Goal: Task Accomplishment & Management: Complete application form

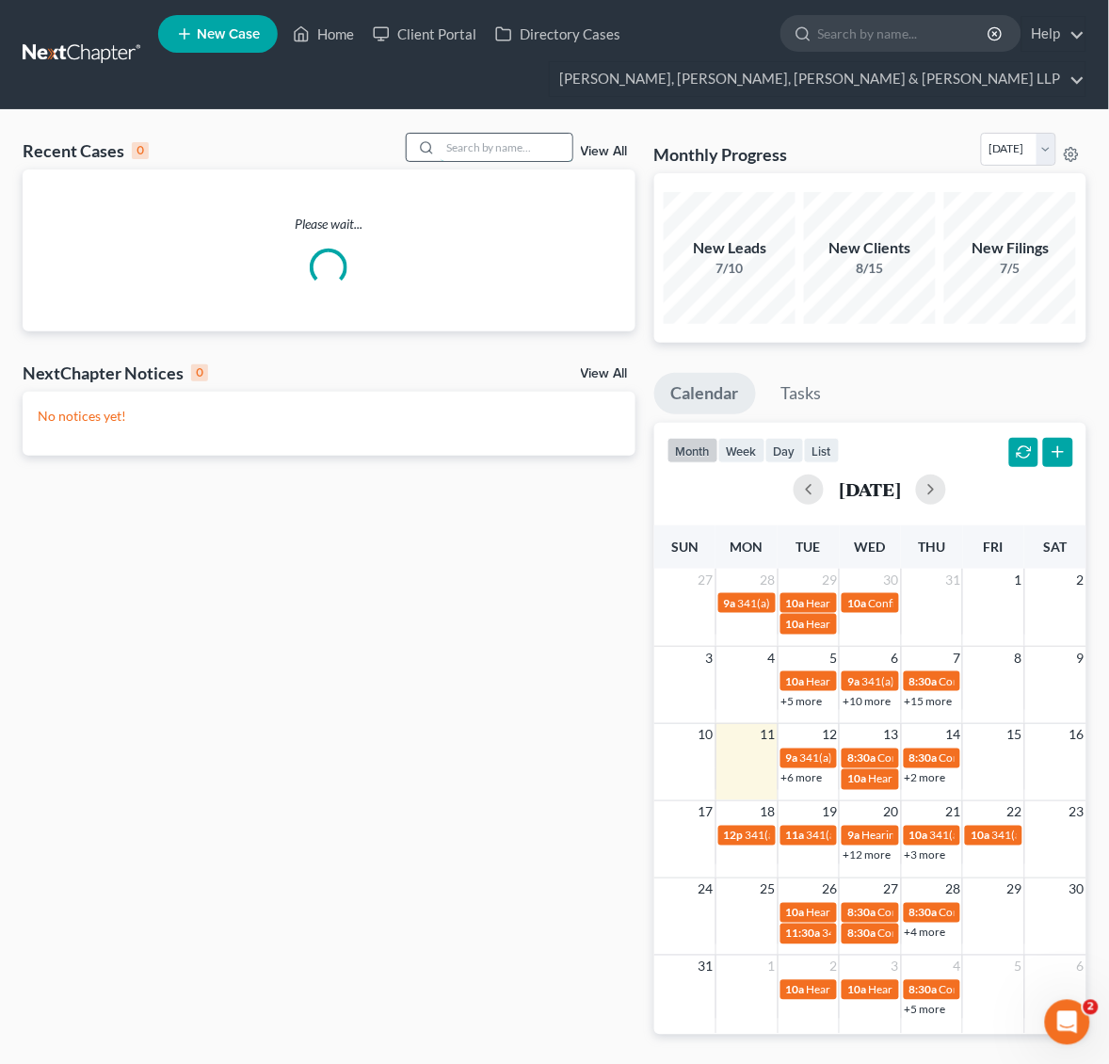
click at [444, 158] on input "search" at bounding box center [507, 147] width 132 height 27
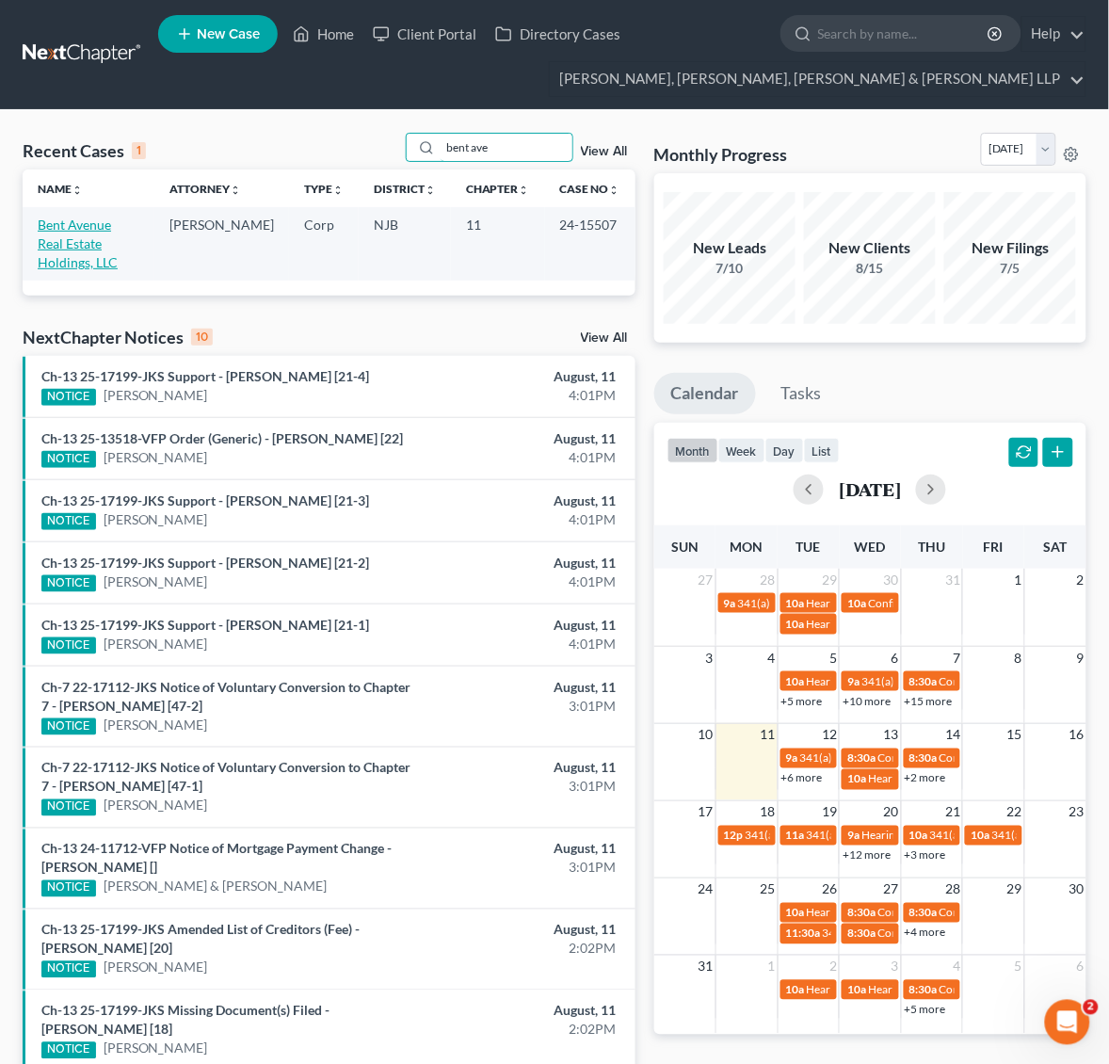
type input "bent ave"
click at [116, 245] on link "Bent Avenue Real Estate Holdings, LLC" at bounding box center [78, 244] width 80 height 54
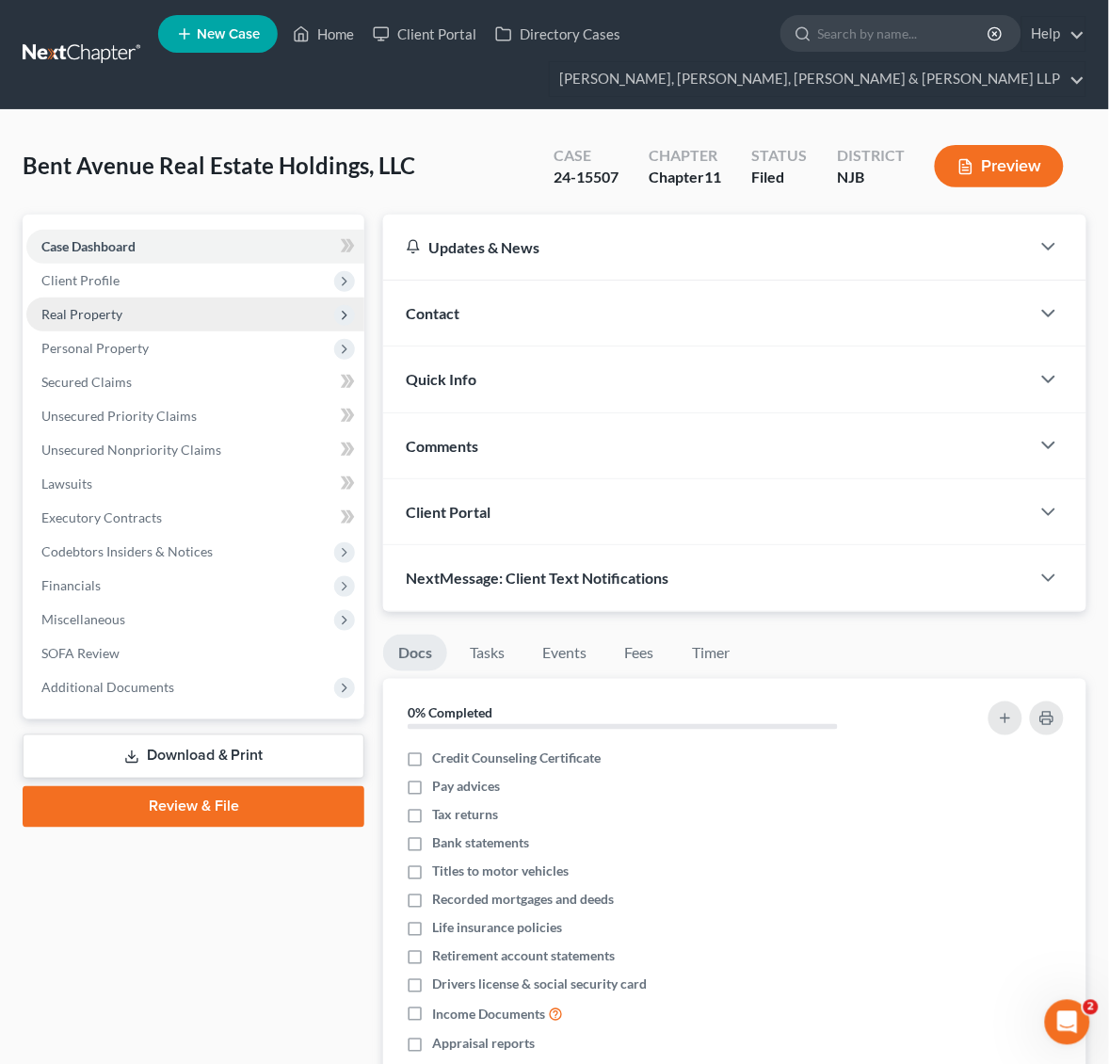
click at [217, 299] on span "Real Property" at bounding box center [195, 315] width 338 height 34
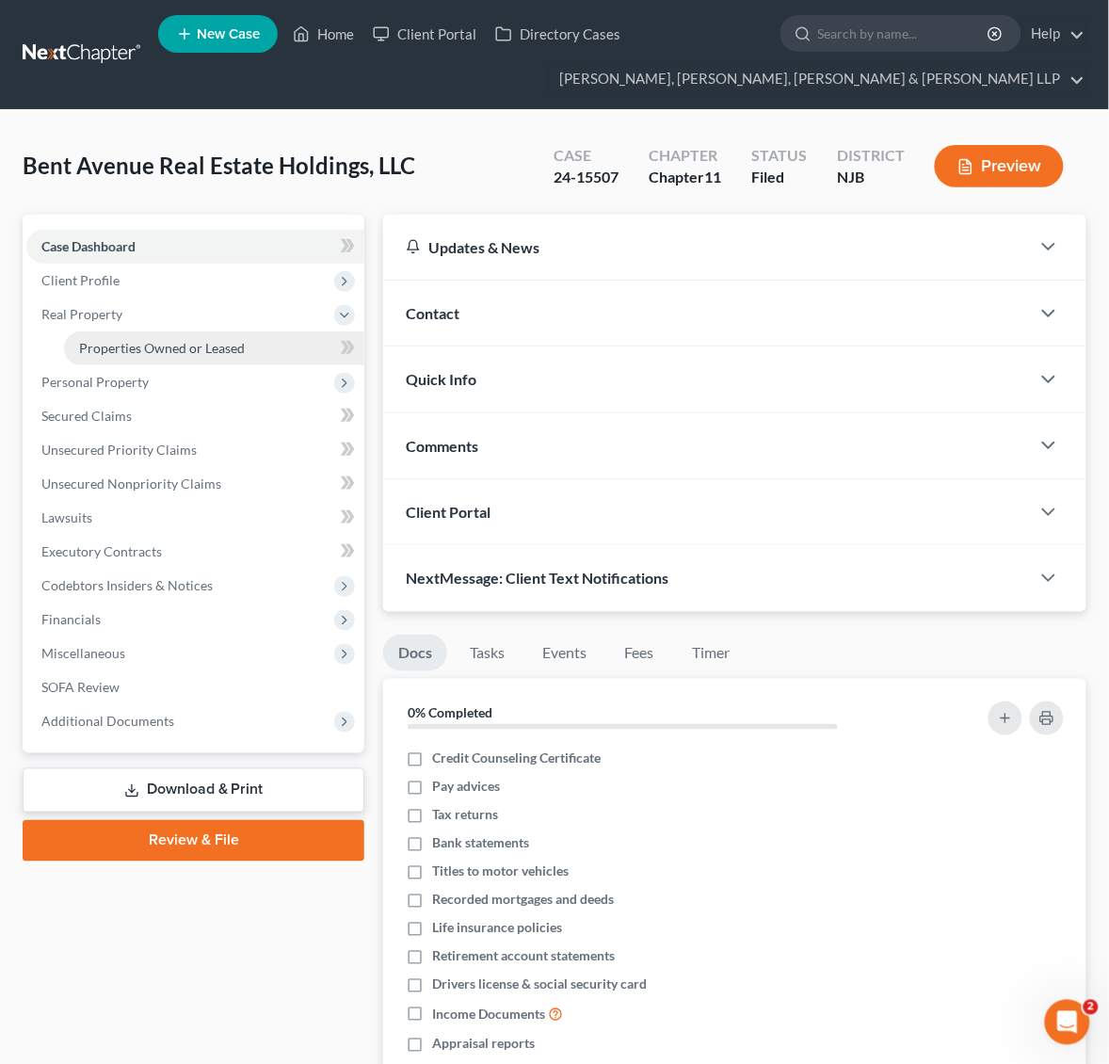
click at [217, 340] on span "Properties Owned or Leased" at bounding box center [162, 348] width 166 height 16
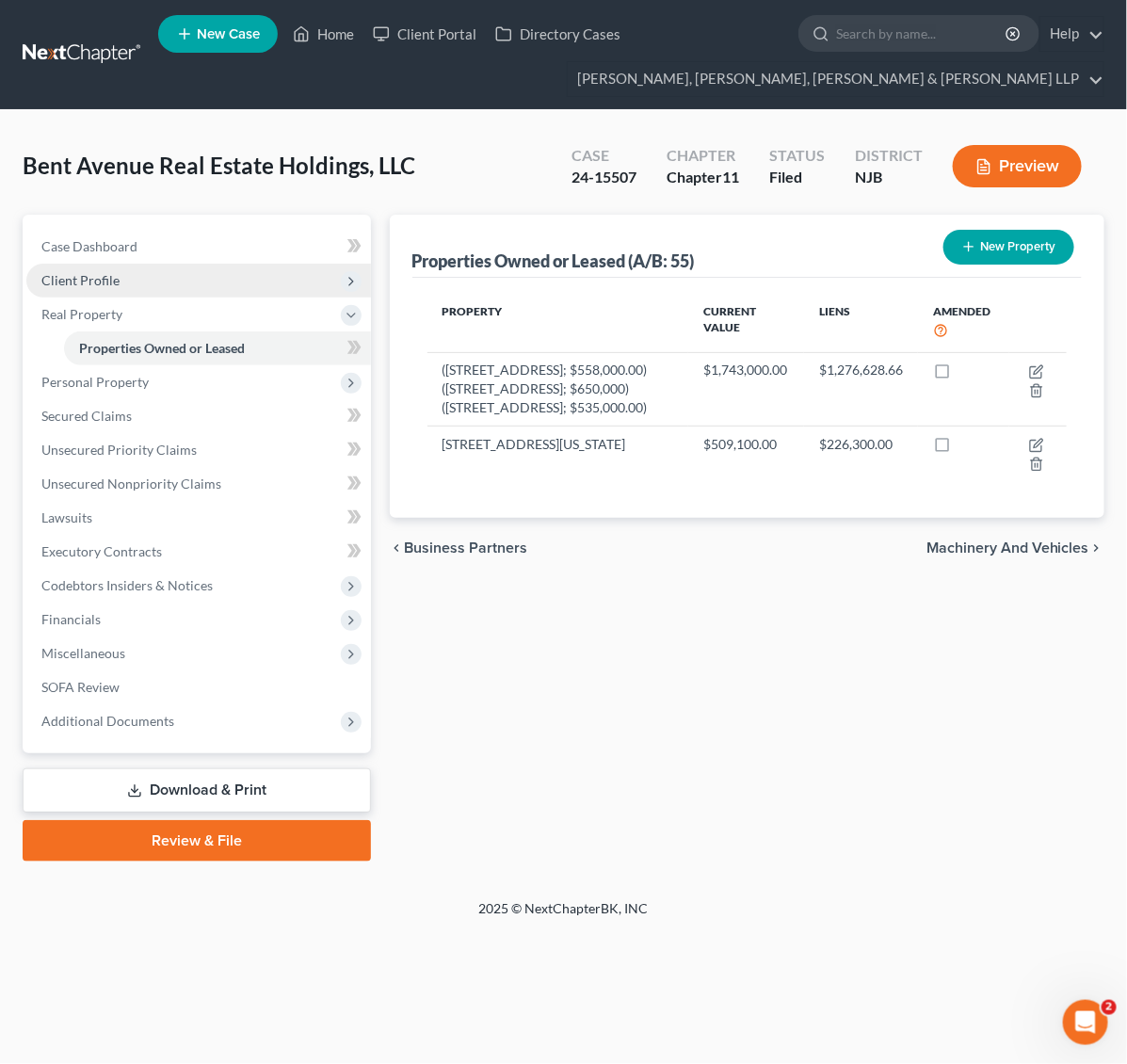
click at [189, 283] on span "Client Profile" at bounding box center [198, 281] width 345 height 34
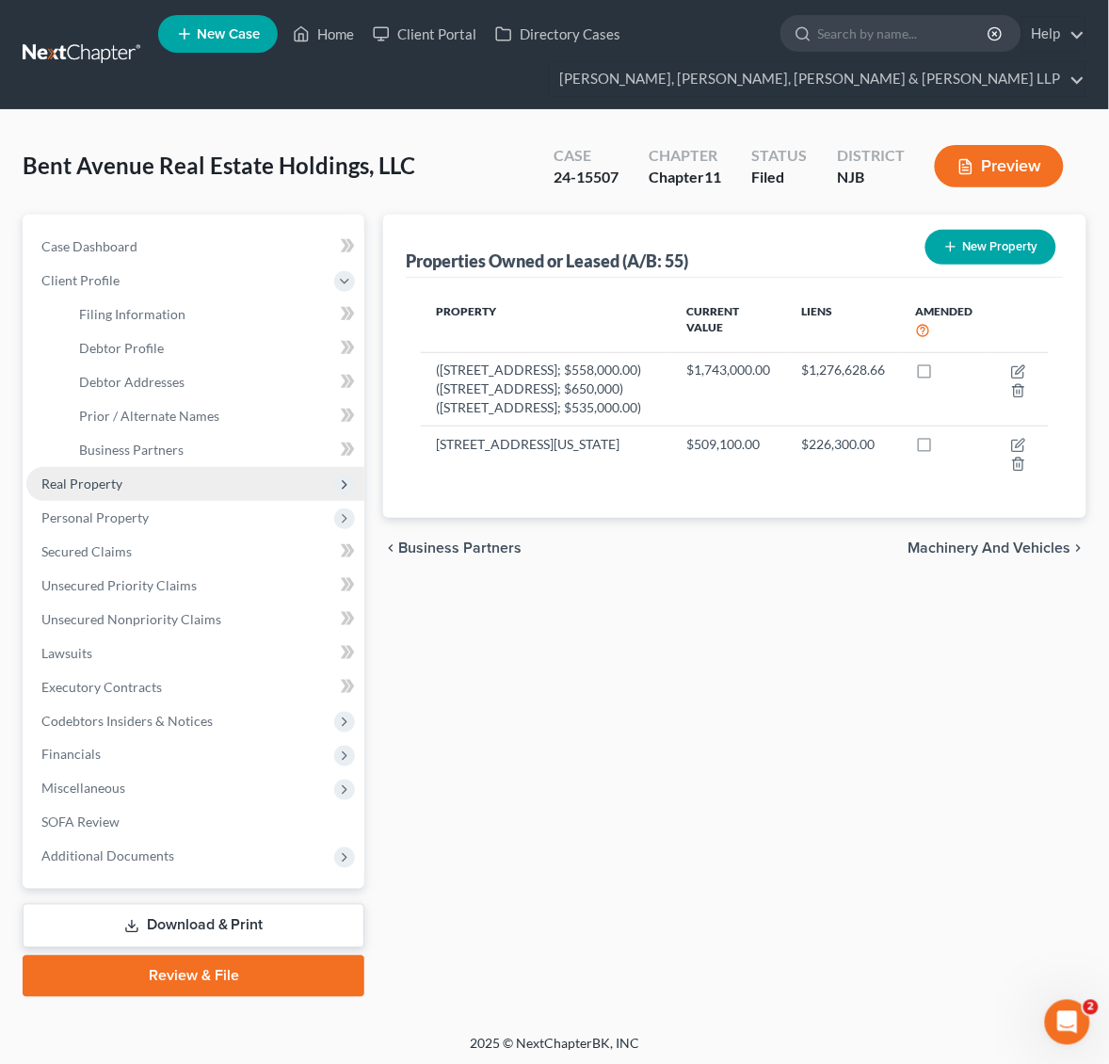
click at [226, 488] on span "Real Property" at bounding box center [195, 484] width 338 height 34
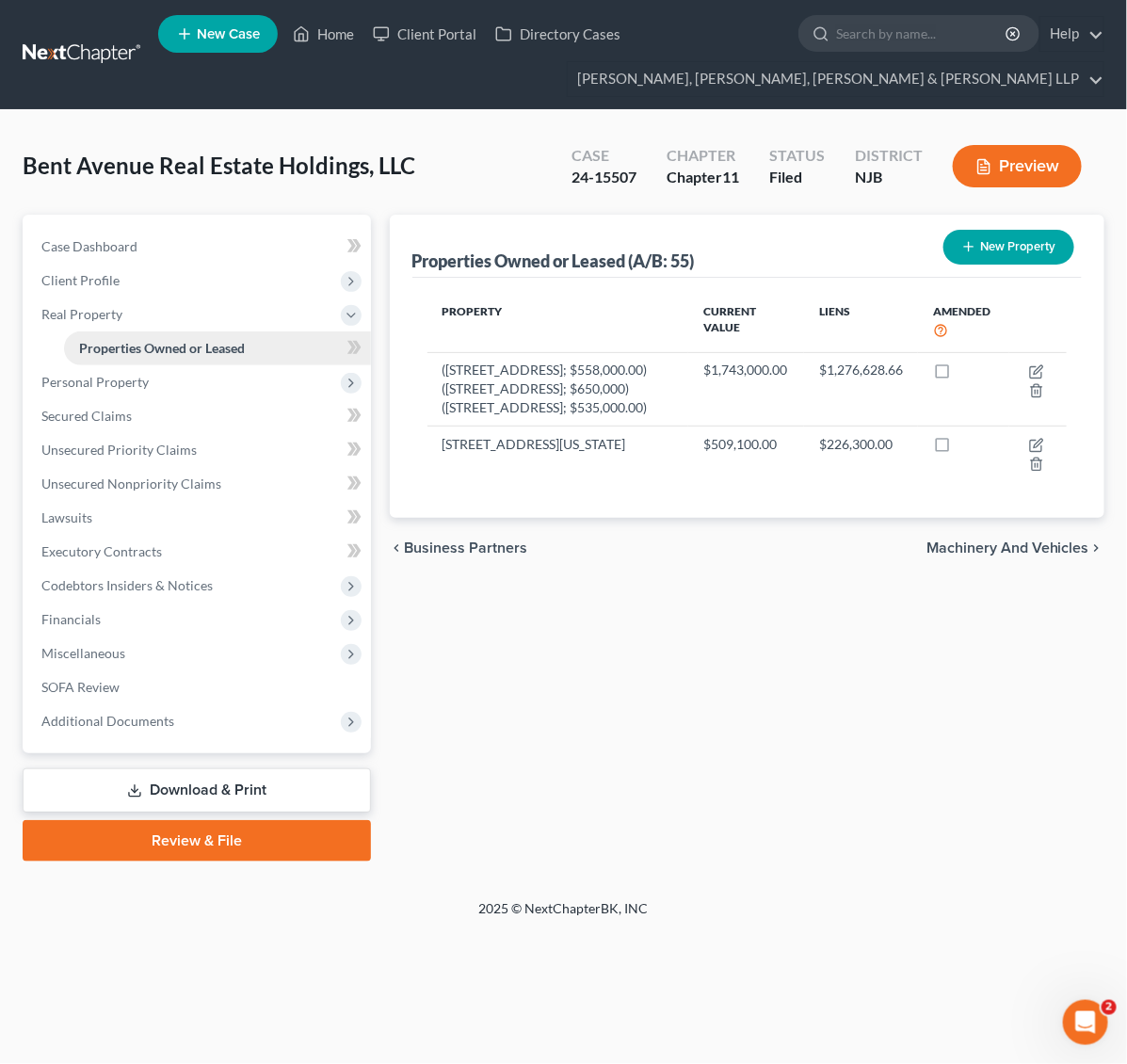
click at [122, 353] on span "Properties Owned or Leased" at bounding box center [162, 348] width 166 height 16
click at [124, 391] on span "Personal Property" at bounding box center [198, 382] width 345 height 34
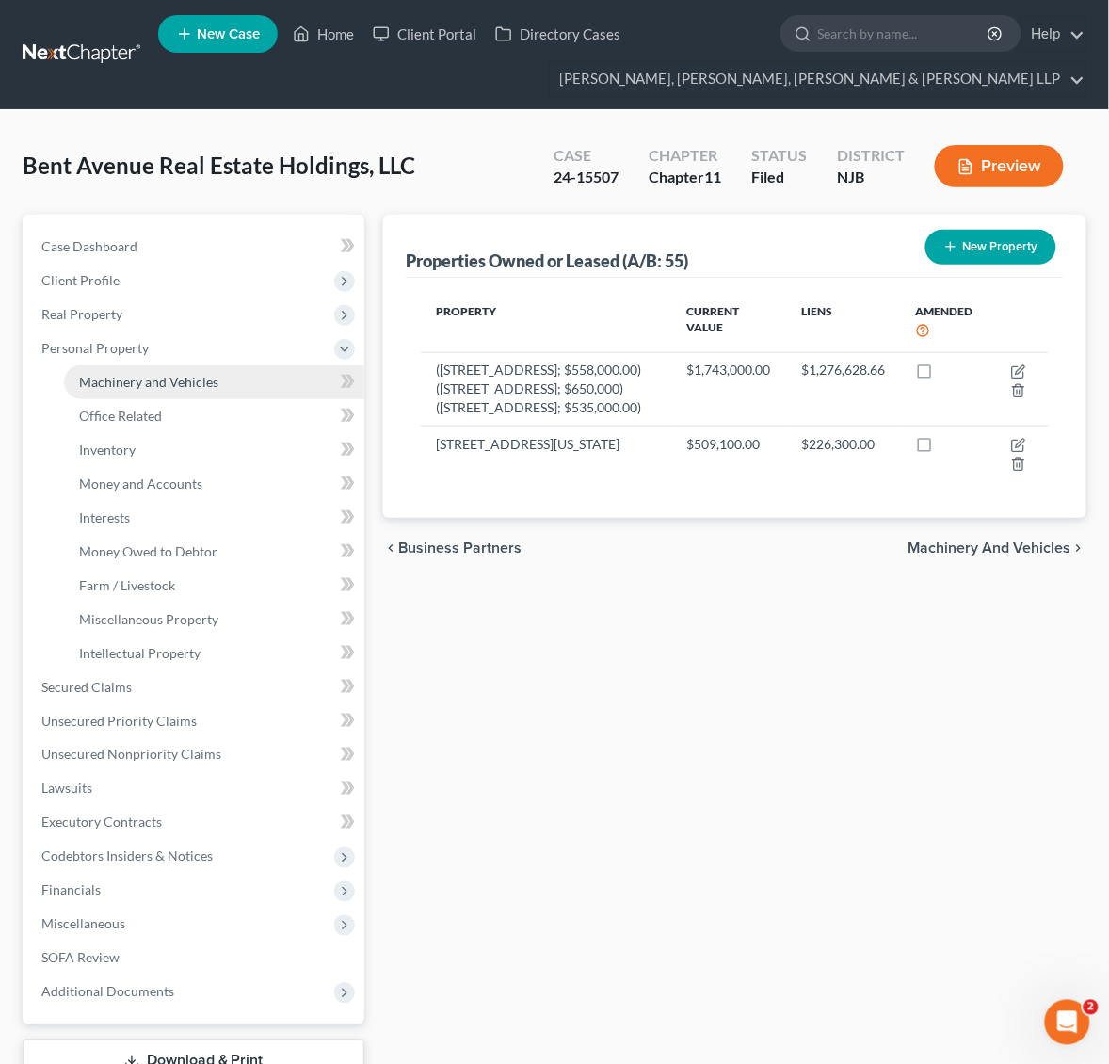
click at [134, 377] on span "Machinery and Vehicles" at bounding box center [148, 382] width 139 height 16
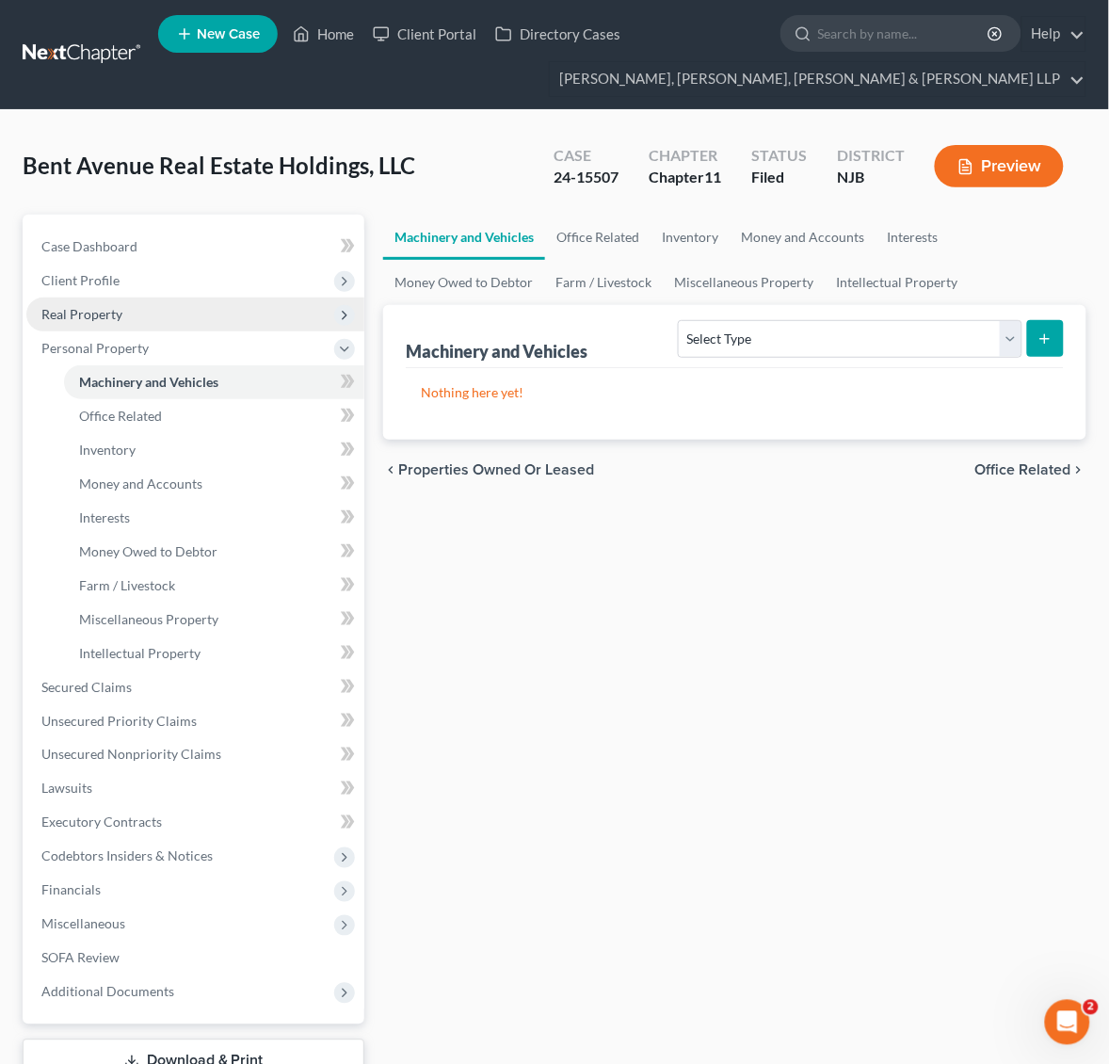
click at [132, 321] on span "Real Property" at bounding box center [195, 315] width 338 height 34
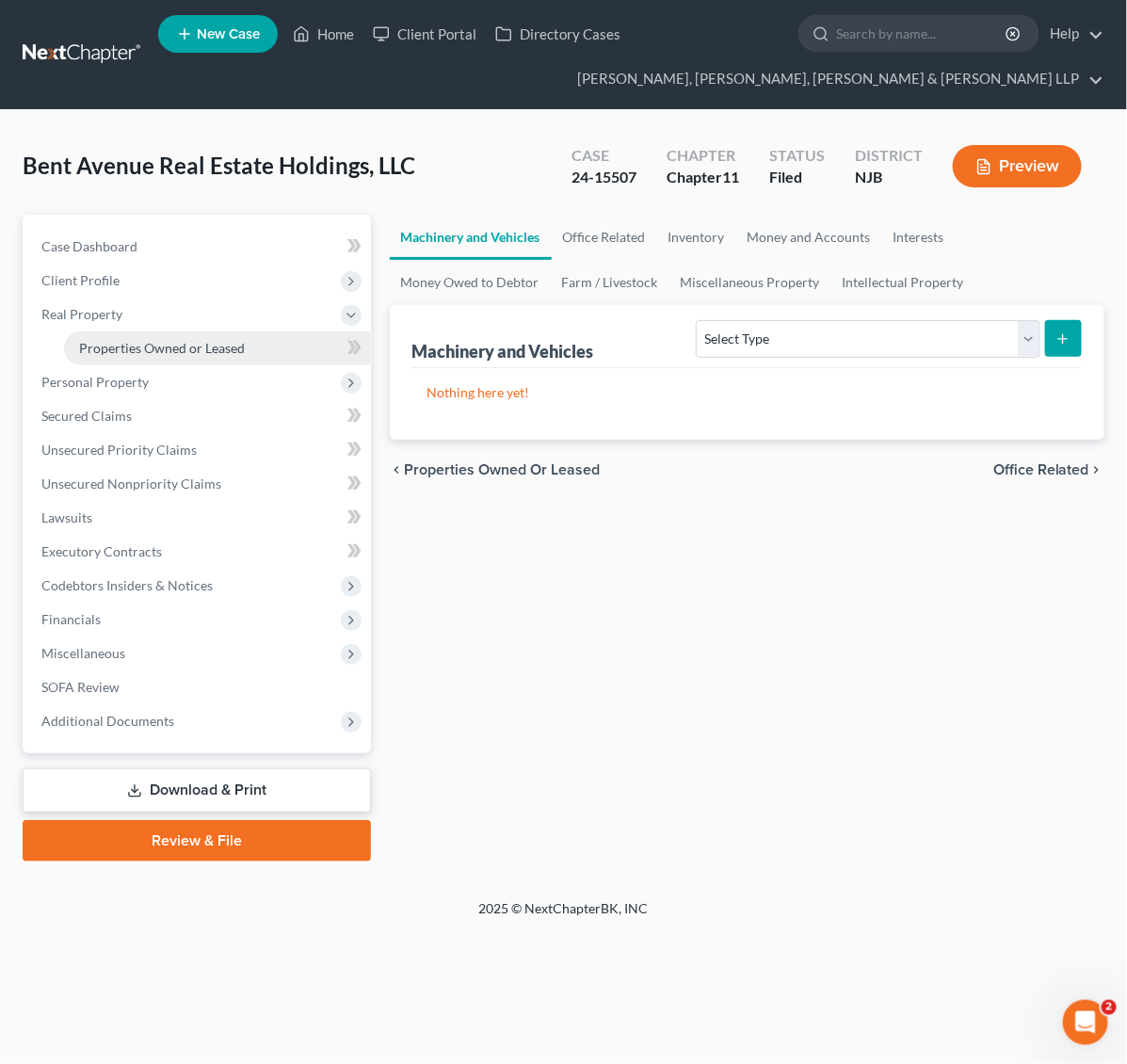
click at [155, 353] on span "Properties Owned or Leased" at bounding box center [162, 348] width 166 height 16
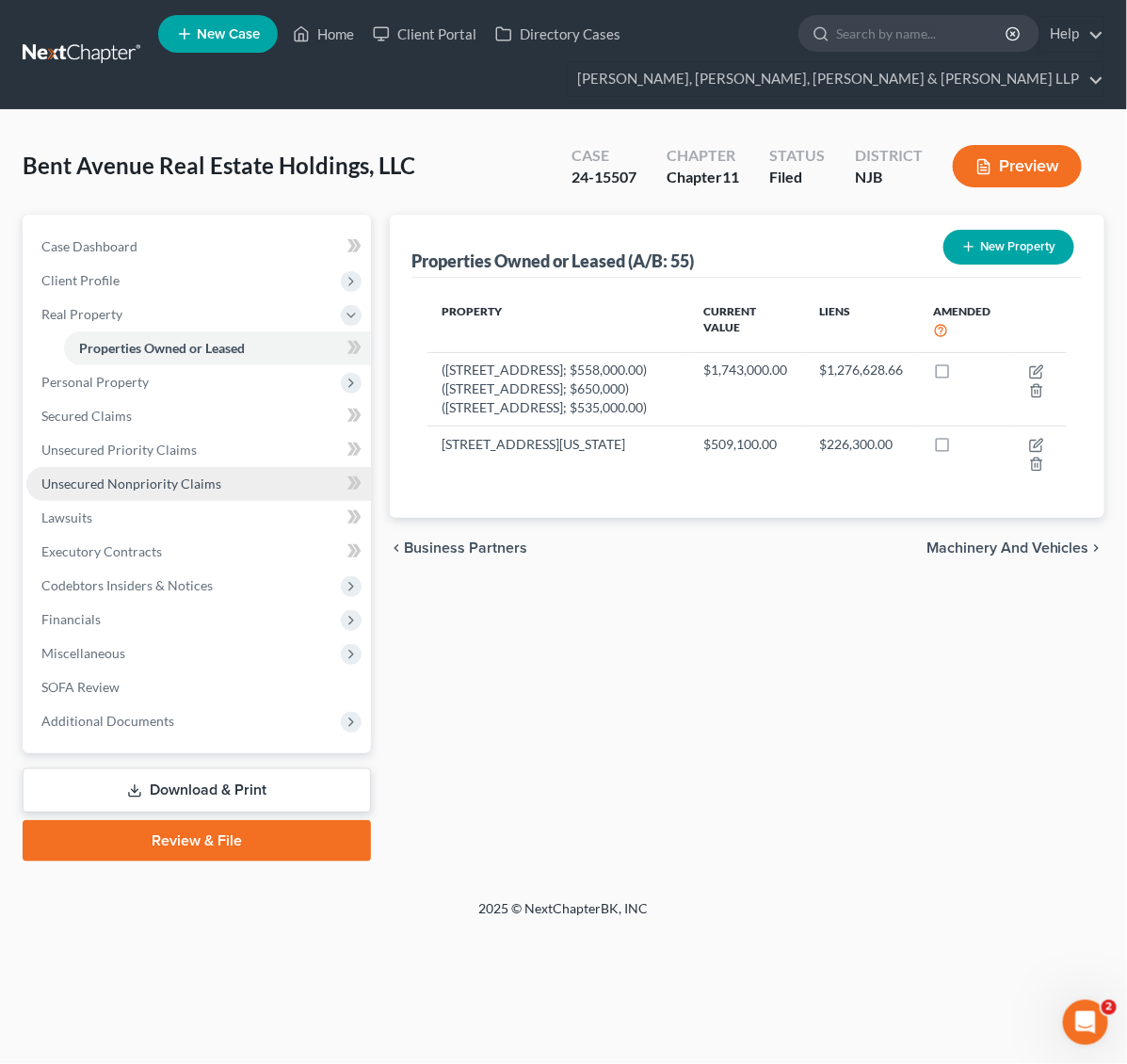
click at [268, 475] on link "Unsecured Nonpriority Claims" at bounding box center [198, 484] width 345 height 34
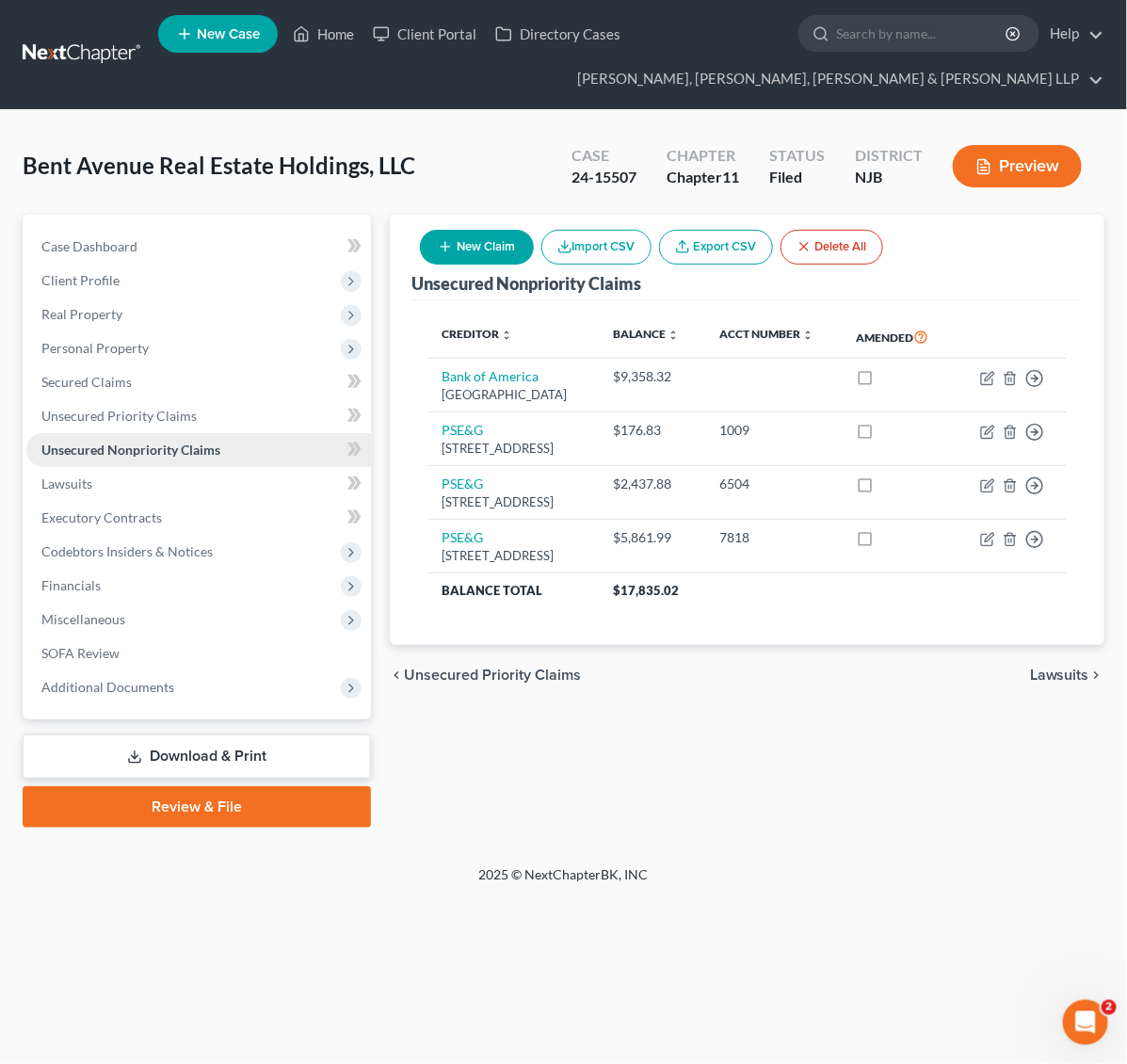
click at [235, 462] on link "Unsecured Nonpriority Claims" at bounding box center [198, 450] width 345 height 34
click at [241, 490] on link "Lawsuits" at bounding box center [198, 484] width 345 height 34
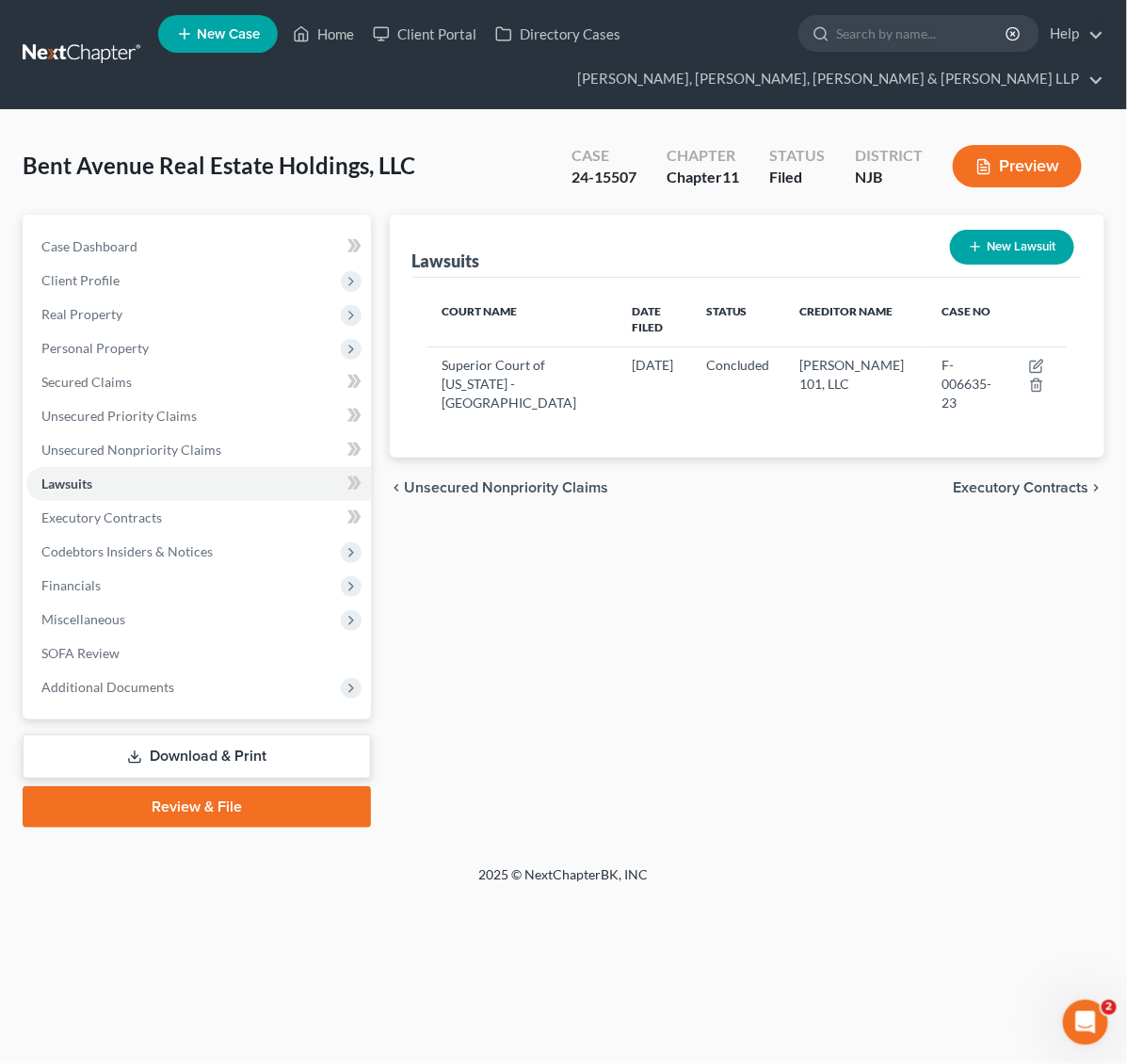
click at [711, 605] on div "Lawsuits New Lawsuit Court Name Date Filed Status Creditor Name Case No Superio…" at bounding box center [746, 521] width 733 height 613
click at [227, 541] on span "Codebtors Insiders & Notices" at bounding box center [198, 552] width 345 height 34
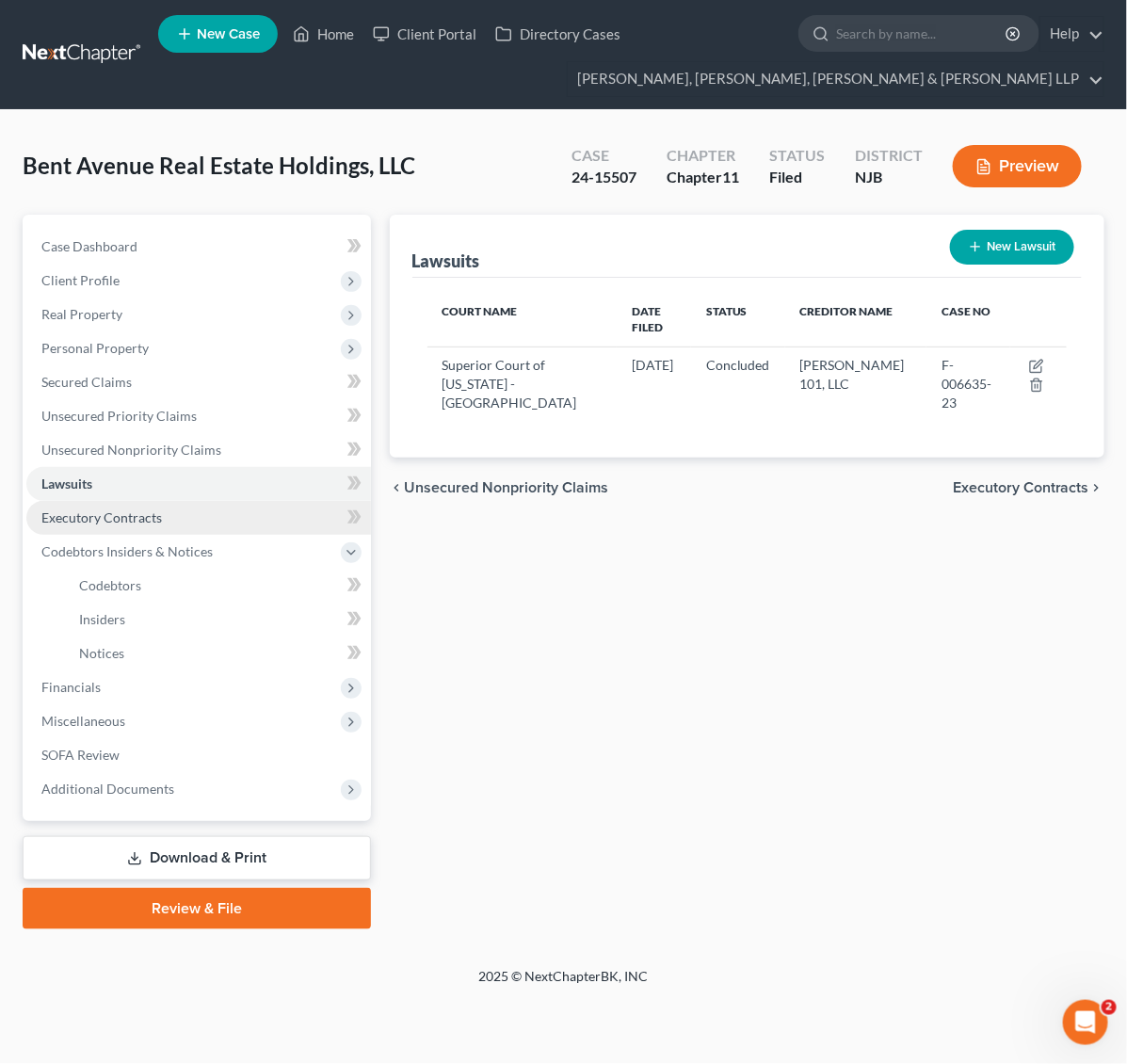
click at [227, 521] on link "Executory Contracts" at bounding box center [198, 518] width 345 height 34
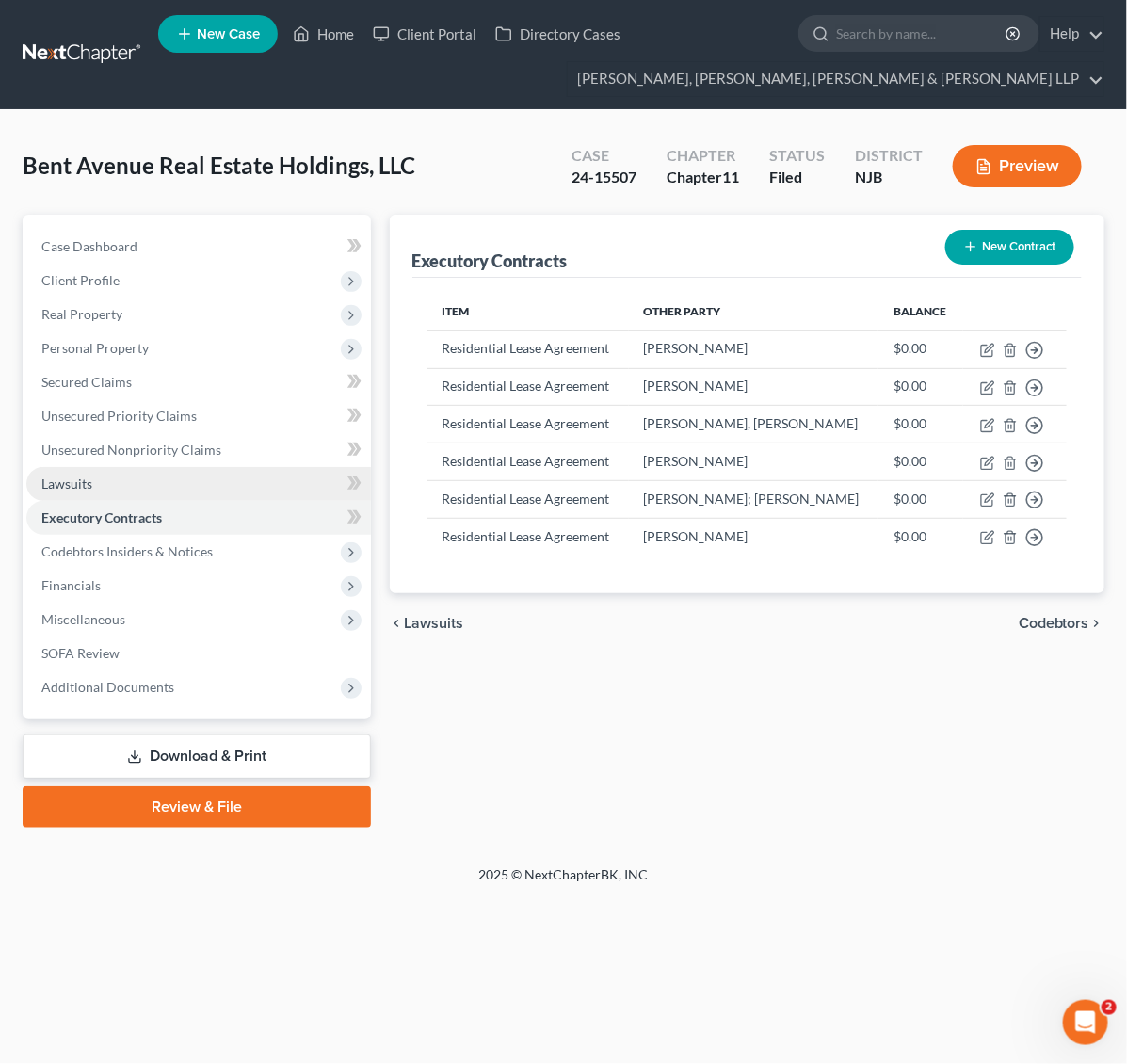
click at [227, 472] on link "Lawsuits" at bounding box center [198, 484] width 345 height 34
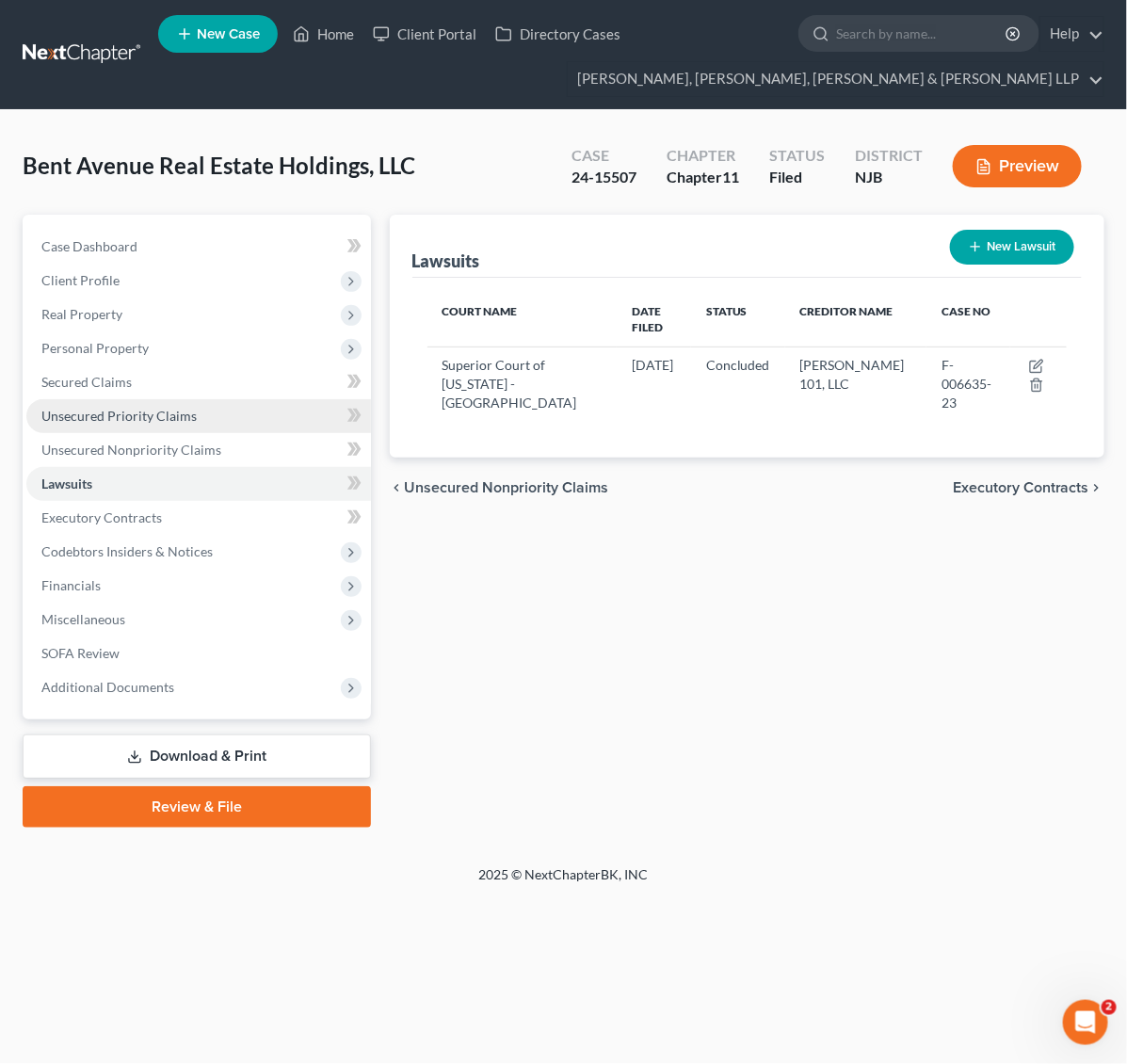
click at [238, 424] on link "Unsecured Priority Claims" at bounding box center [198, 416] width 345 height 34
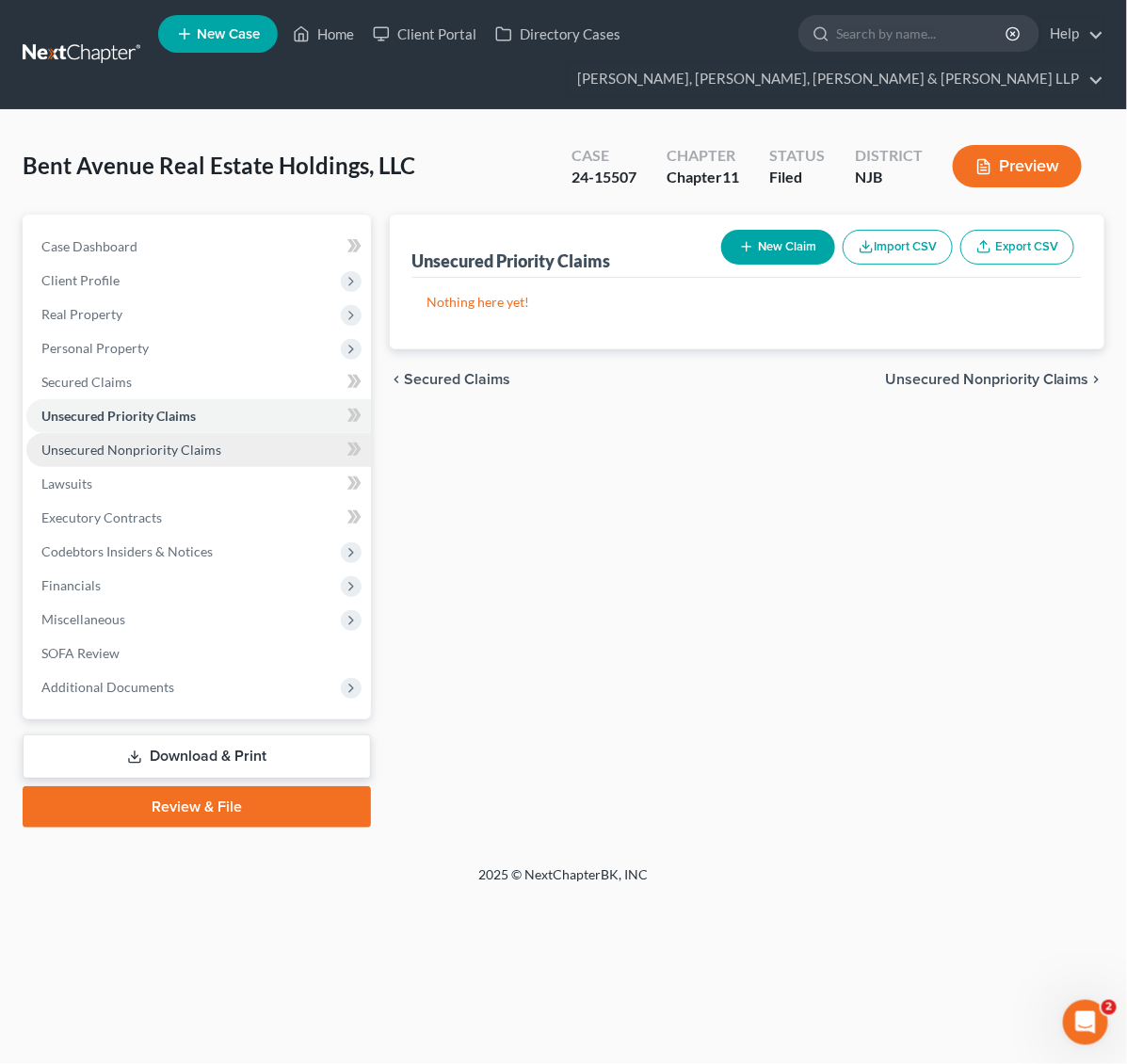
click at [238, 445] on link "Unsecured Nonpriority Claims" at bounding box center [198, 450] width 345 height 34
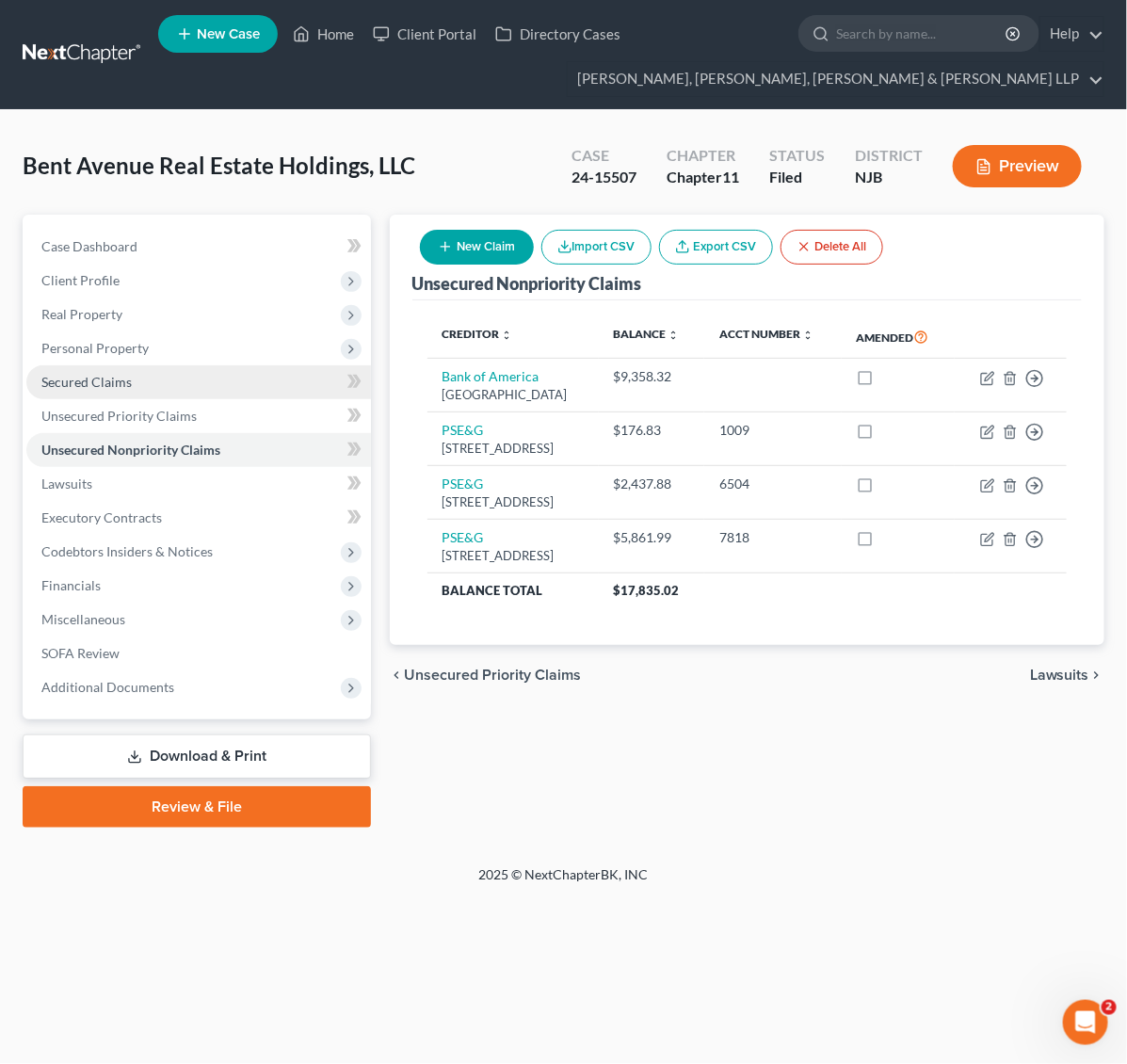
click at [214, 367] on link "Secured Claims" at bounding box center [198, 382] width 345 height 34
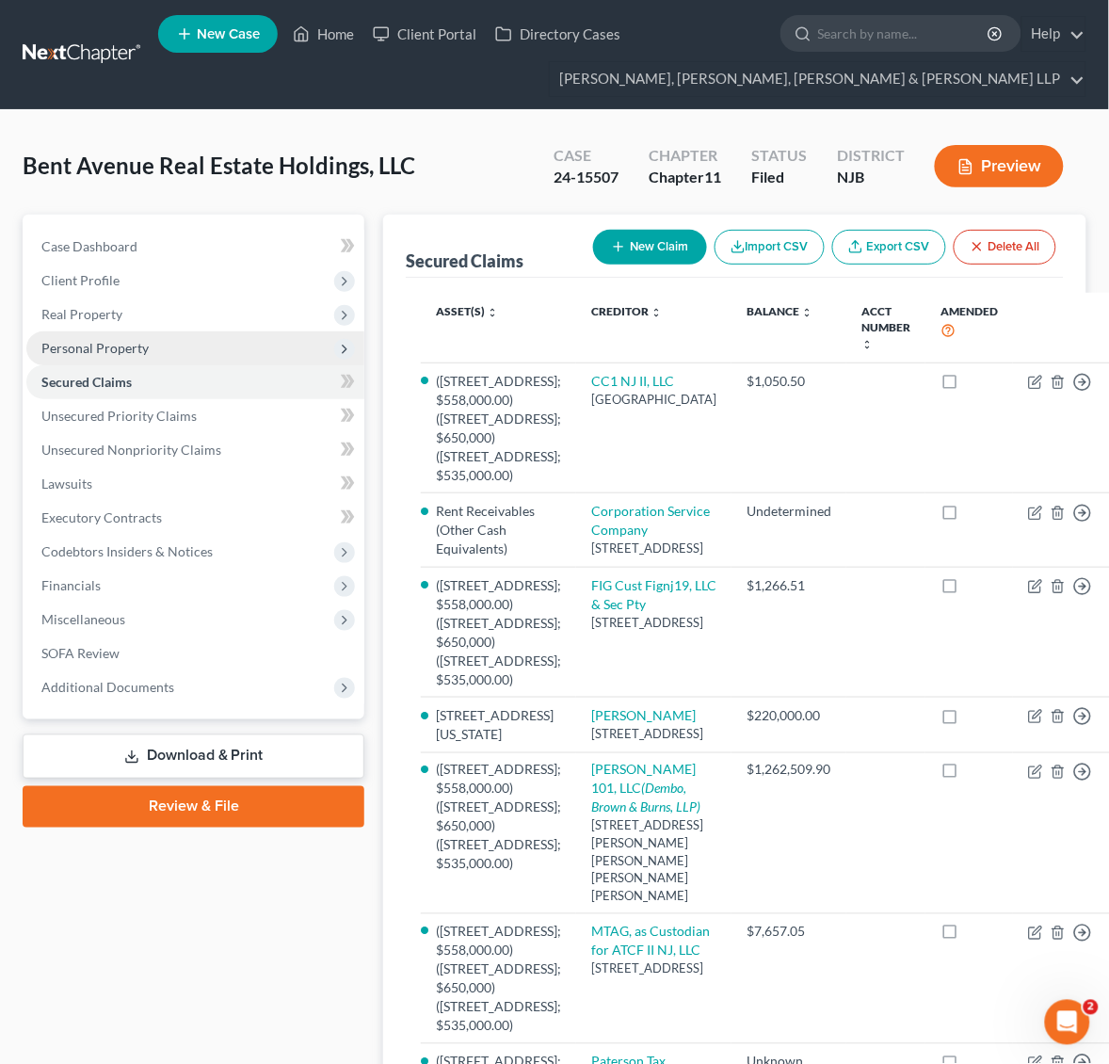
click at [205, 335] on span "Personal Property" at bounding box center [195, 348] width 338 height 34
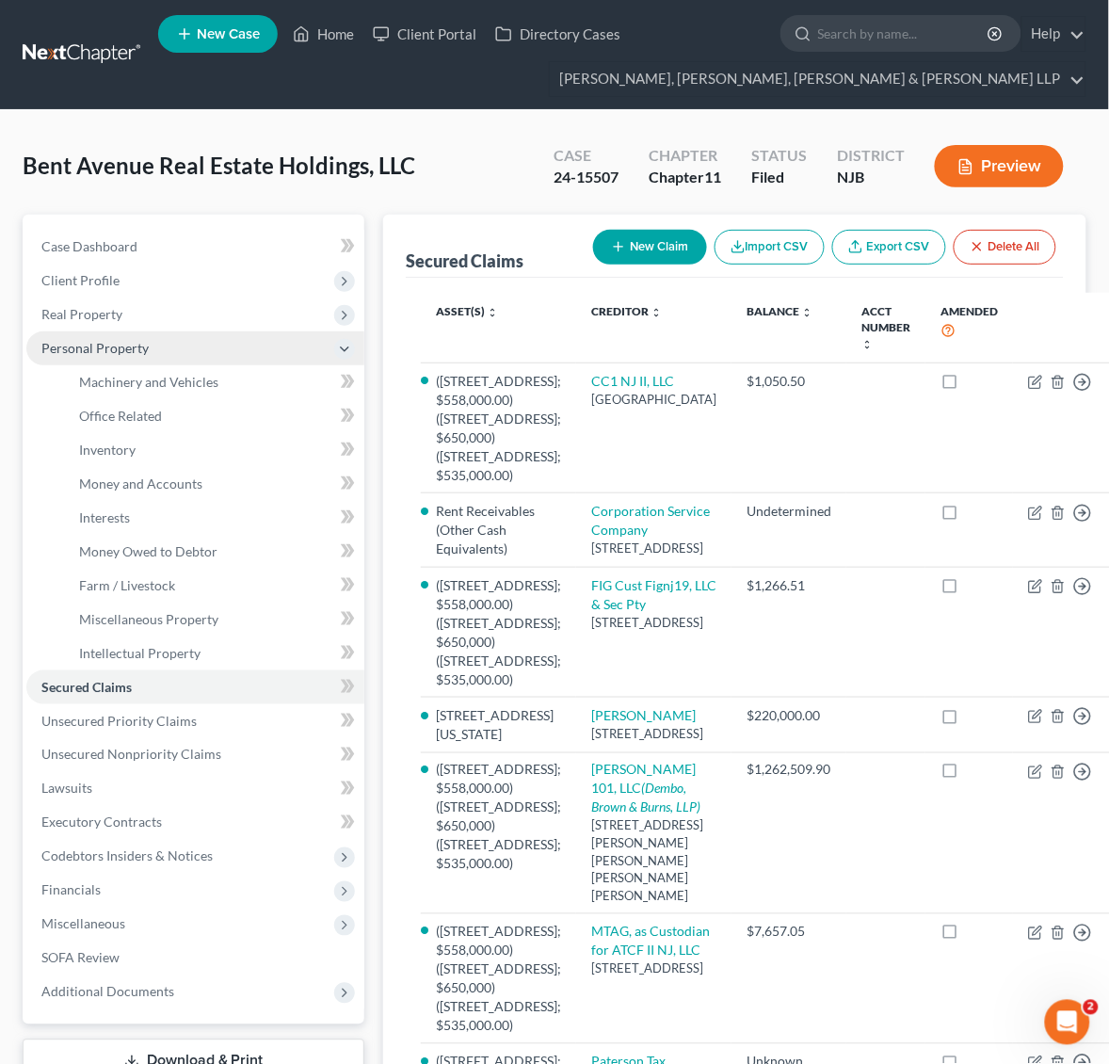
click at [72, 340] on span "Personal Property" at bounding box center [94, 348] width 107 height 16
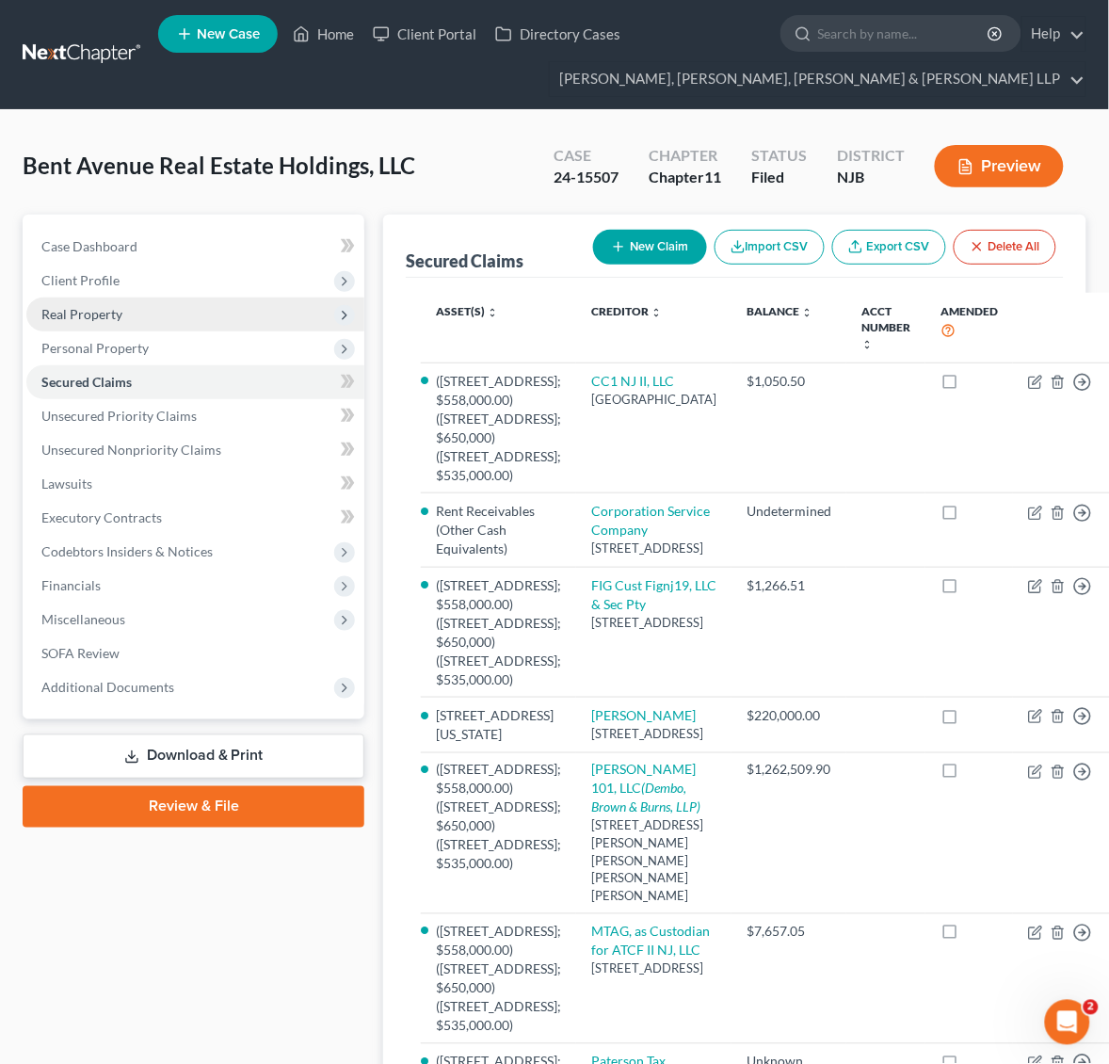
click at [139, 326] on span "Real Property" at bounding box center [195, 315] width 338 height 34
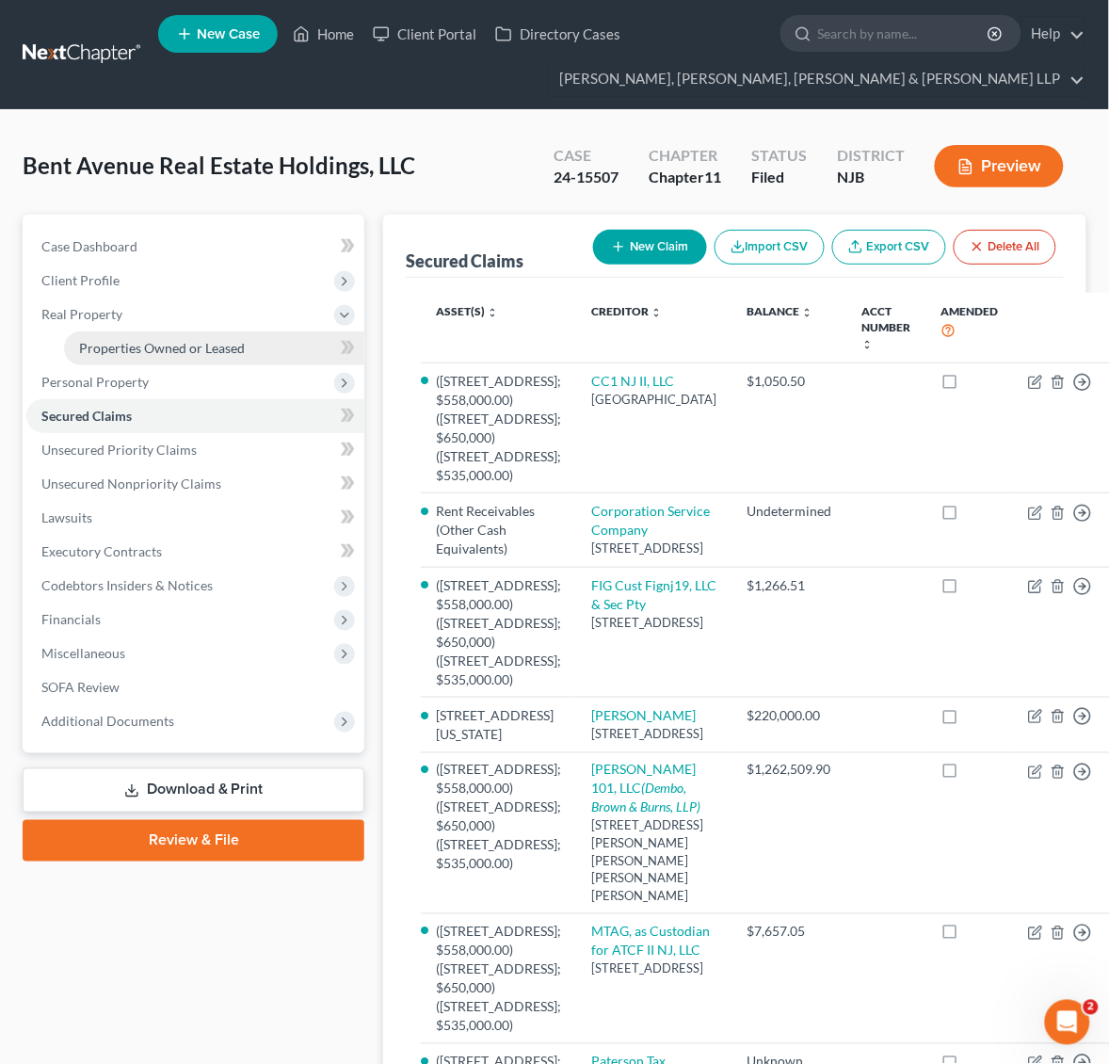
click at [162, 331] on link "Properties Owned or Leased" at bounding box center [214, 348] width 300 height 34
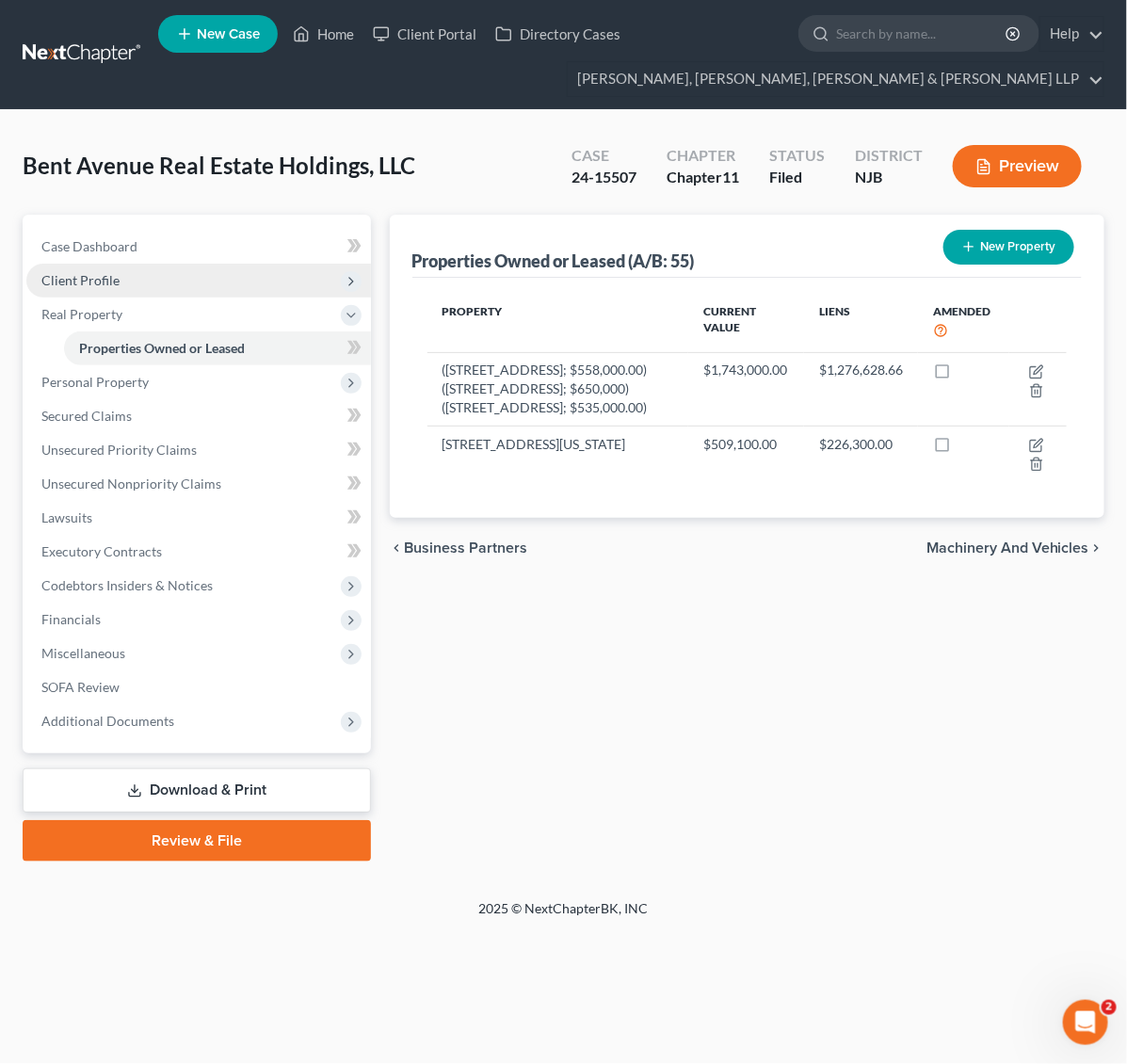
click at [149, 282] on span "Client Profile" at bounding box center [198, 281] width 345 height 34
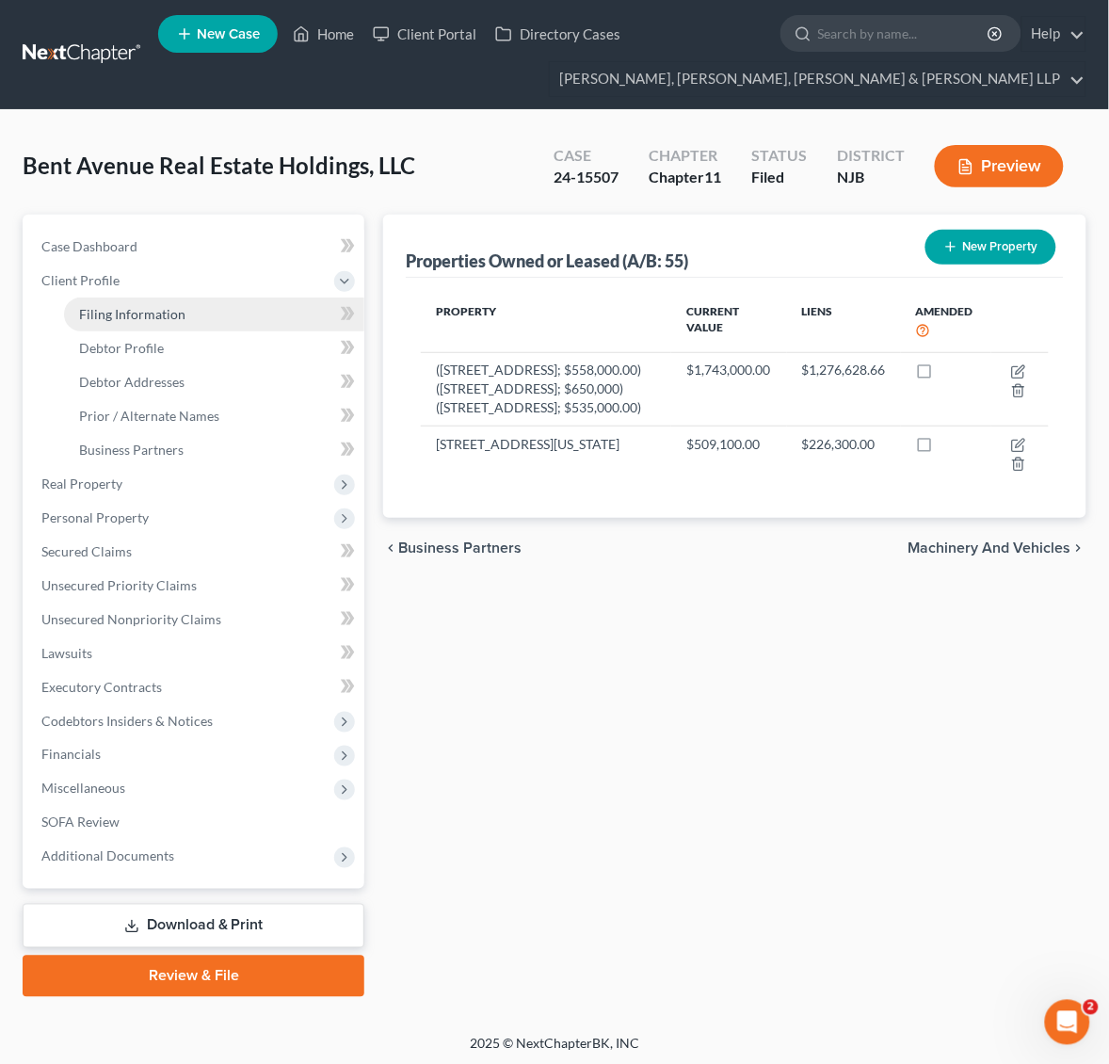
click at [151, 321] on link "Filing Information" at bounding box center [214, 315] width 300 height 34
select select "5"
select select "1"
select select "51"
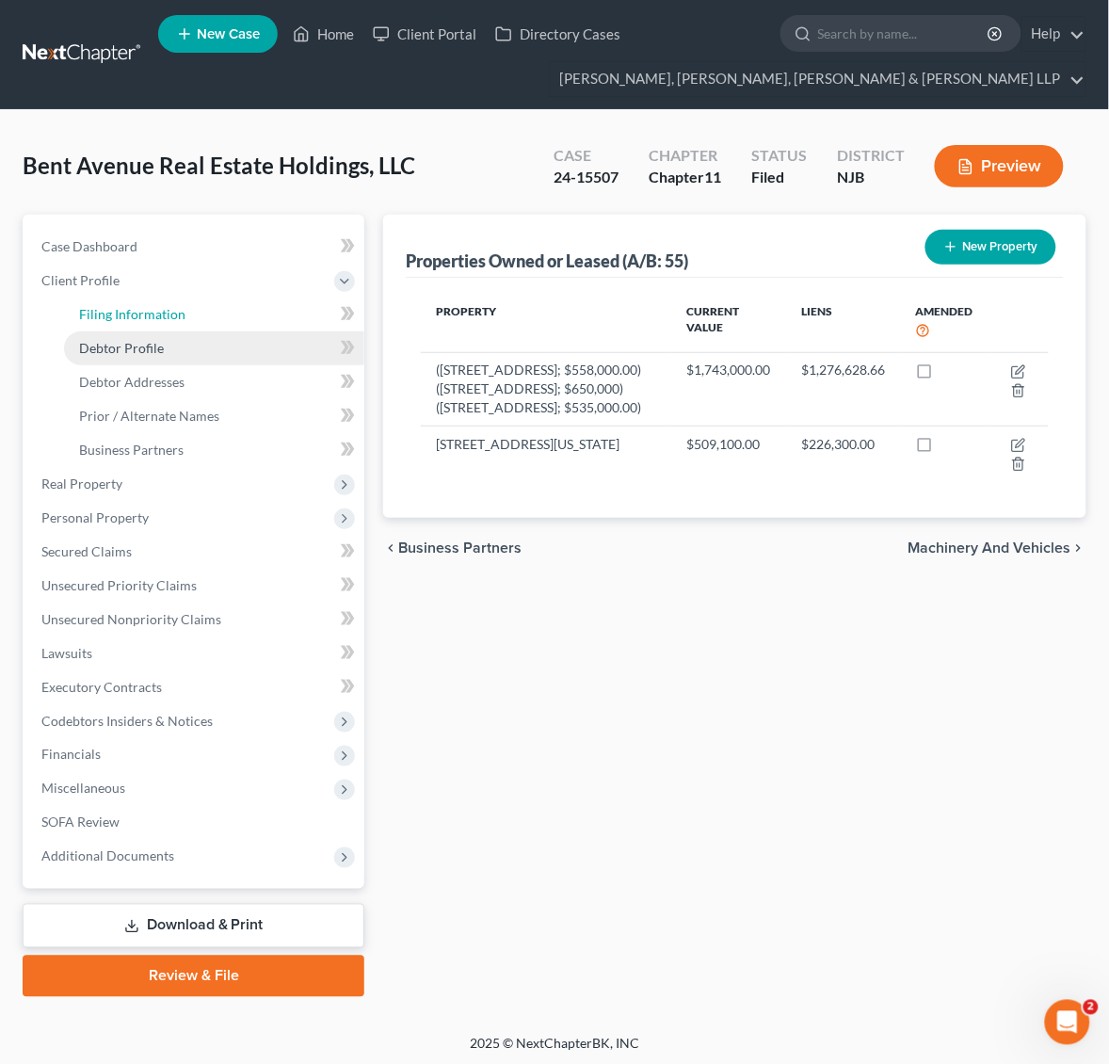
select select "0"
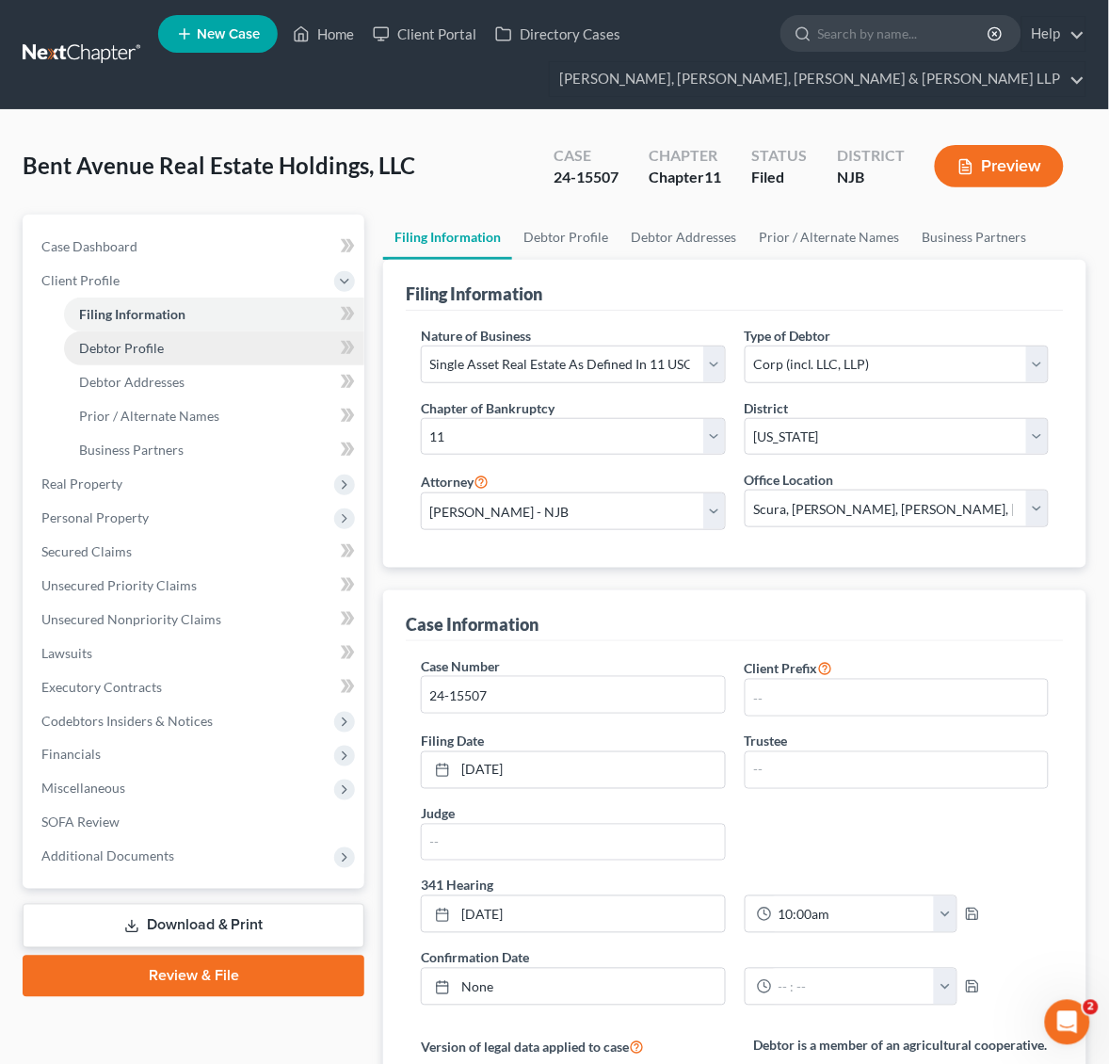
click at [180, 345] on link "Debtor Profile" at bounding box center [214, 348] width 300 height 34
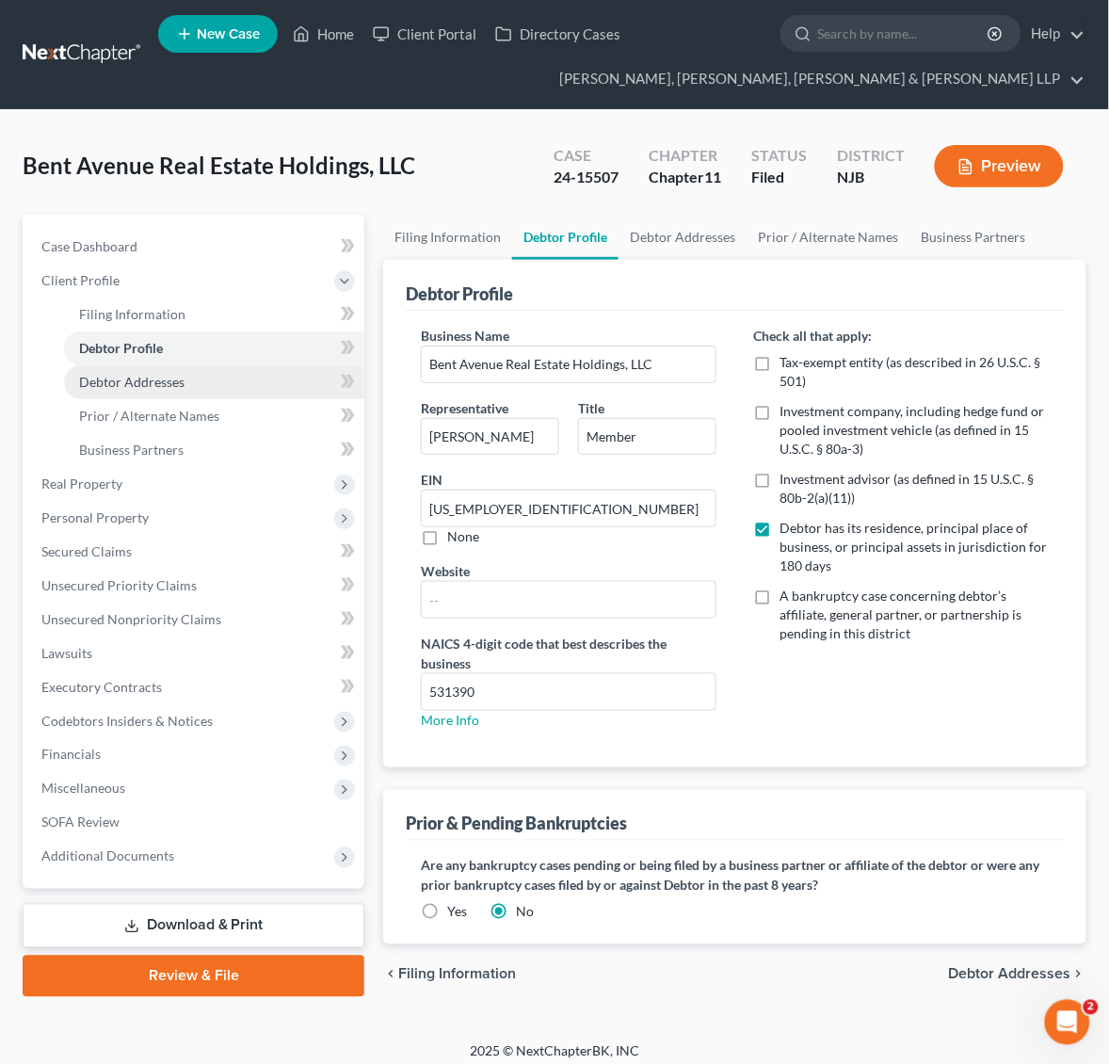
click at [212, 392] on link "Debtor Addresses" at bounding box center [214, 382] width 300 height 34
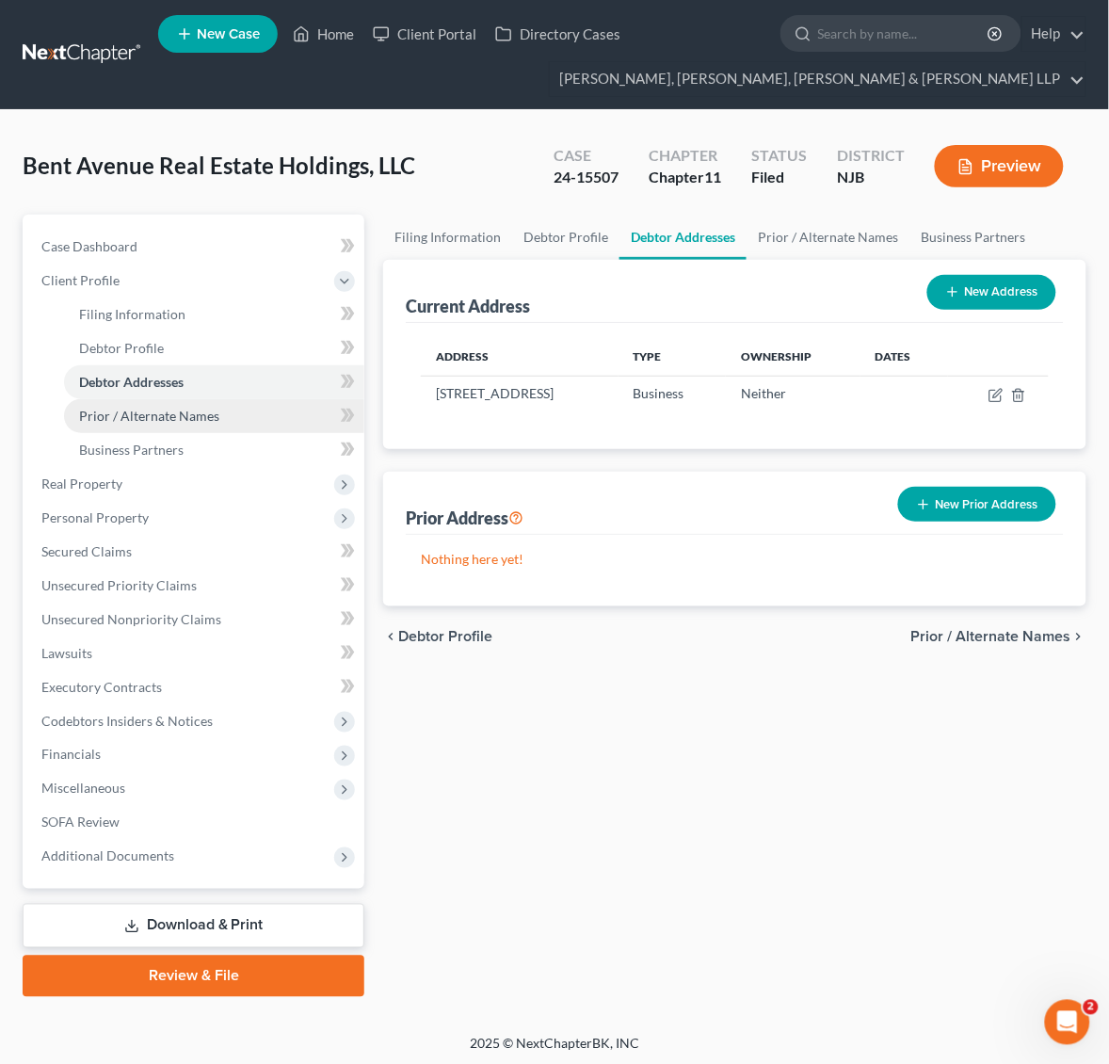
click at [163, 402] on link "Prior / Alternate Names" at bounding box center [214, 416] width 300 height 34
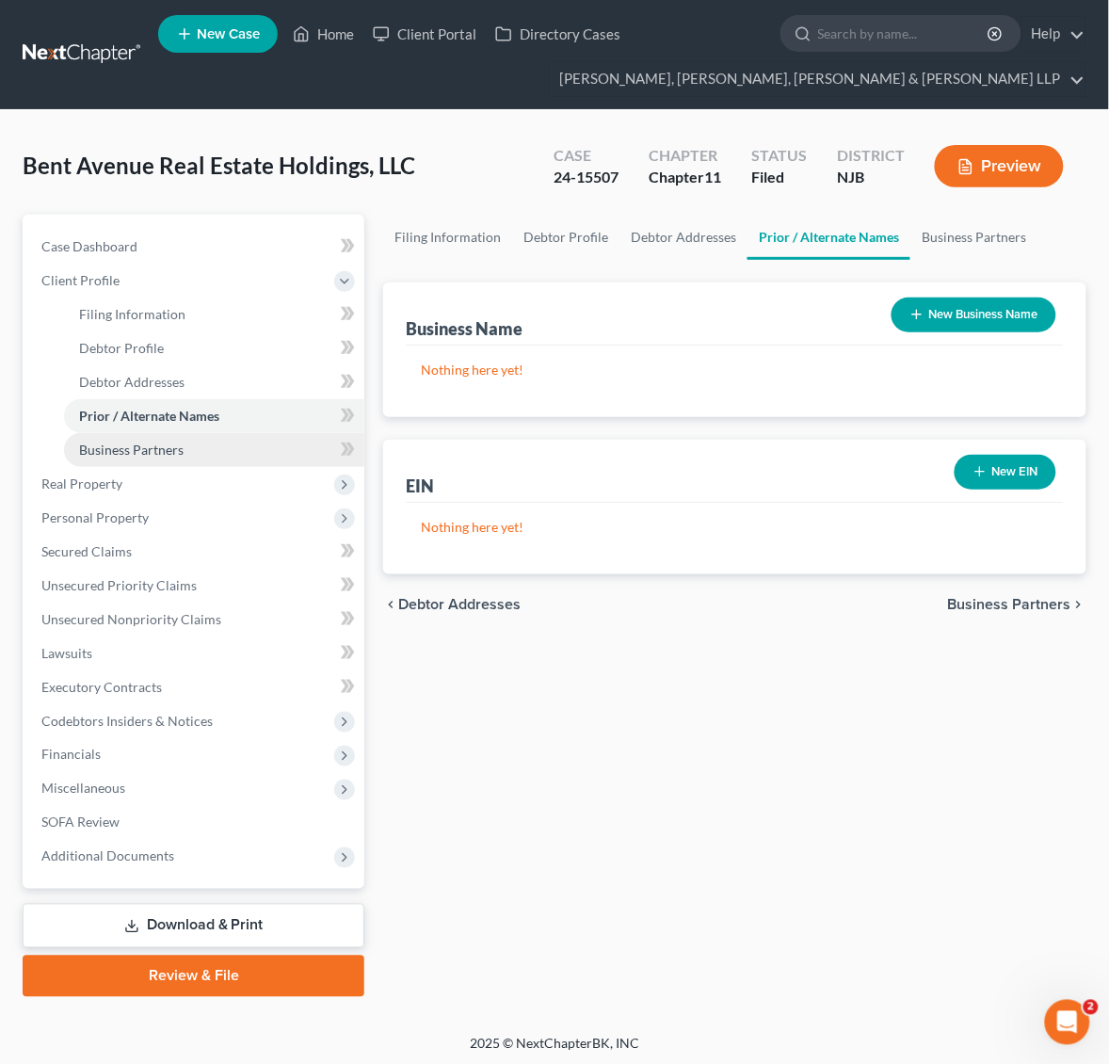
click at [201, 458] on link "Business Partners" at bounding box center [214, 450] width 300 height 34
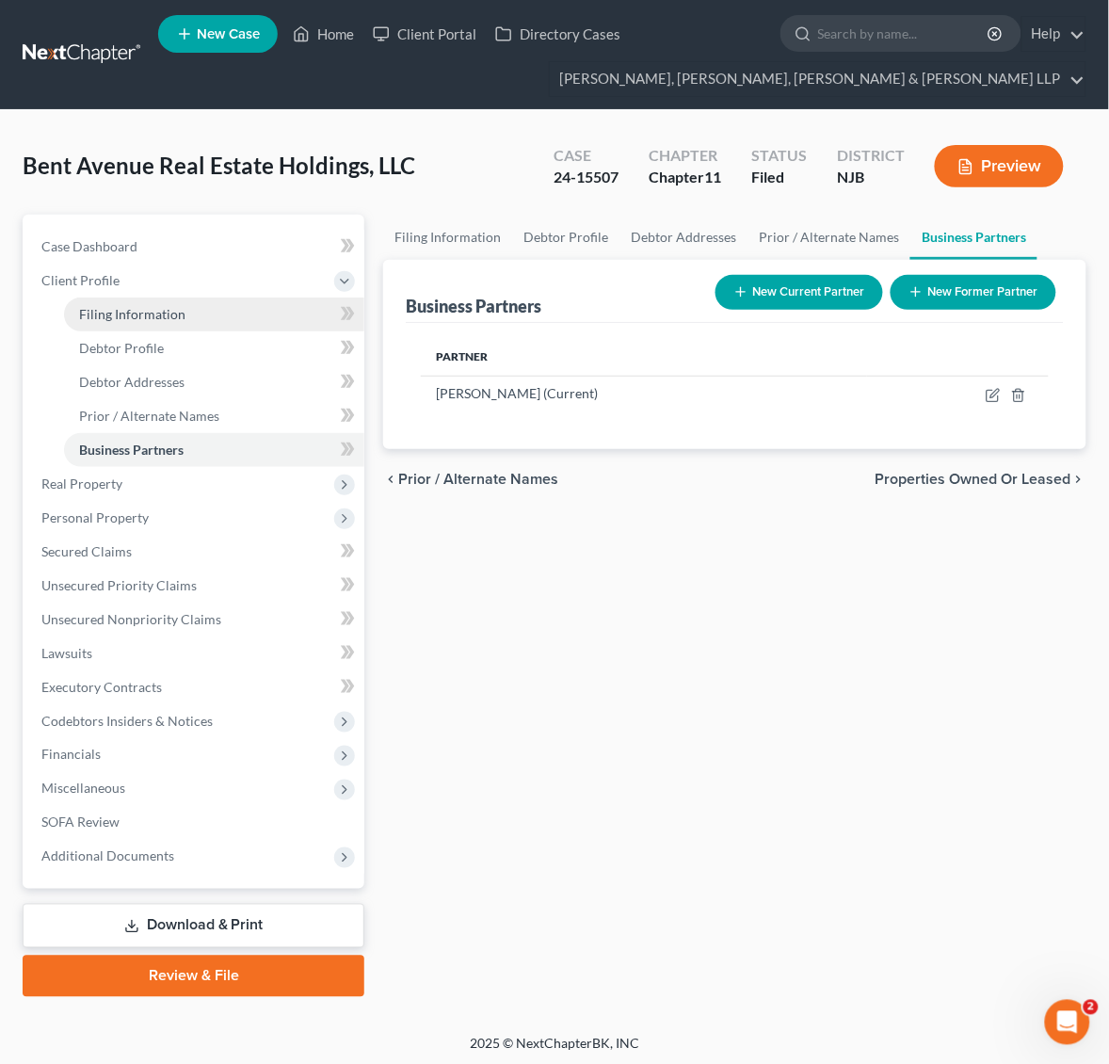
click at [218, 315] on link "Filing Information" at bounding box center [214, 315] width 300 height 34
select select "5"
select select "1"
select select "51"
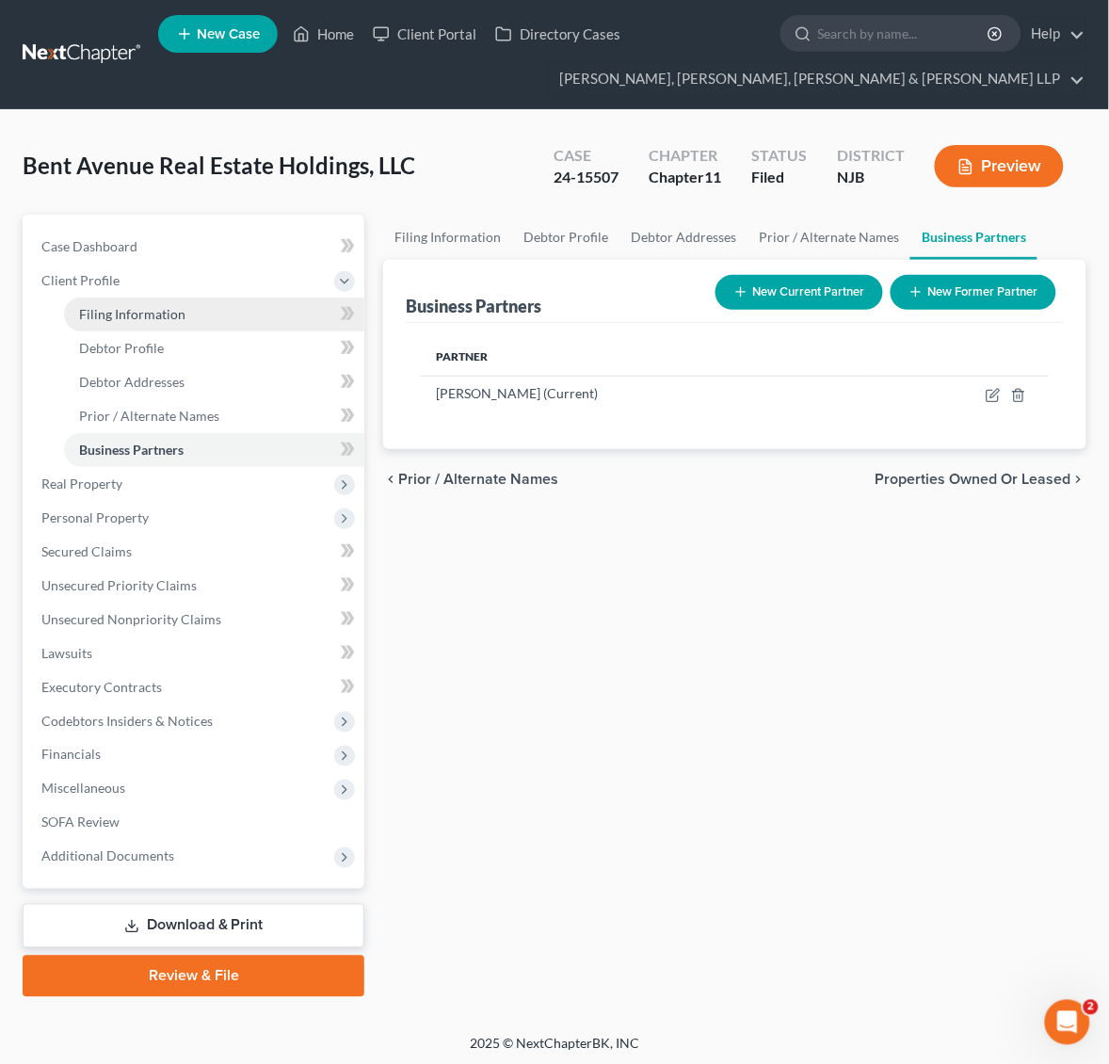
select select "0"
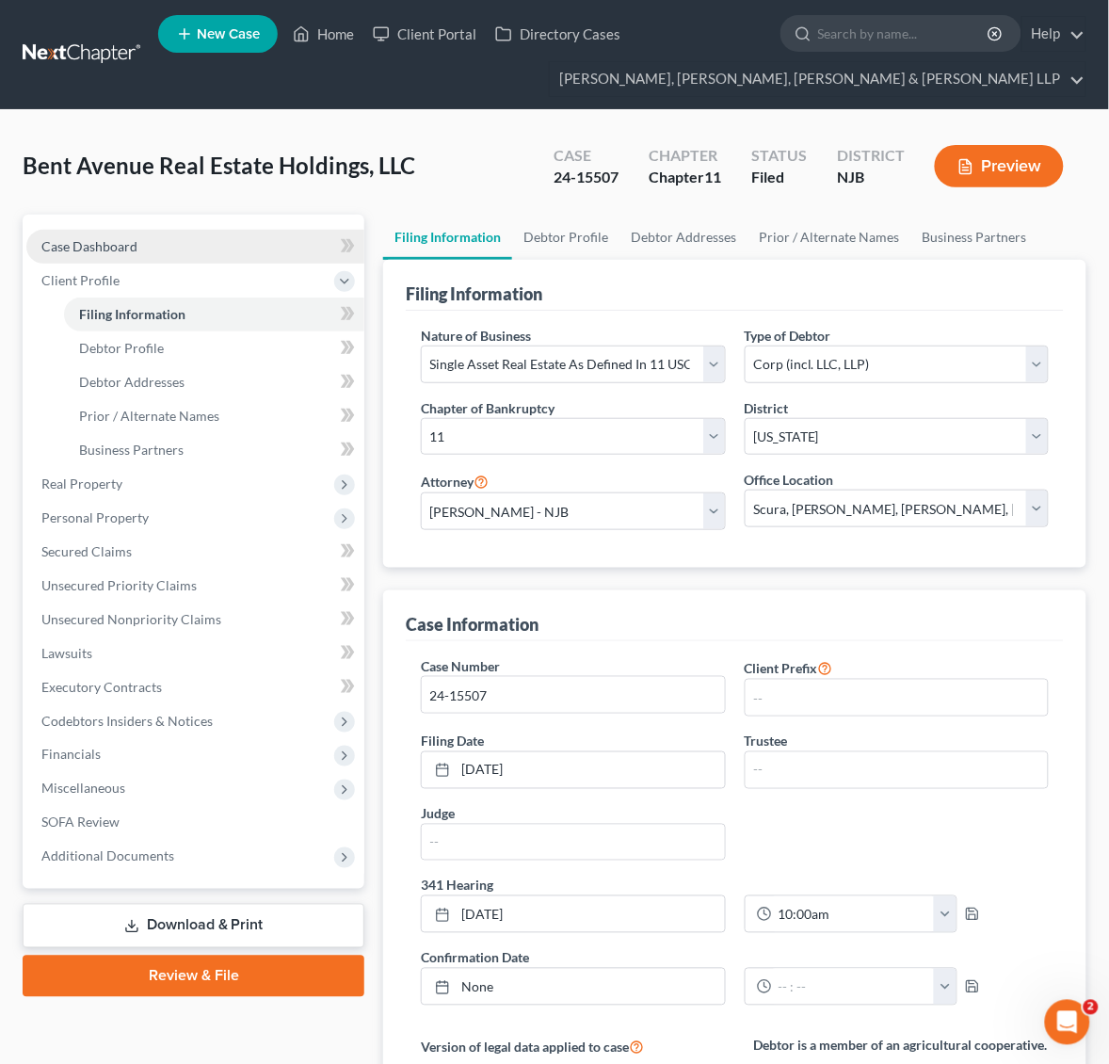
click at [172, 245] on link "Case Dashboard" at bounding box center [195, 247] width 338 height 34
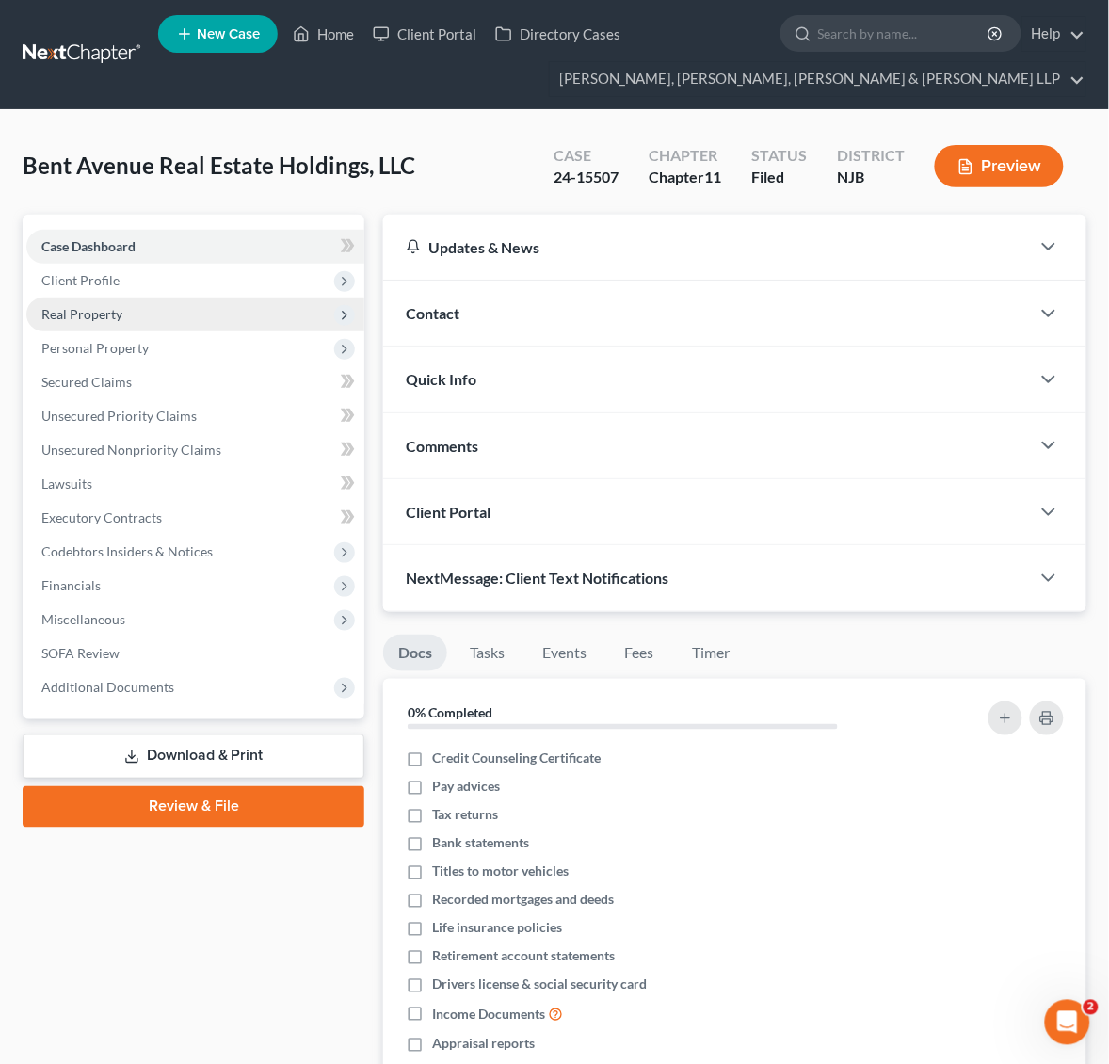
click at [190, 311] on span "Real Property" at bounding box center [195, 315] width 338 height 34
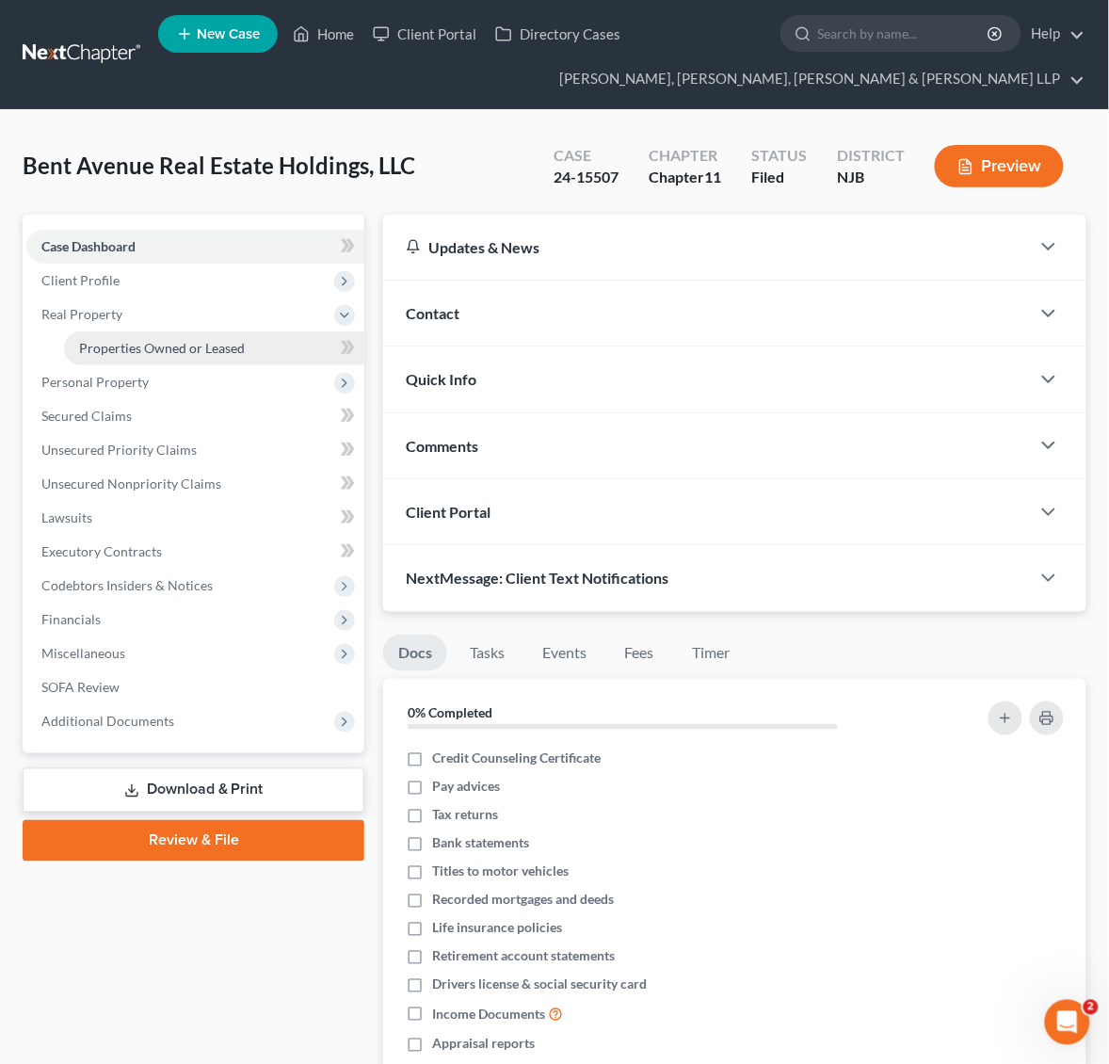
click at [210, 346] on span "Properties Owned or Leased" at bounding box center [162, 348] width 166 height 16
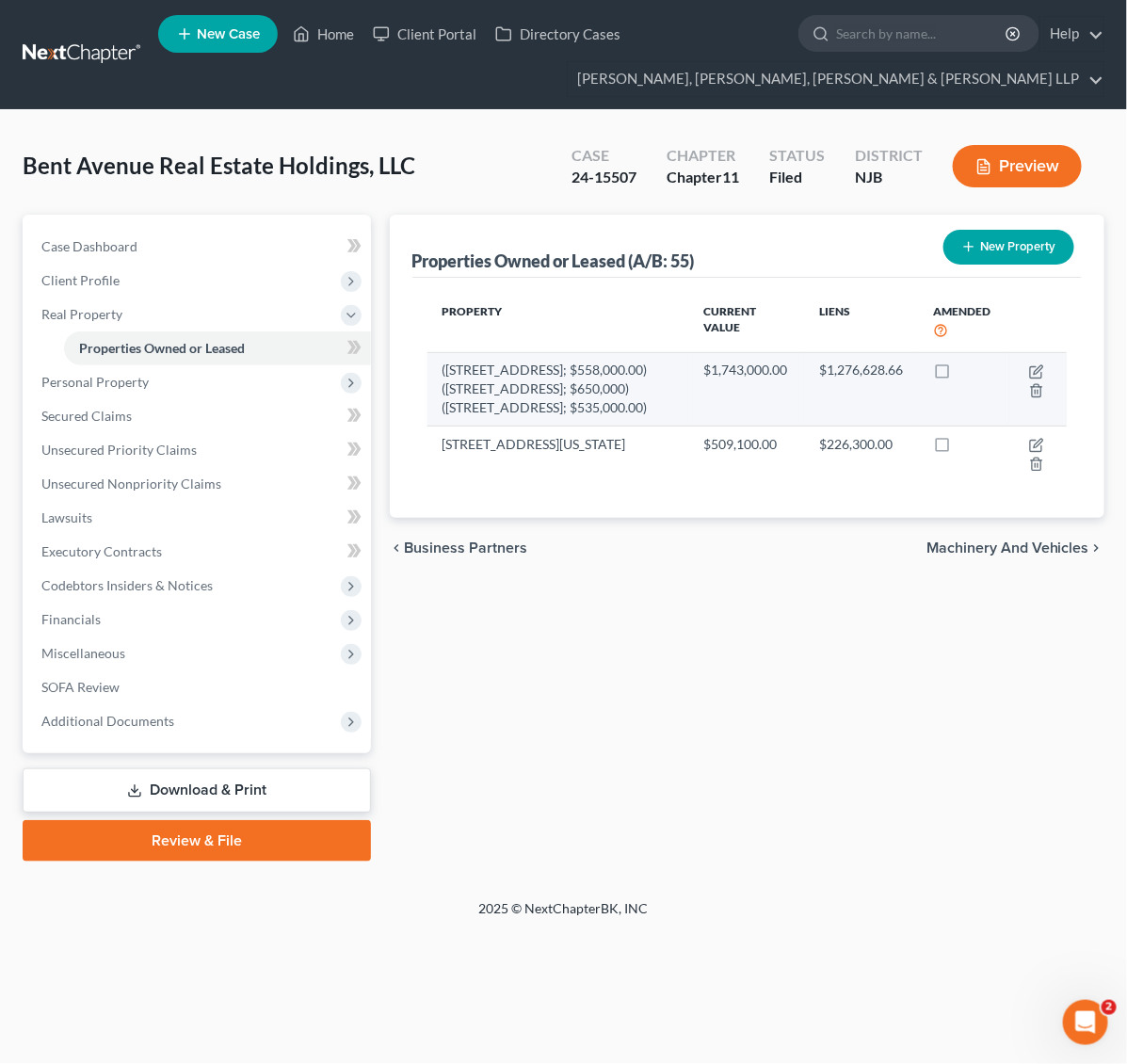
drag, startPoint x: 596, startPoint y: 429, endPoint x: 542, endPoint y: 402, distance: 60.2
click at [542, 402] on td "([STREET_ADDRESS]; $558,000.00)([STREET_ADDRESS]; $650,000)([STREET_ADDRESS]; $…" at bounding box center [558, 388] width 262 height 73
drag, startPoint x: 637, startPoint y: 426, endPoint x: 539, endPoint y: 428, distance: 98.9
click at [539, 426] on td "([STREET_ADDRESS]; $558,000.00)([STREET_ADDRESS]; $650,000)([STREET_ADDRESS]; $…" at bounding box center [558, 388] width 262 height 73
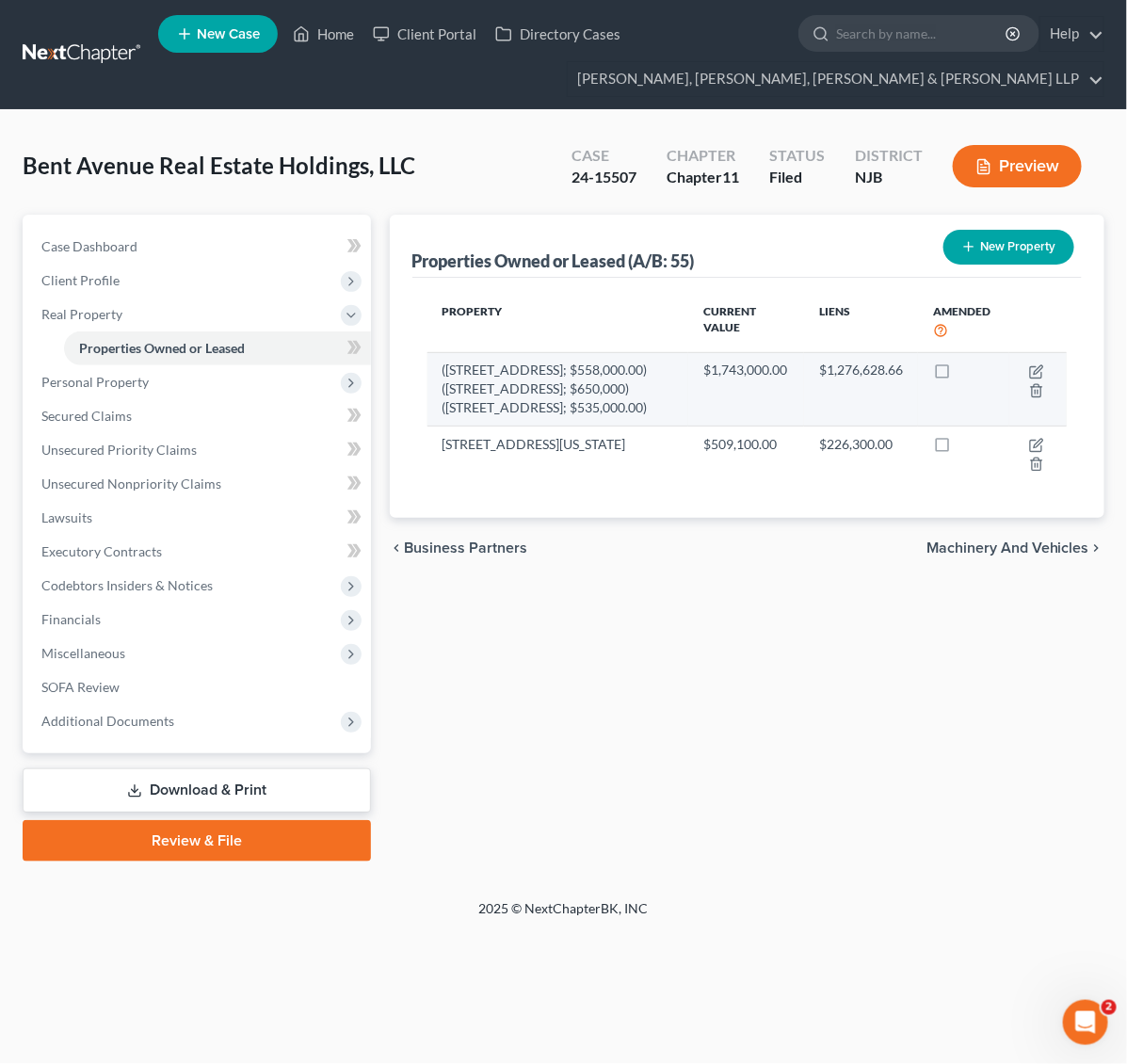
click at [539, 426] on td "([STREET_ADDRESS]; $558,000.00)([STREET_ADDRESS]; $650,000)([STREET_ADDRESS]; $…" at bounding box center [558, 388] width 262 height 73
drag, startPoint x: 459, startPoint y: 420, endPoint x: 634, endPoint y: 436, distance: 174.9
click at [632, 426] on td "([STREET_ADDRESS]; $558,000.00)([STREET_ADDRESS]; $650,000)([STREET_ADDRESS]; $…" at bounding box center [558, 388] width 262 height 73
click at [634, 426] on td "([STREET_ADDRESS]; $558,000.00)([STREET_ADDRESS]; $650,000)([STREET_ADDRESS]; $…" at bounding box center [558, 388] width 262 height 73
drag, startPoint x: 619, startPoint y: 507, endPoint x: 537, endPoint y: 429, distance: 112.6
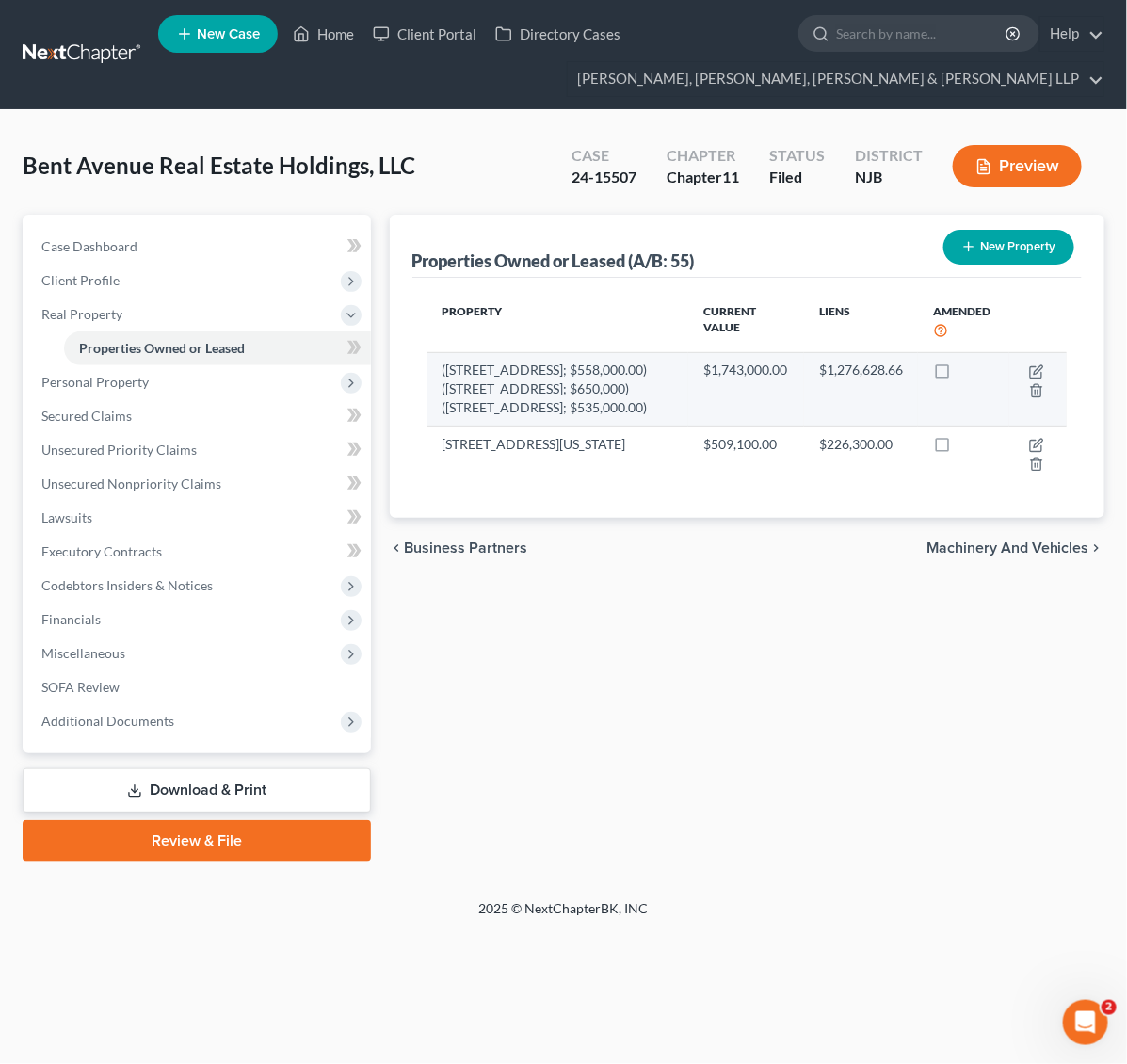
click at [551, 442] on tbody "(114 Fairview Avenue, Teaneck, NJ 07666; $558,000.00)(18-20 N 7th Street, Pater…" at bounding box center [746, 416] width 639 height 128
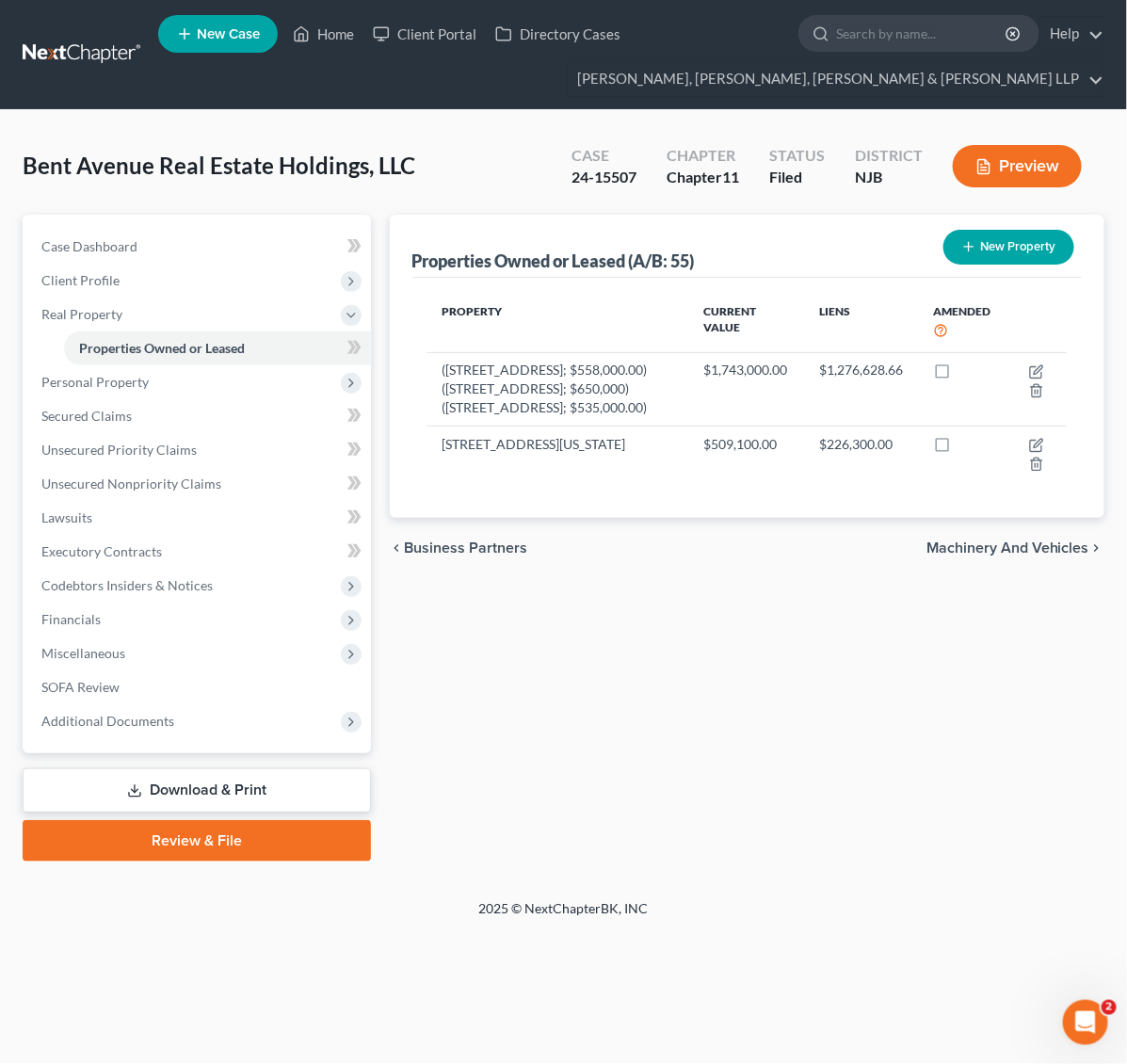
drag, startPoint x: 530, startPoint y: 416, endPoint x: 567, endPoint y: 341, distance: 83.8
click at [532, 416] on td "([STREET_ADDRESS]; $558,000.00)([STREET_ADDRESS]; $650,000)([STREET_ADDRESS]; $…" at bounding box center [558, 388] width 262 height 73
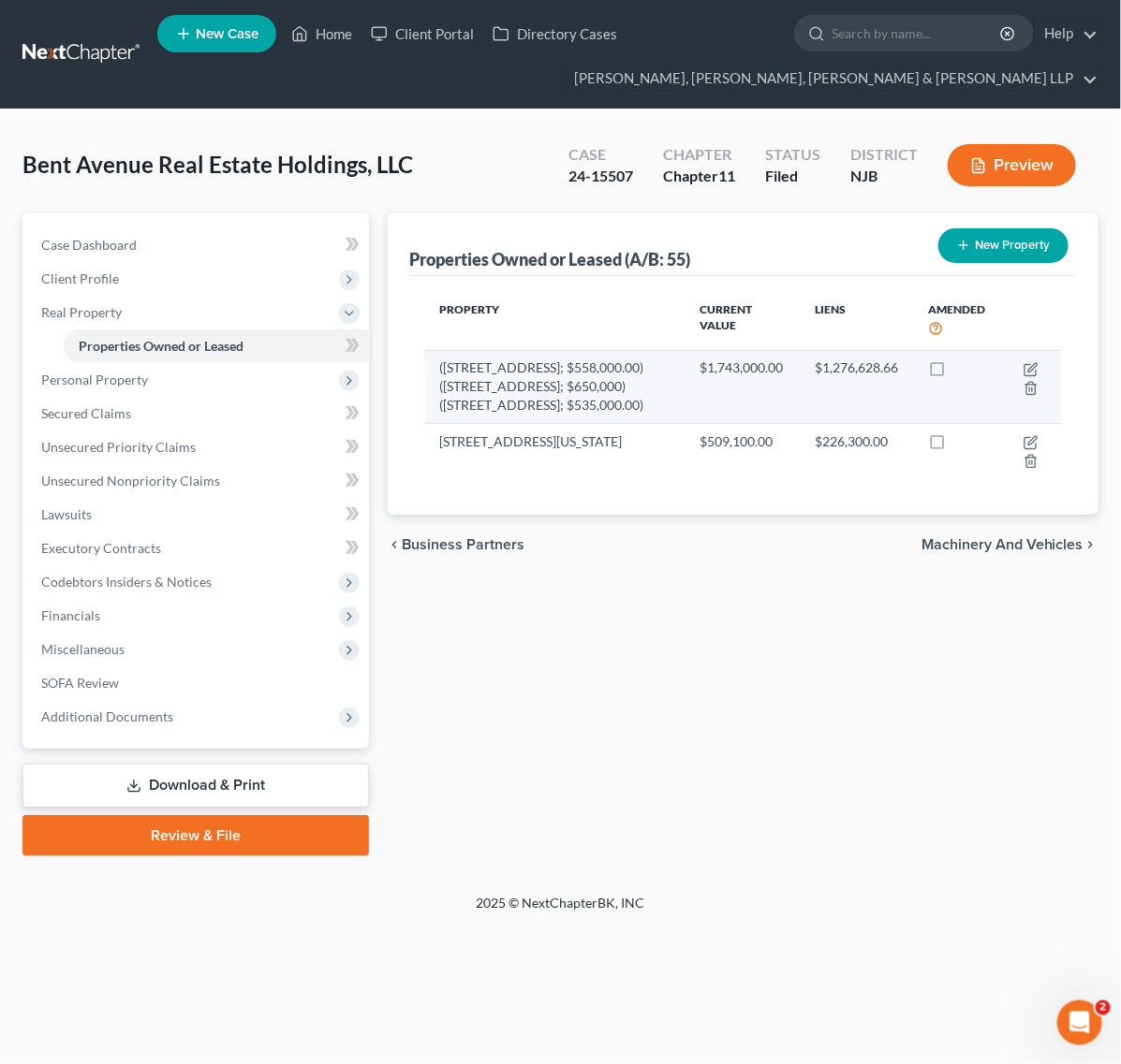
click at [723, 424] on td "$1,743,000.00" at bounding box center [742, 386] width 115 height 73
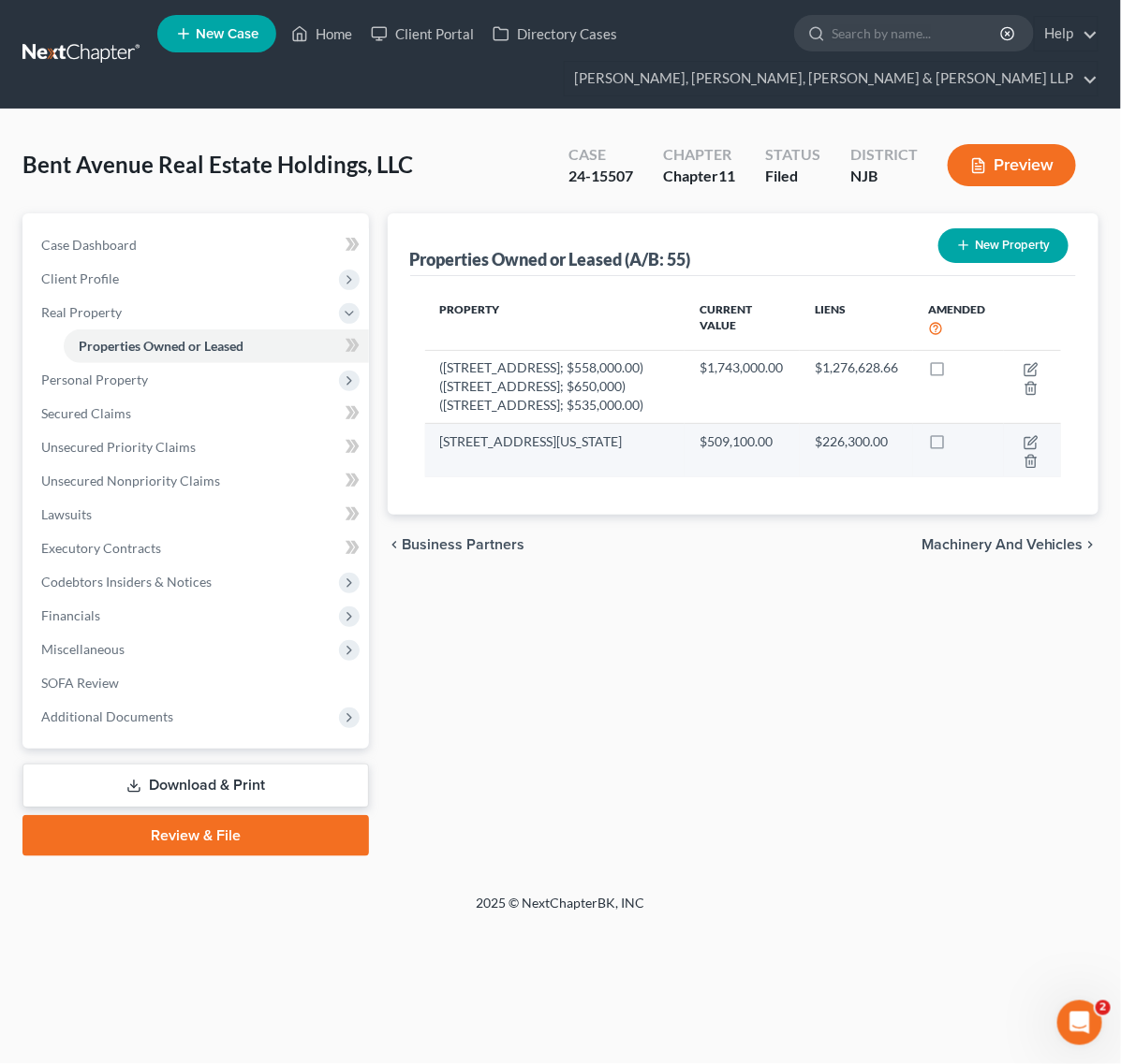
click at [629, 478] on td "[STREET_ADDRESS][US_STATE]" at bounding box center [555, 450] width 261 height 55
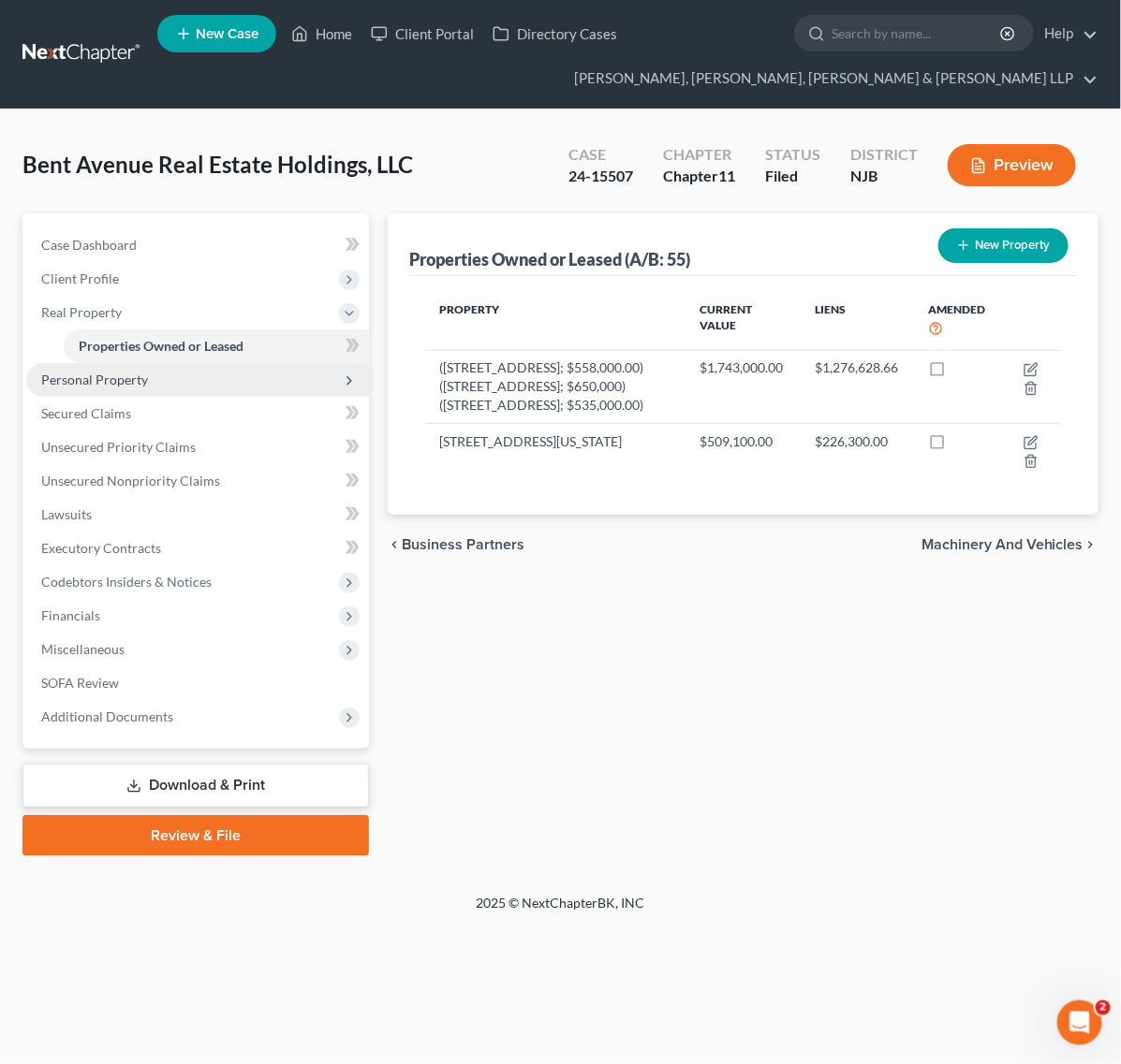
click at [193, 376] on span "Personal Property" at bounding box center [197, 380] width 343 height 34
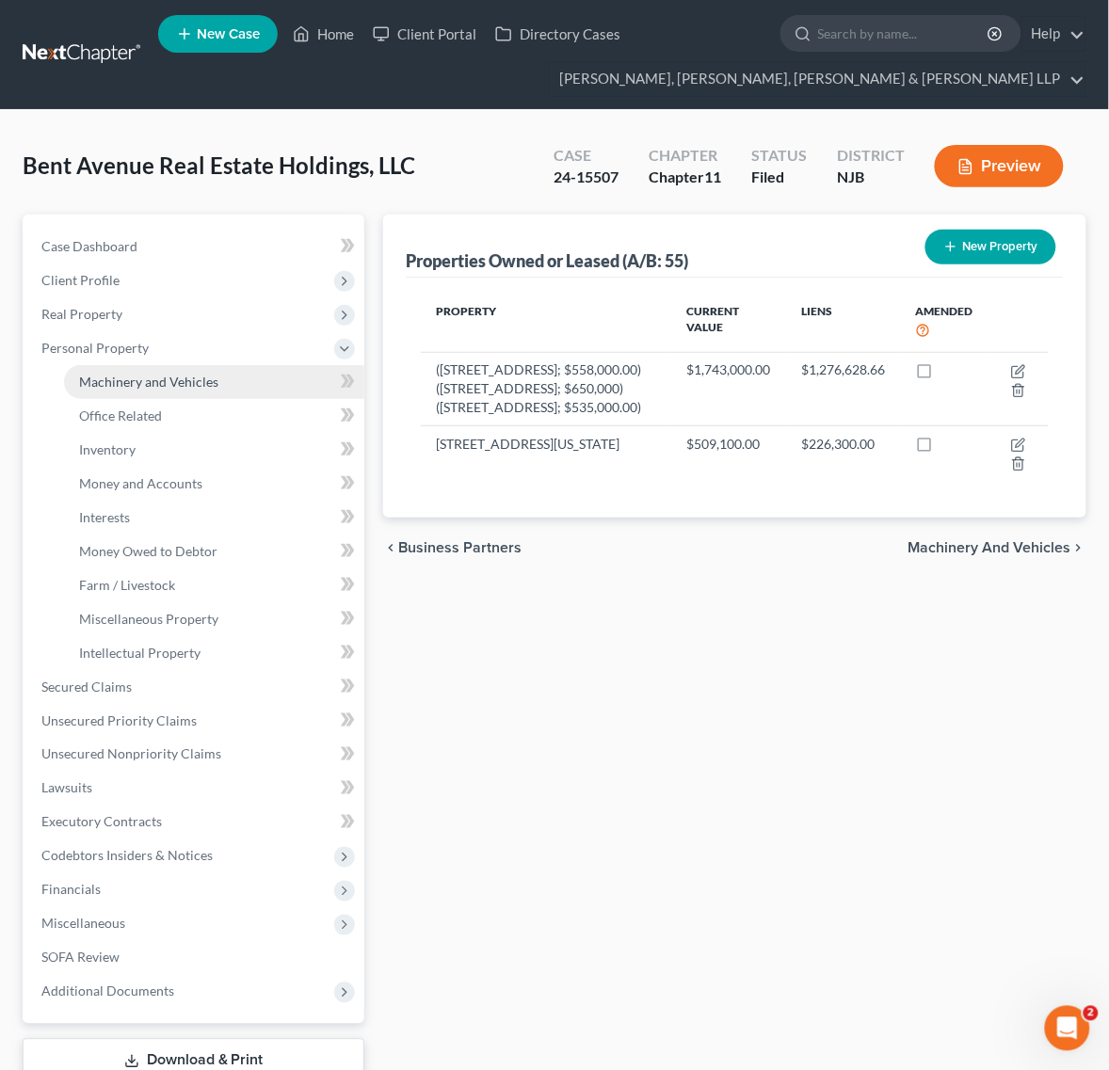
click at [190, 378] on span "Machinery and Vehicles" at bounding box center [148, 382] width 139 height 16
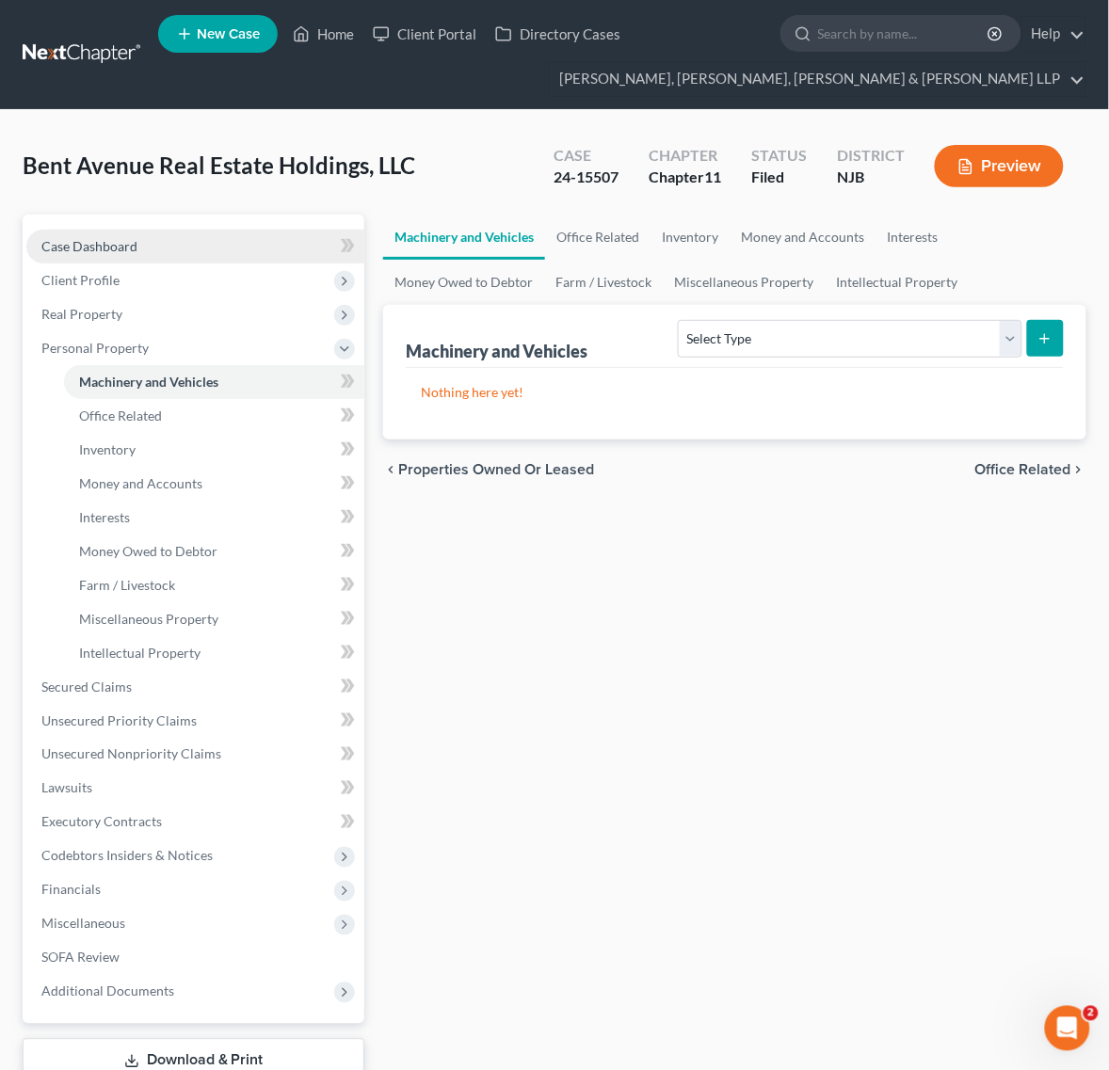
click at [172, 260] on link "Case Dashboard" at bounding box center [195, 247] width 338 height 34
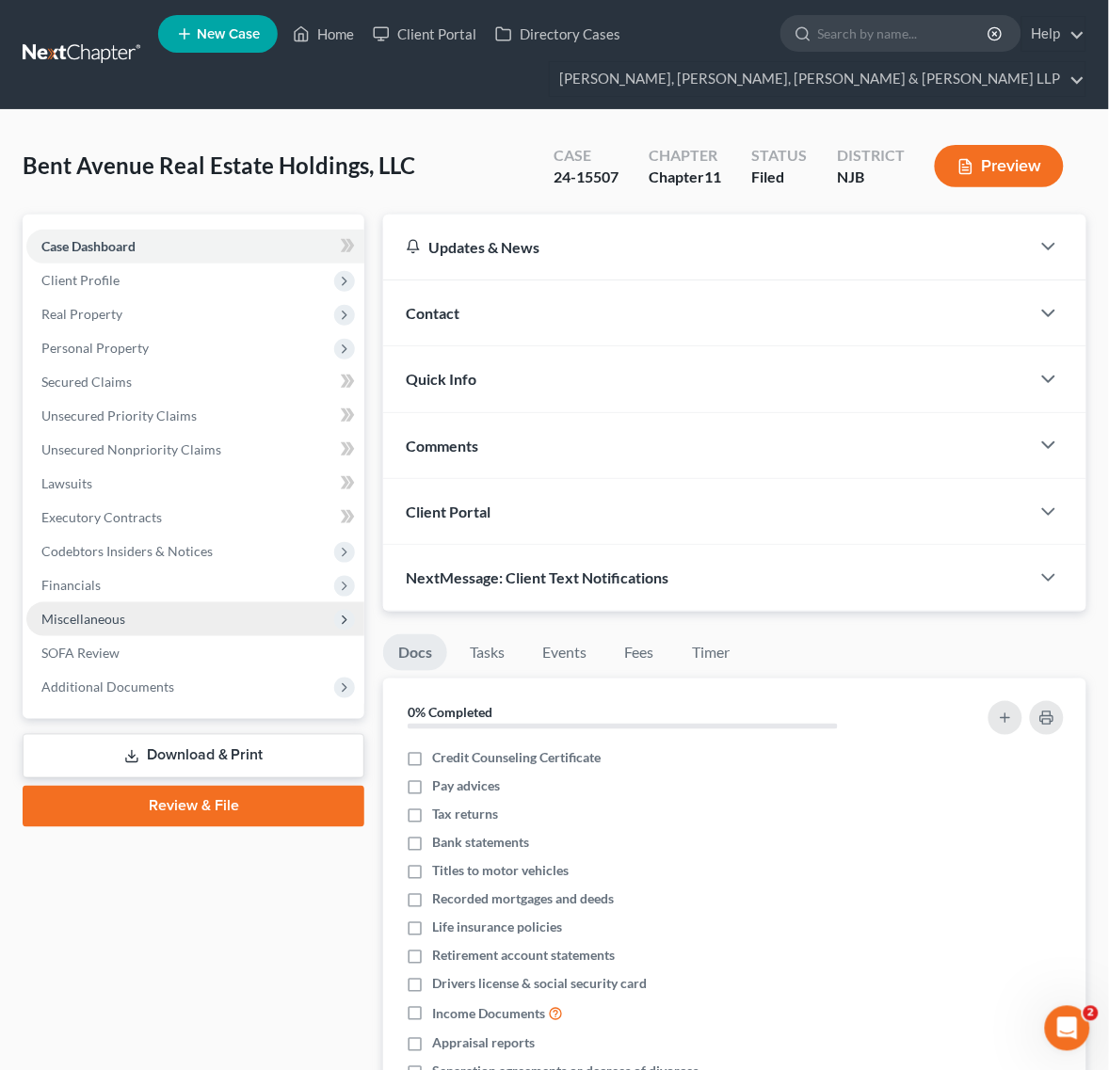
click at [180, 618] on span "Miscellaneous" at bounding box center [195, 620] width 338 height 34
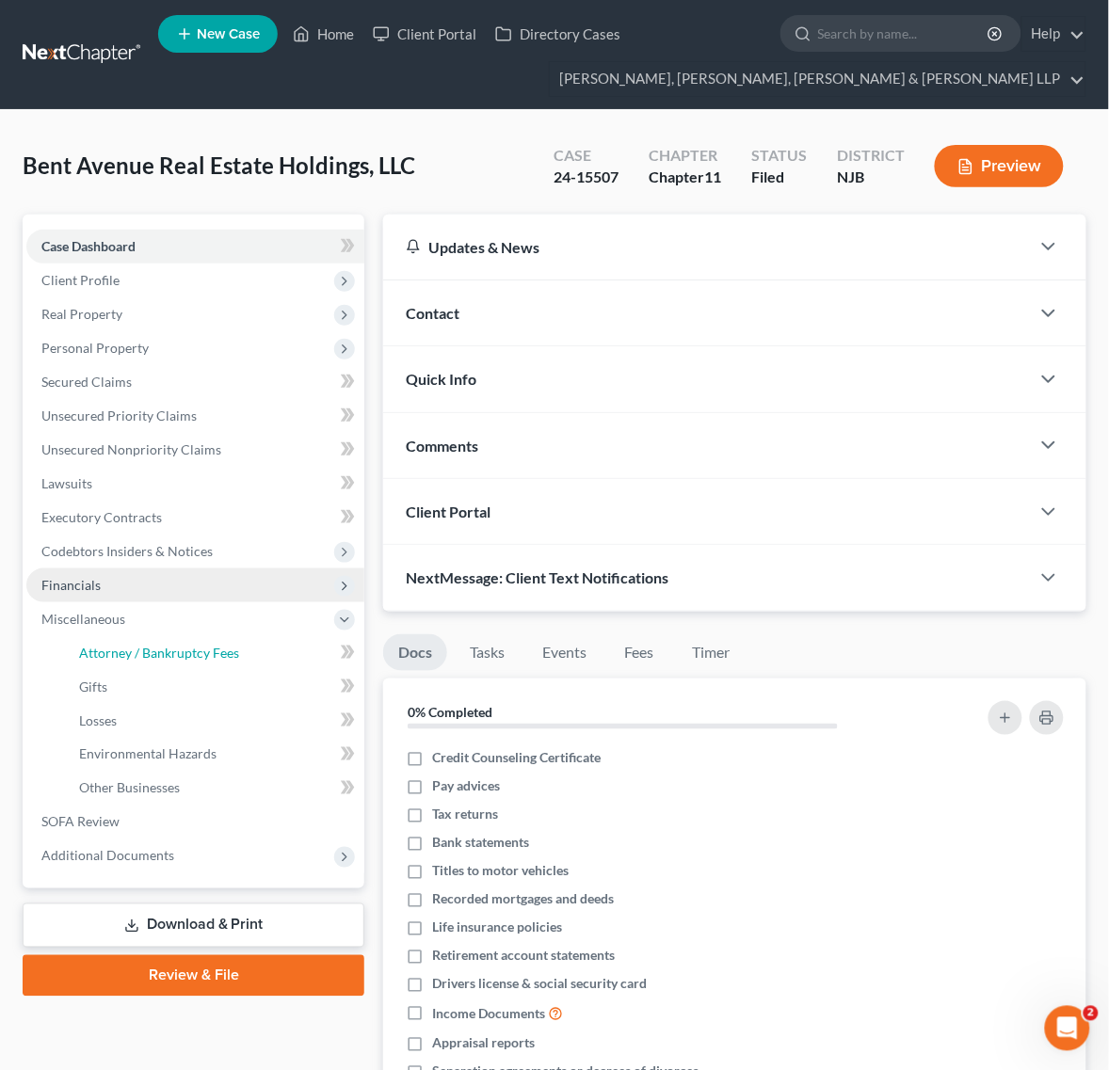
click at [169, 656] on span "Attorney / Bankruptcy Fees" at bounding box center [159, 653] width 160 height 16
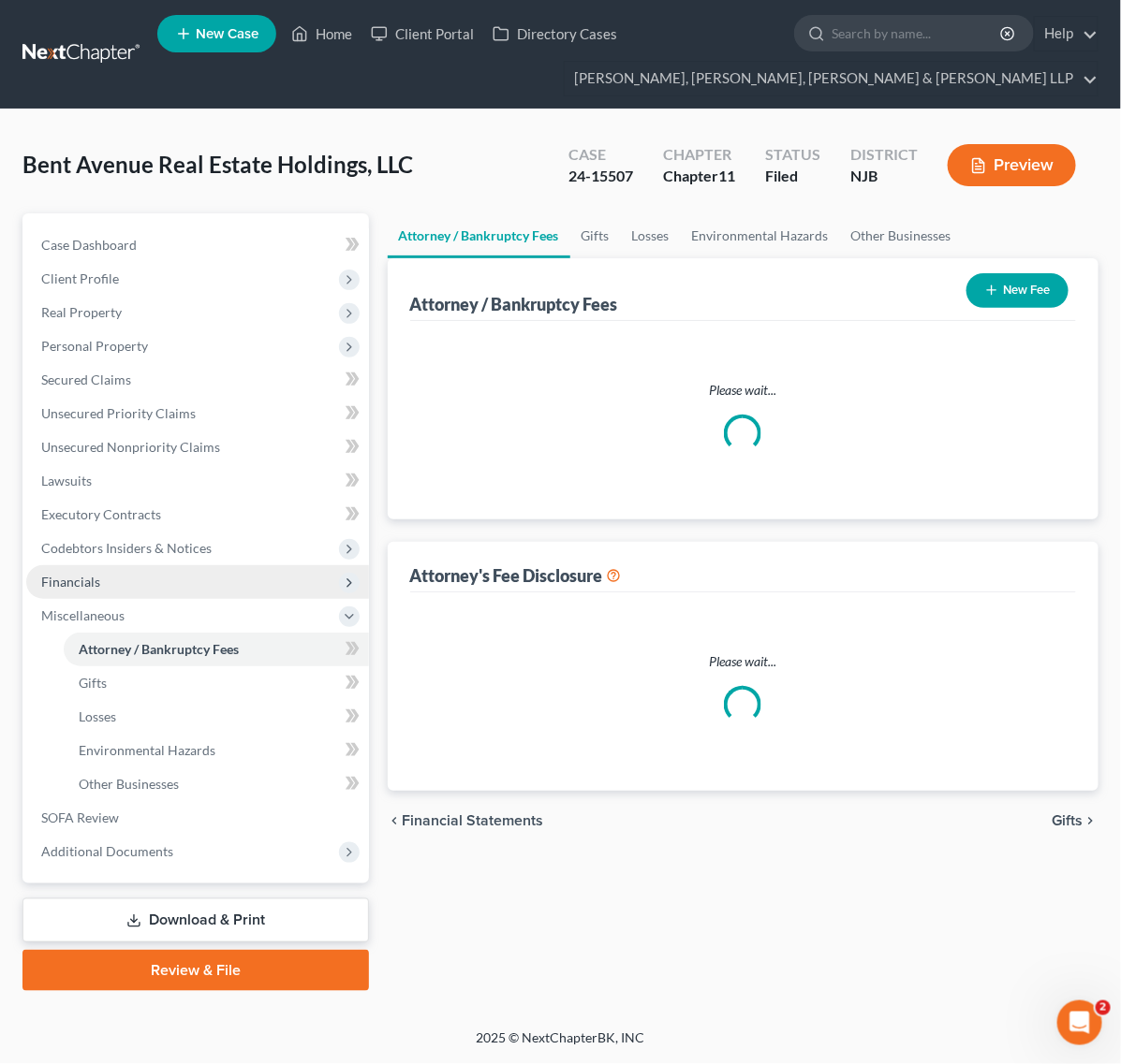
select select "0"
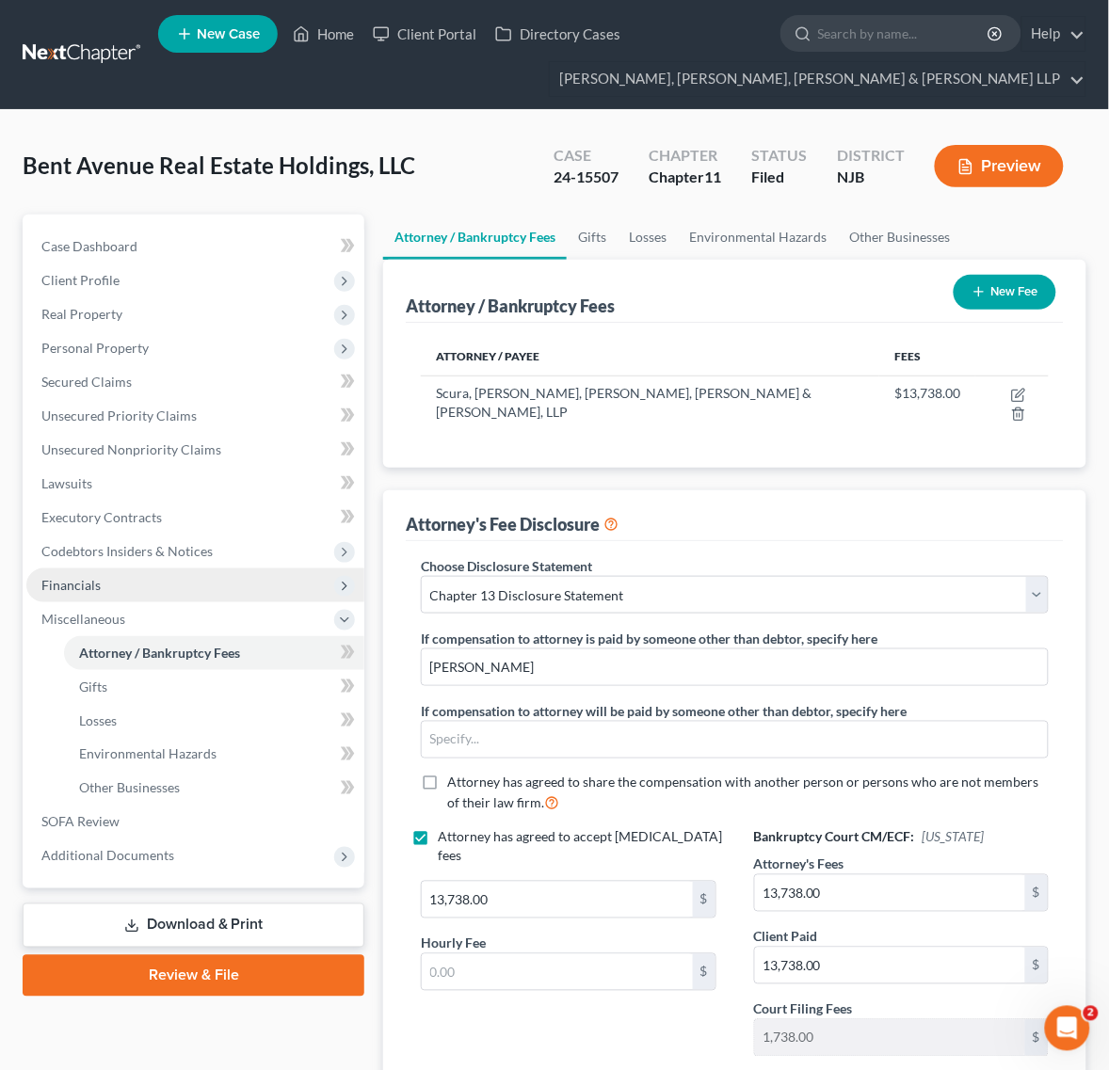
click at [172, 579] on span "Financials" at bounding box center [195, 586] width 338 height 34
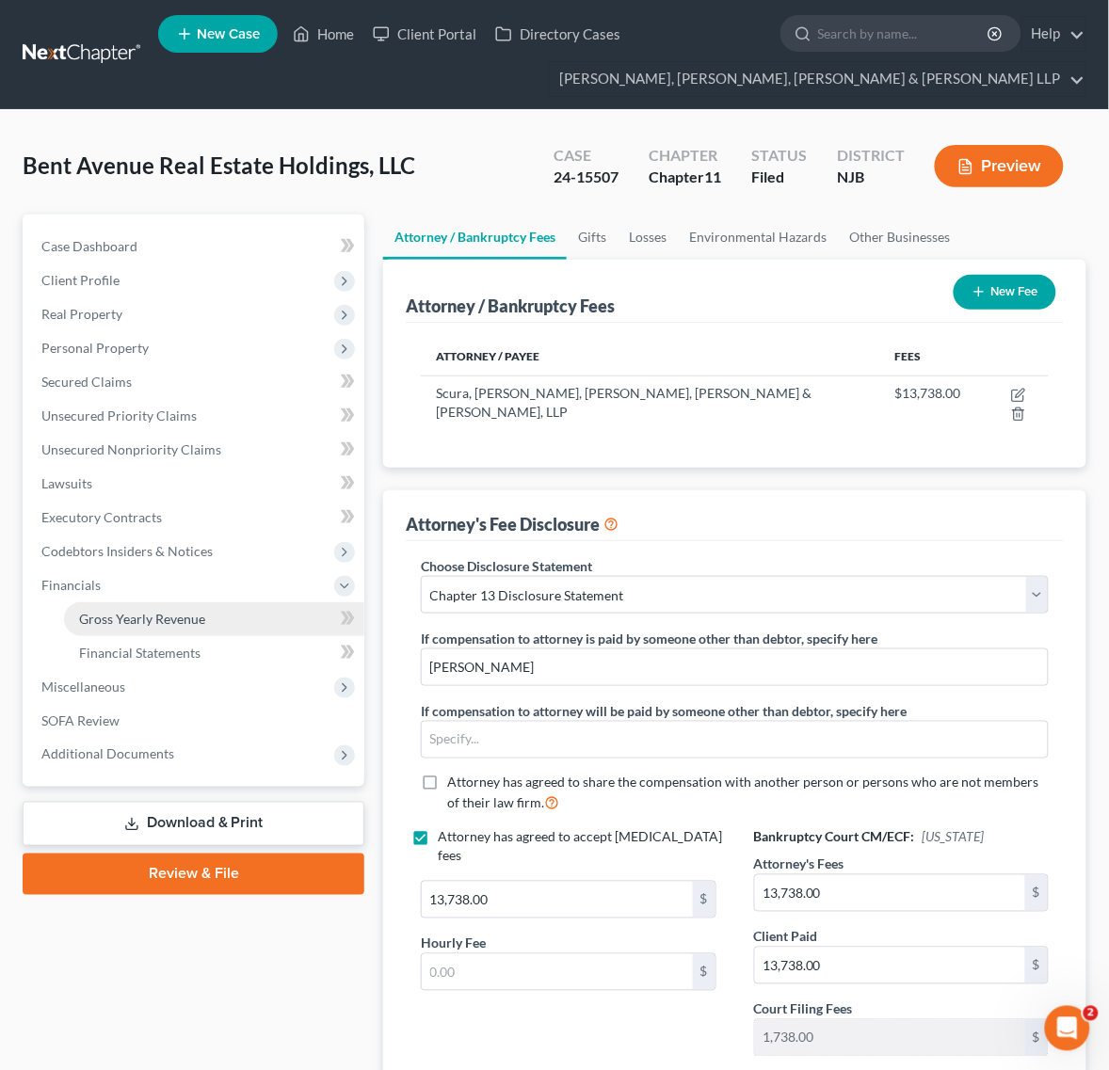
click at [167, 631] on link "Gross Yearly Revenue" at bounding box center [214, 620] width 300 height 34
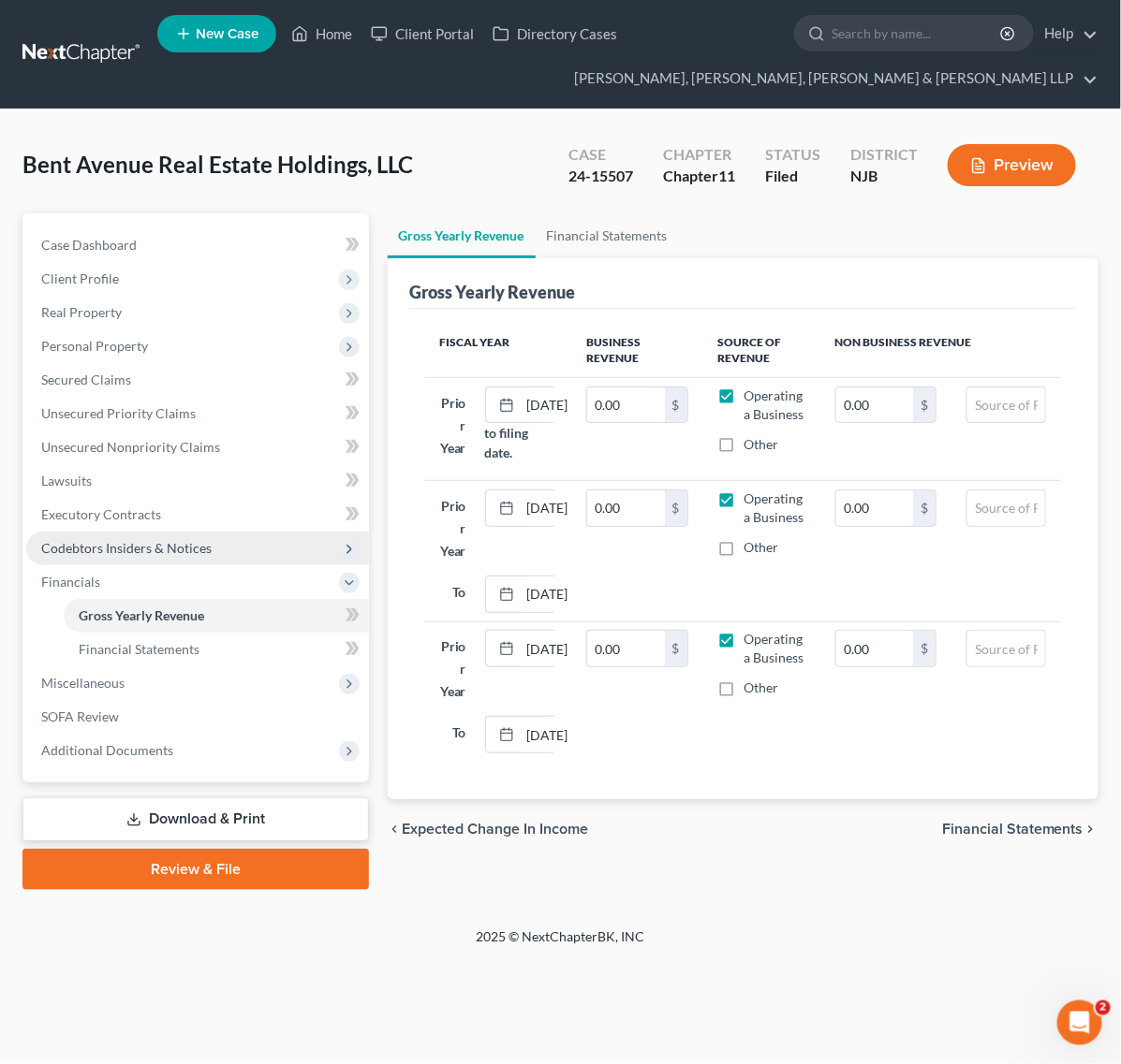
click at [170, 557] on span "Codebtors Insiders & Notices" at bounding box center [197, 549] width 343 height 34
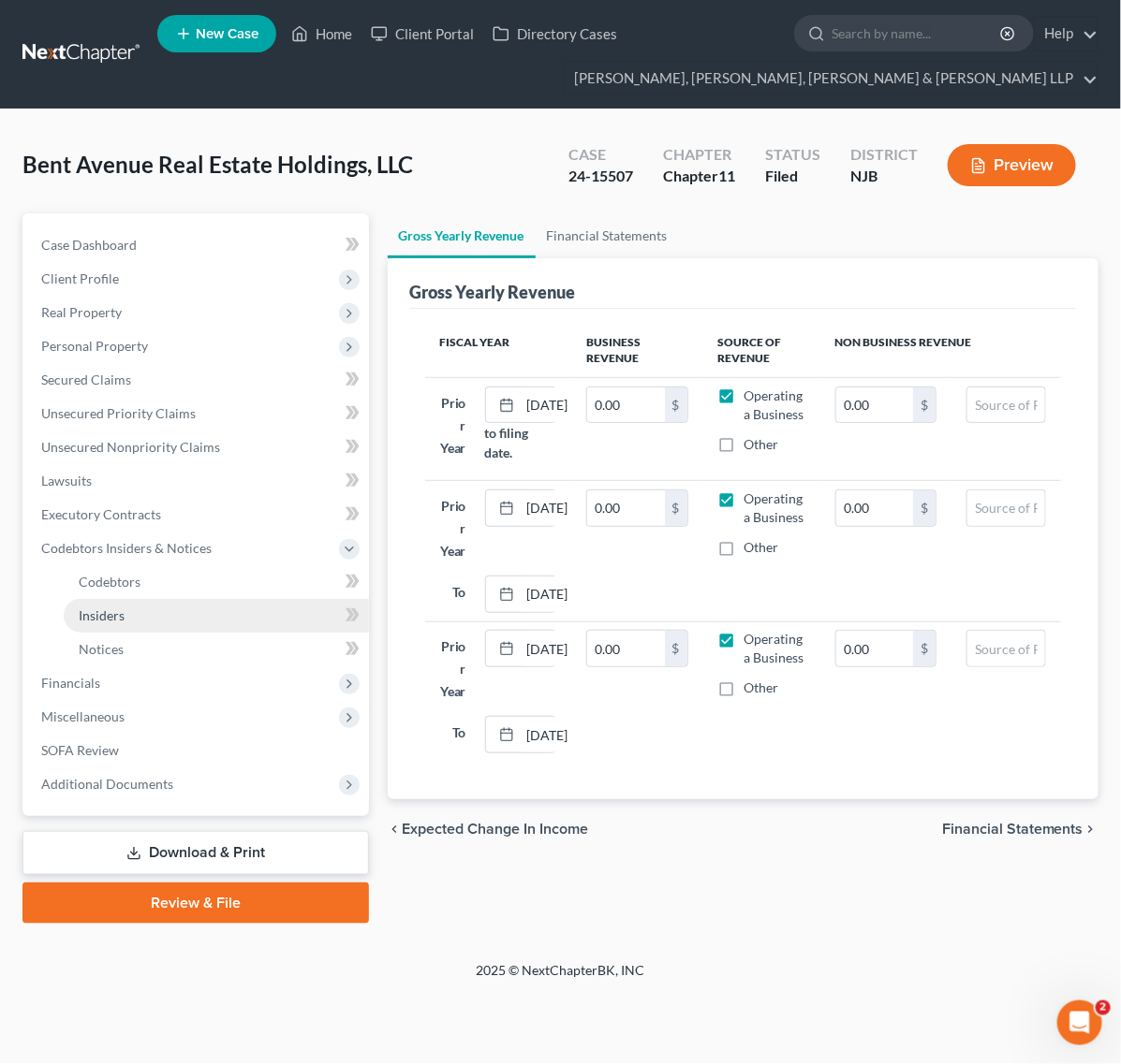
click at [162, 604] on link "Insiders" at bounding box center [216, 617] width 305 height 34
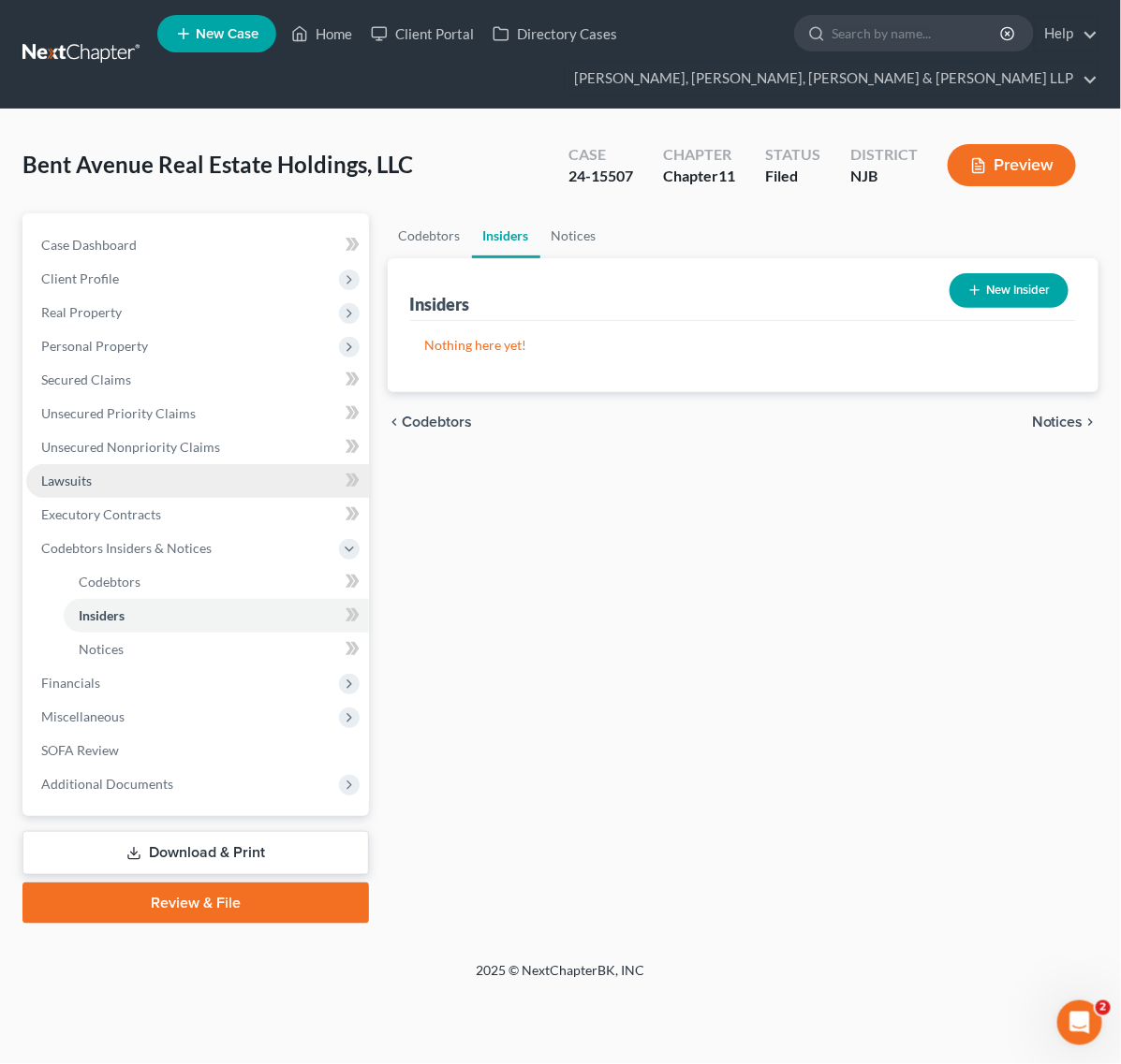
click at [176, 488] on link "Lawsuits" at bounding box center [197, 481] width 343 height 34
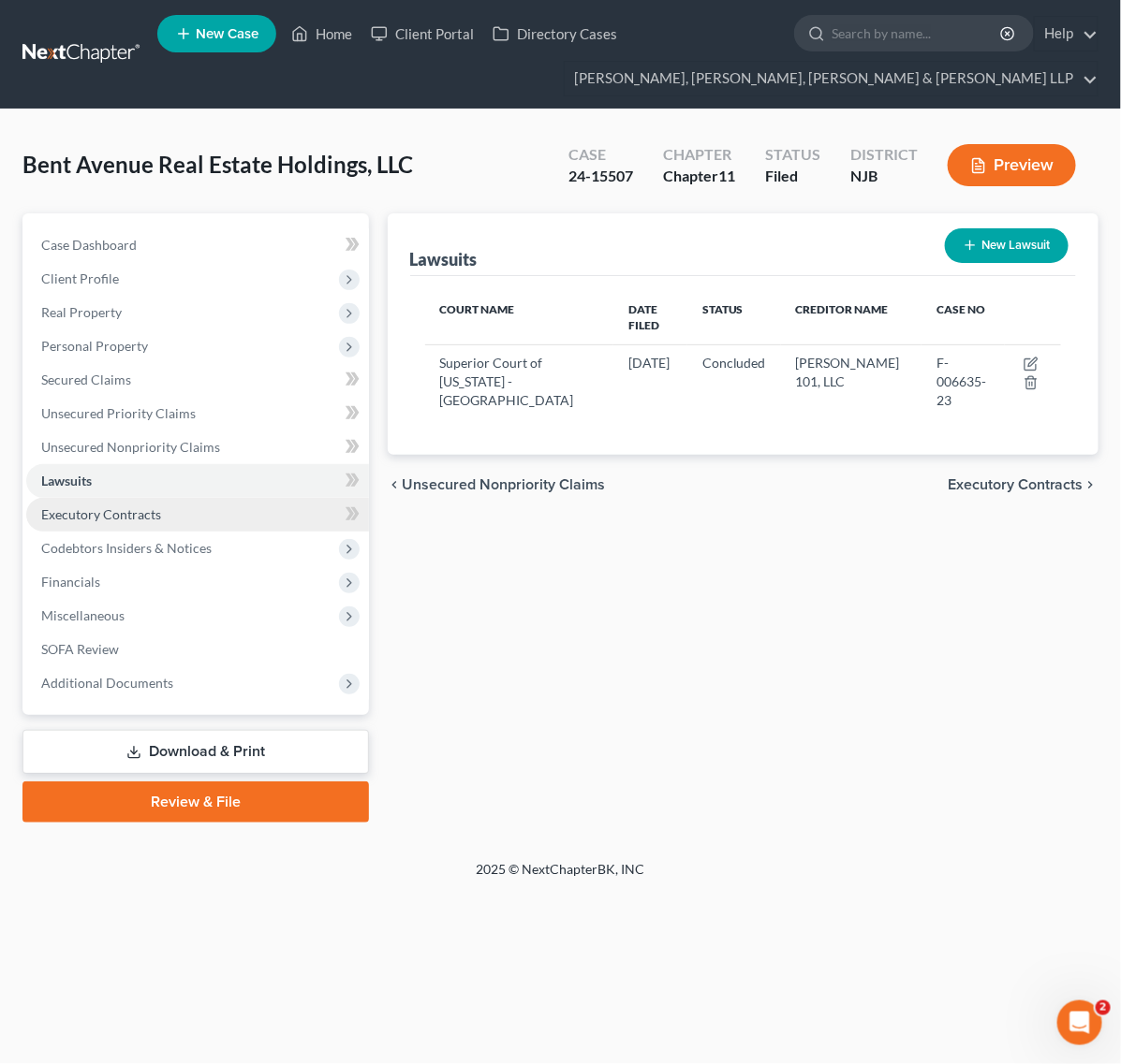
click at [167, 511] on link "Executory Contracts" at bounding box center [197, 515] width 343 height 34
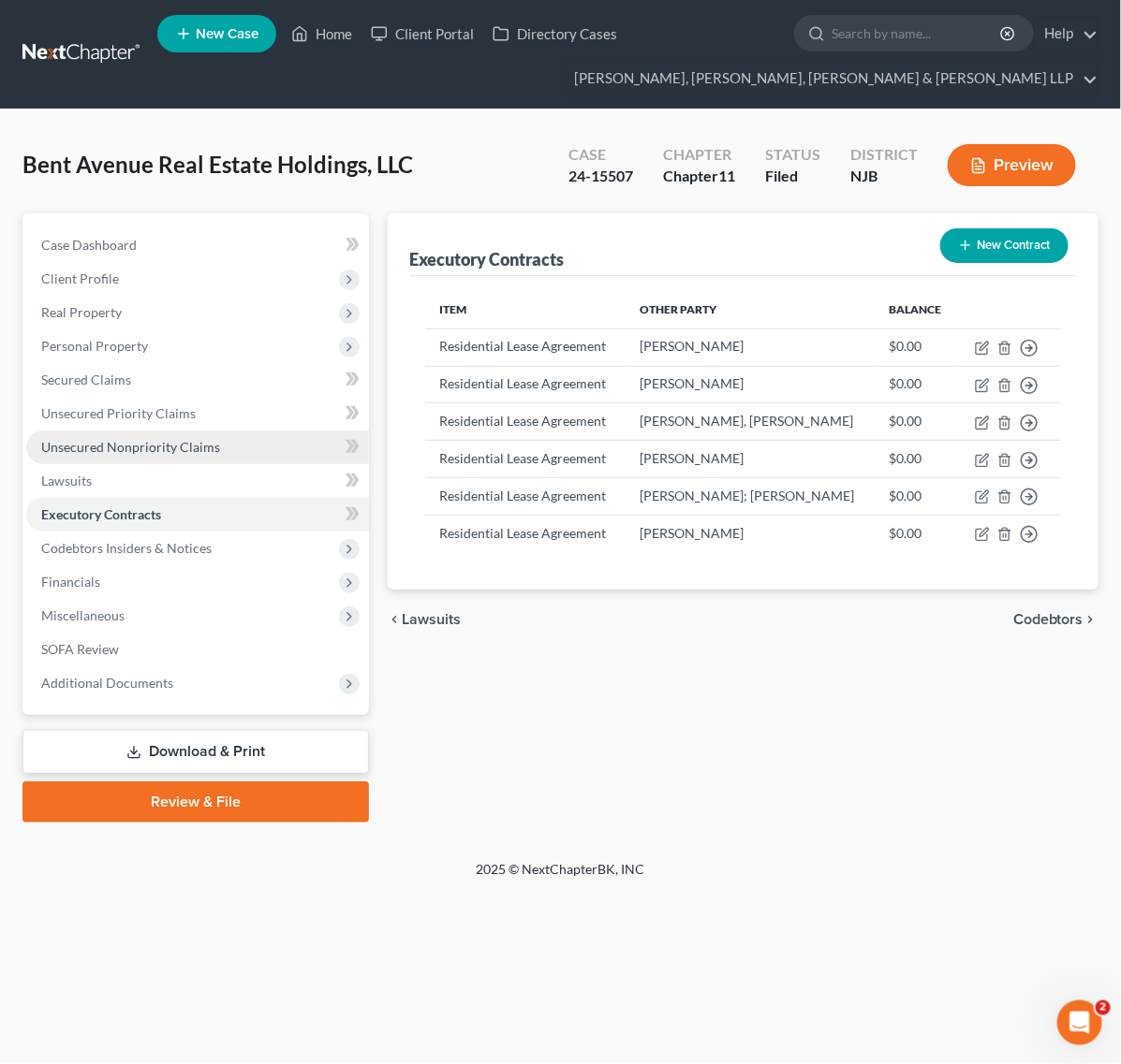
click at [173, 446] on span "Unsecured Nonpriority Claims" at bounding box center [130, 447] width 179 height 16
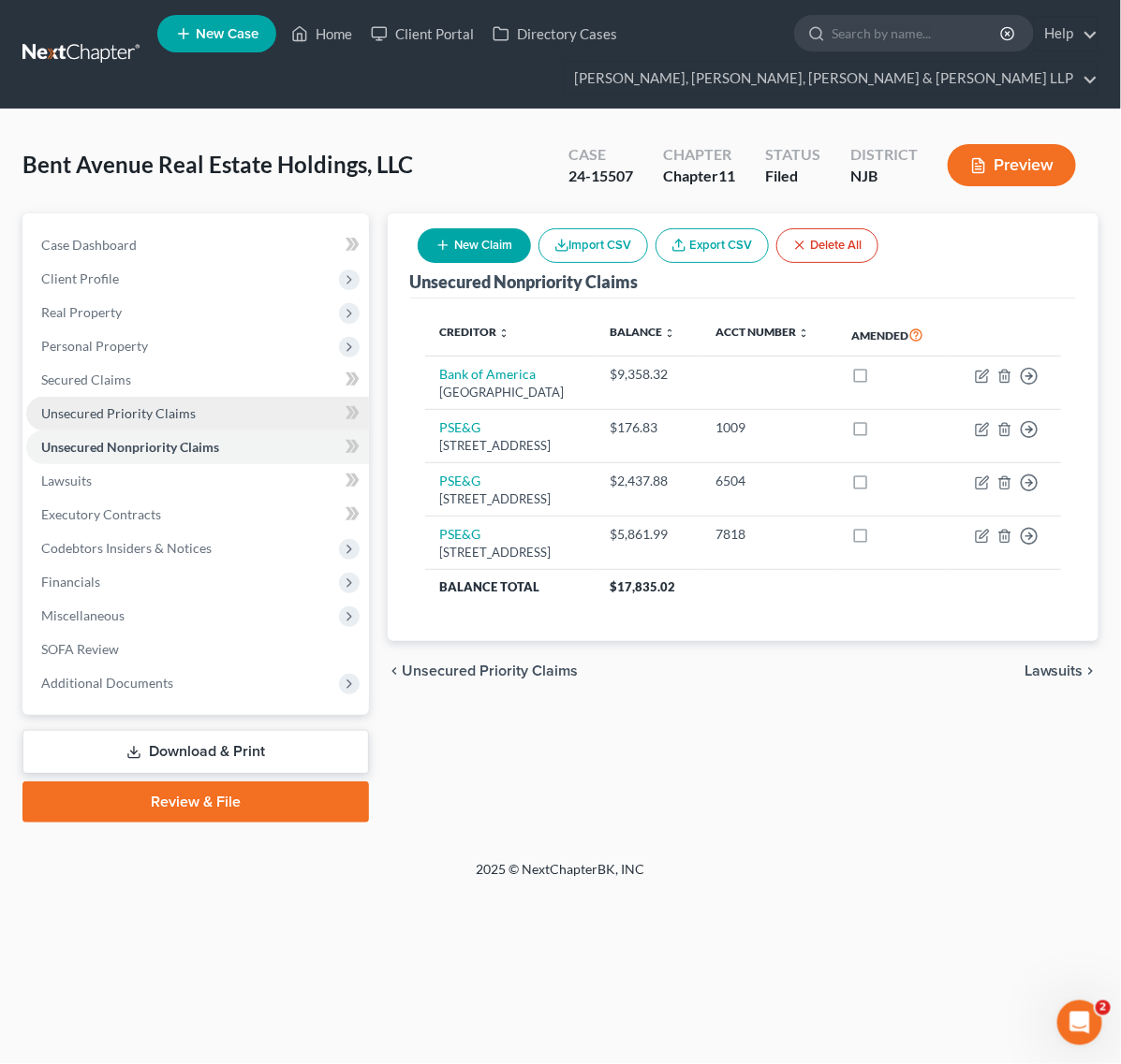
click at [192, 405] on link "Unsecured Priority Claims" at bounding box center [197, 414] width 343 height 34
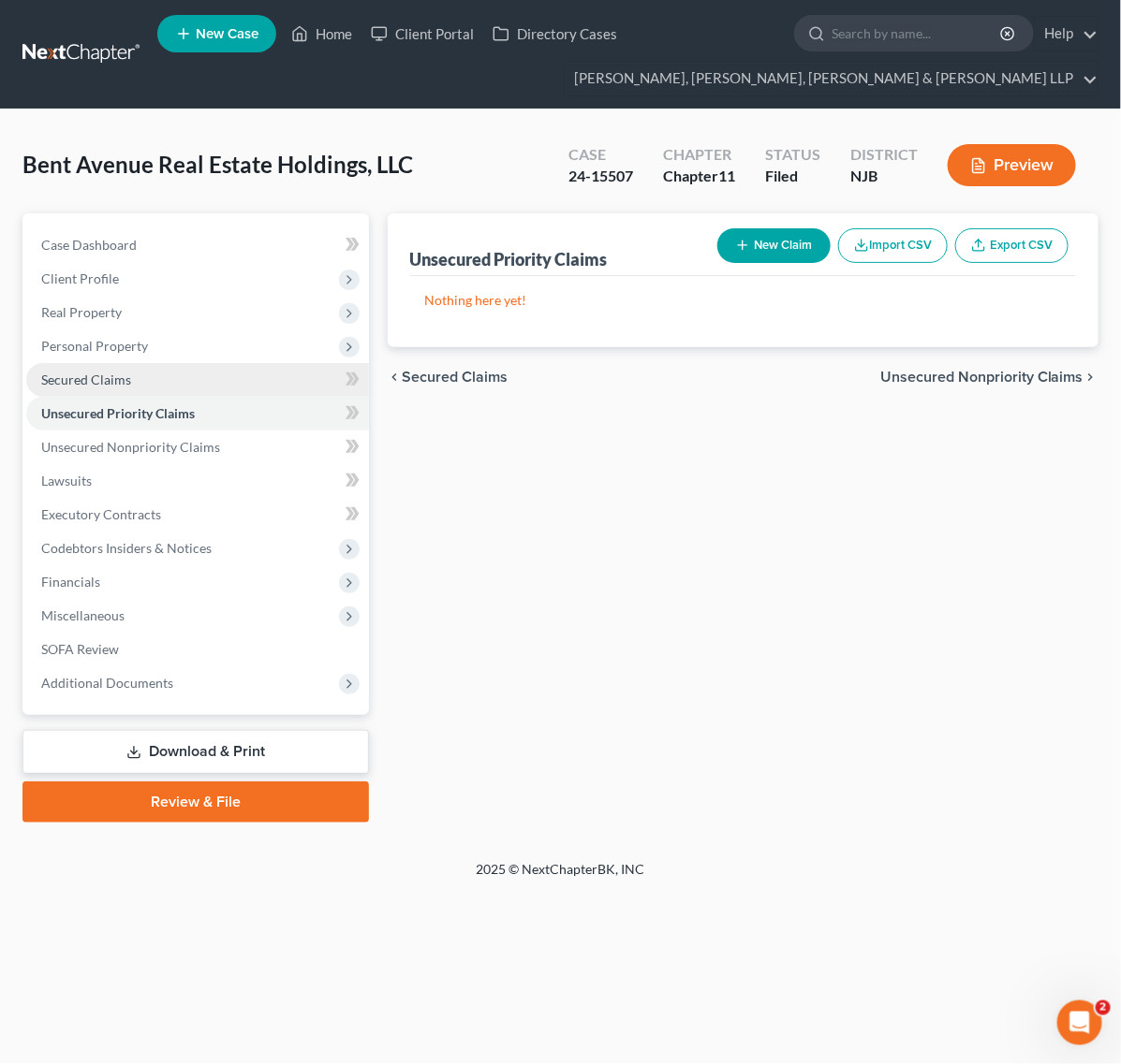
click at [192, 370] on link "Secured Claims" at bounding box center [197, 380] width 343 height 34
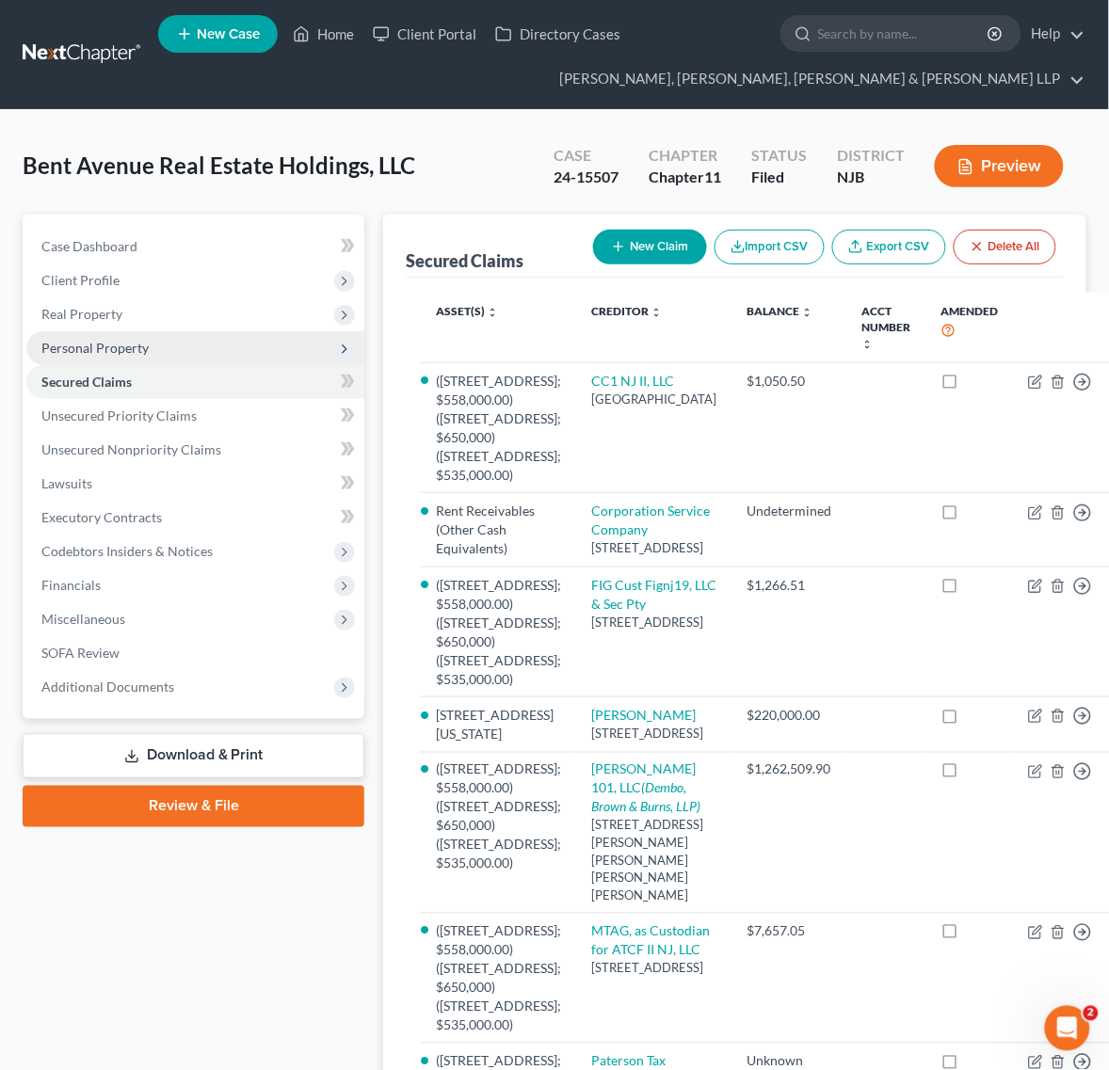
click at [194, 346] on span "Personal Property" at bounding box center [195, 348] width 338 height 34
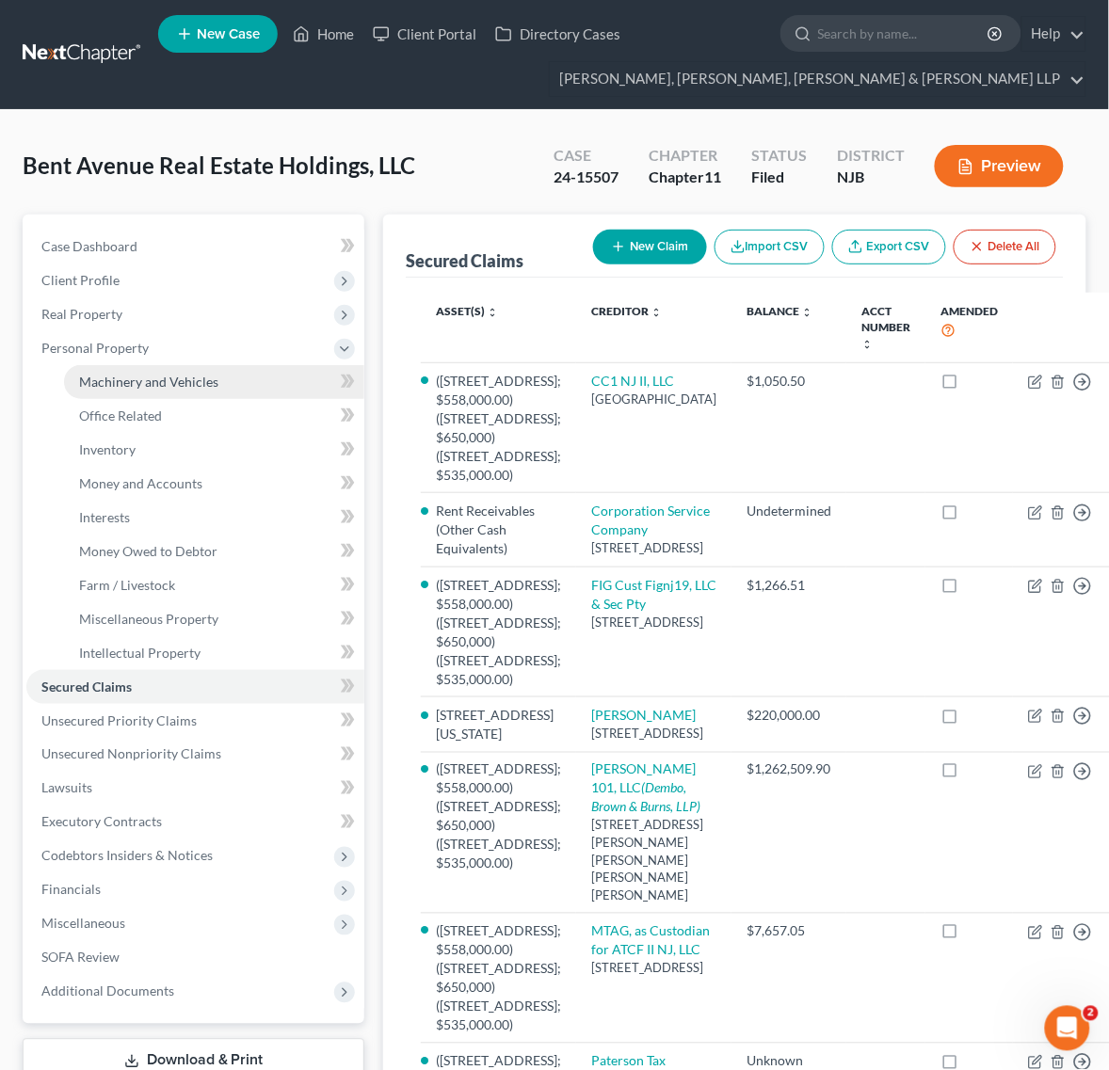
click at [195, 370] on link "Machinery and Vehicles" at bounding box center [214, 382] width 300 height 34
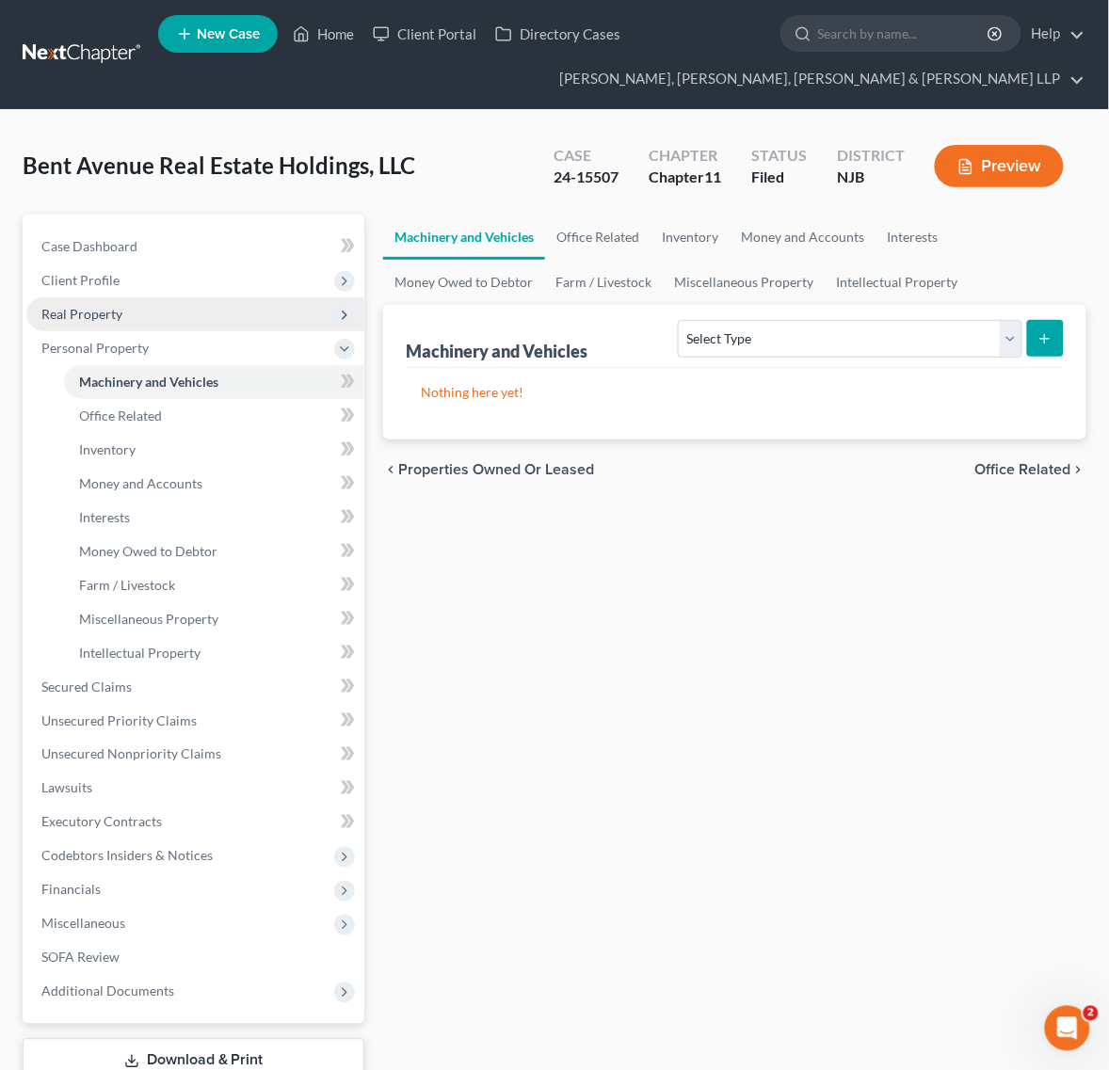
click at [196, 315] on span "Real Property" at bounding box center [195, 315] width 338 height 34
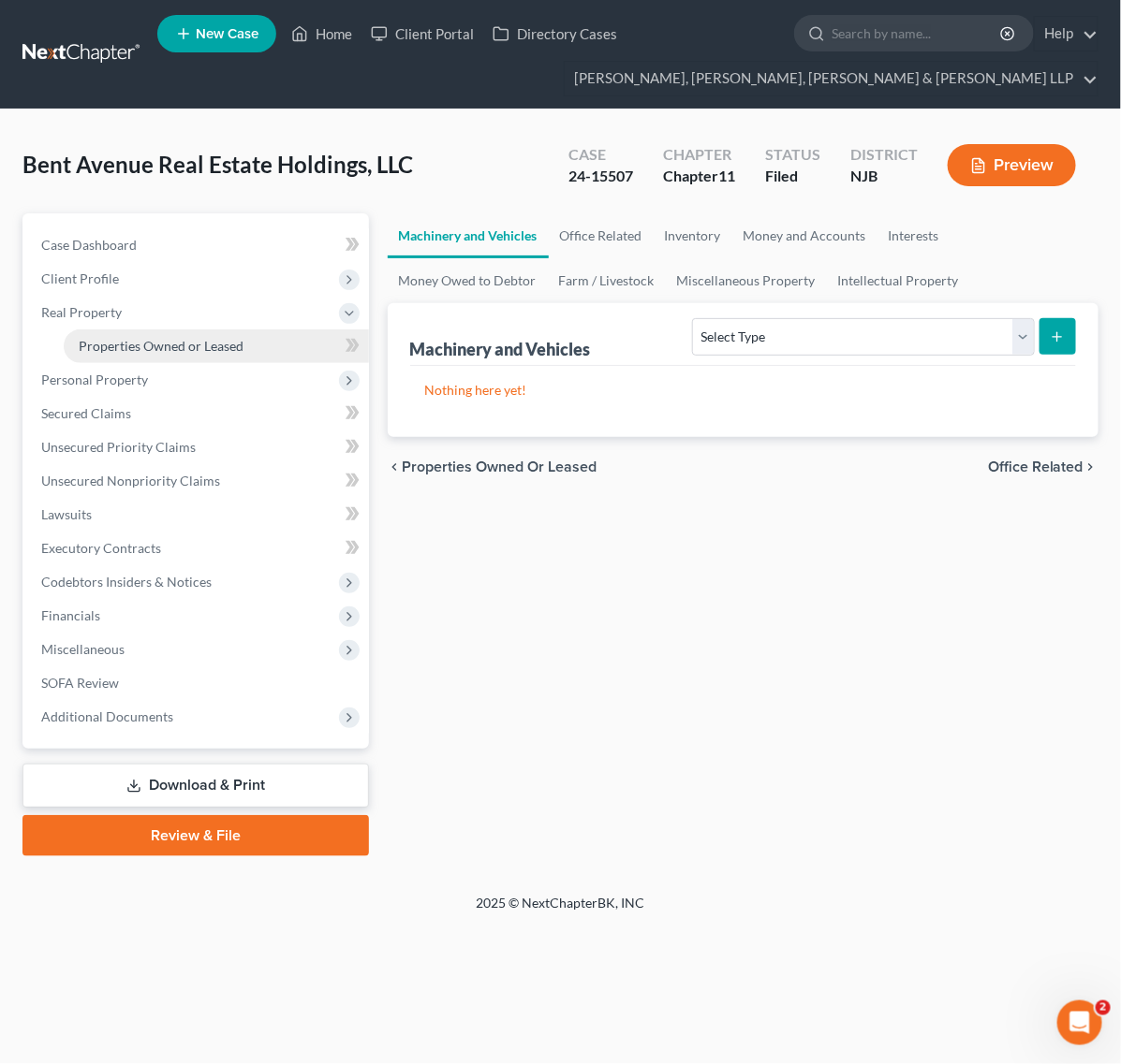
click at [197, 342] on span "Properties Owned or Leased" at bounding box center [161, 346] width 165 height 16
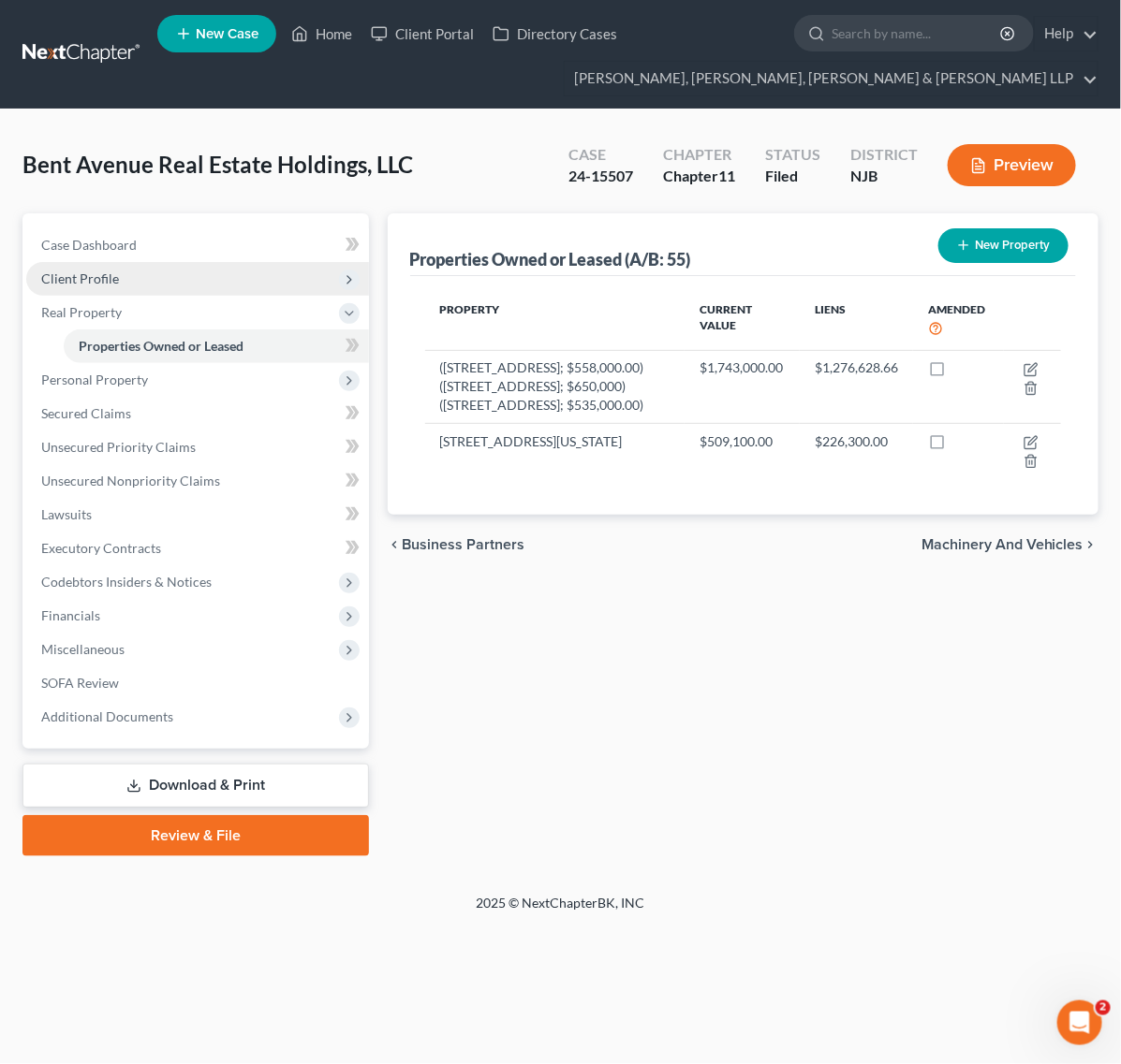
click at [199, 272] on span "Client Profile" at bounding box center [197, 279] width 343 height 34
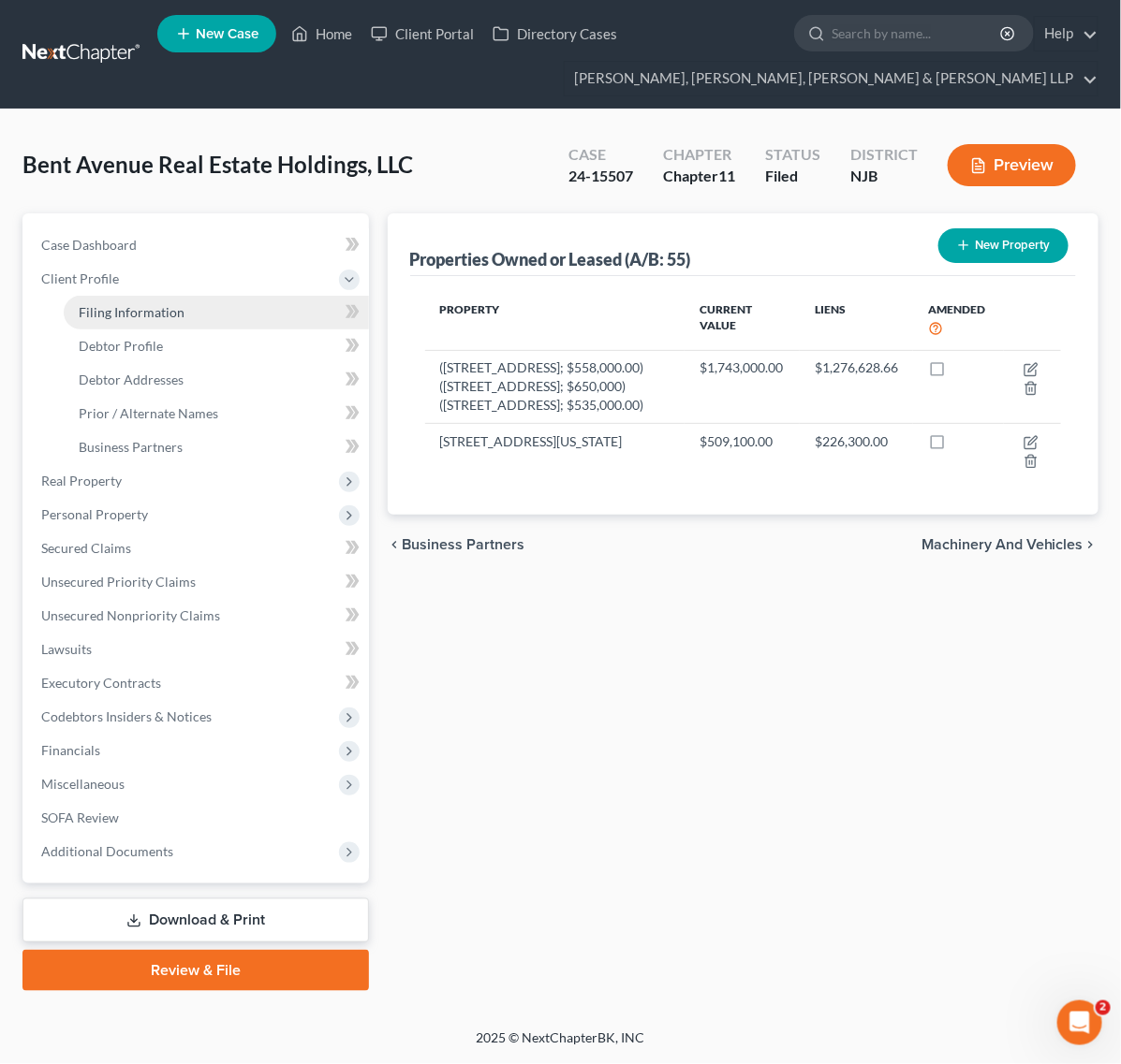
click at [197, 319] on link "Filing Information" at bounding box center [216, 313] width 305 height 34
select select "5"
select select "1"
select select "51"
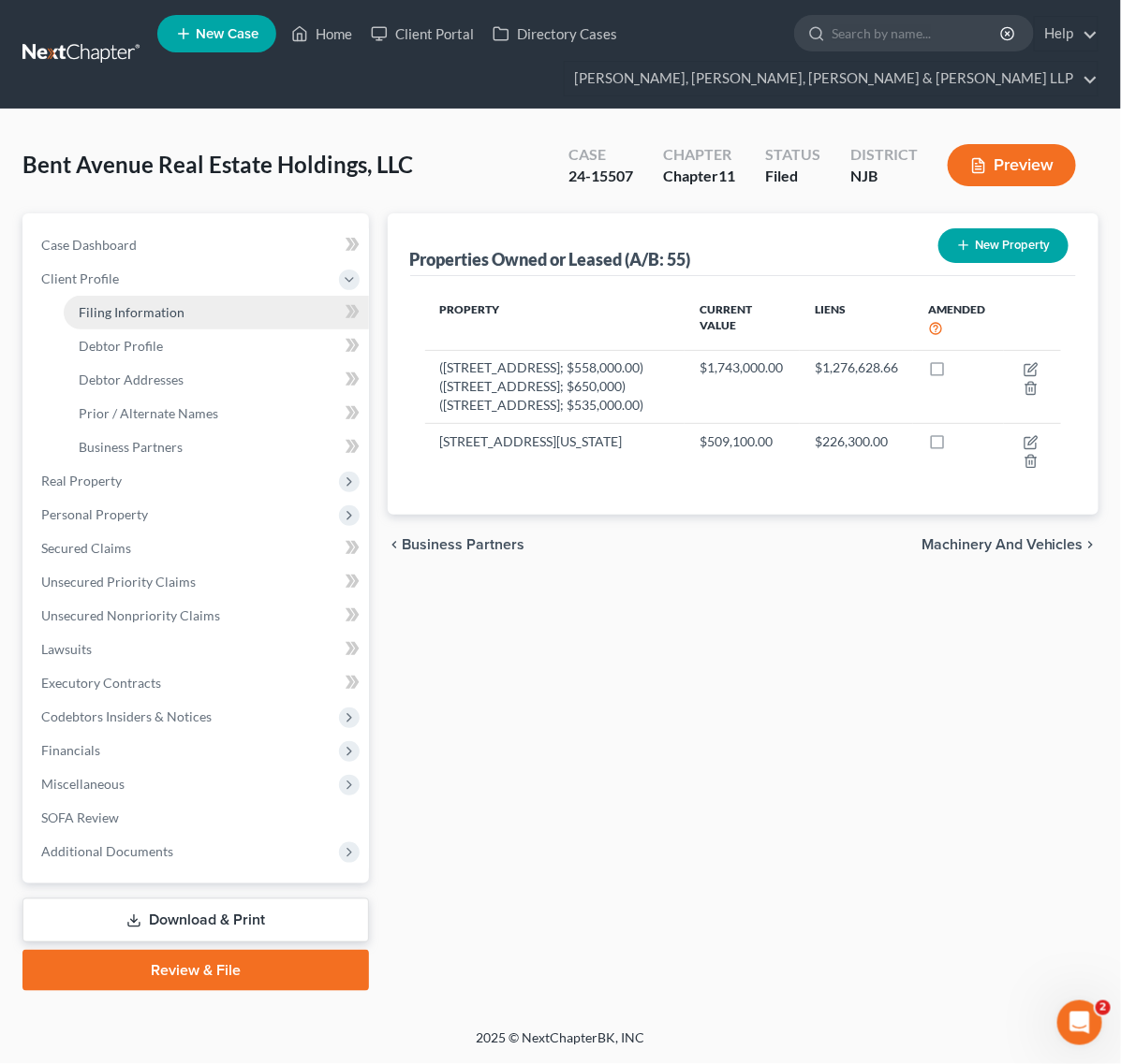
select select "0"
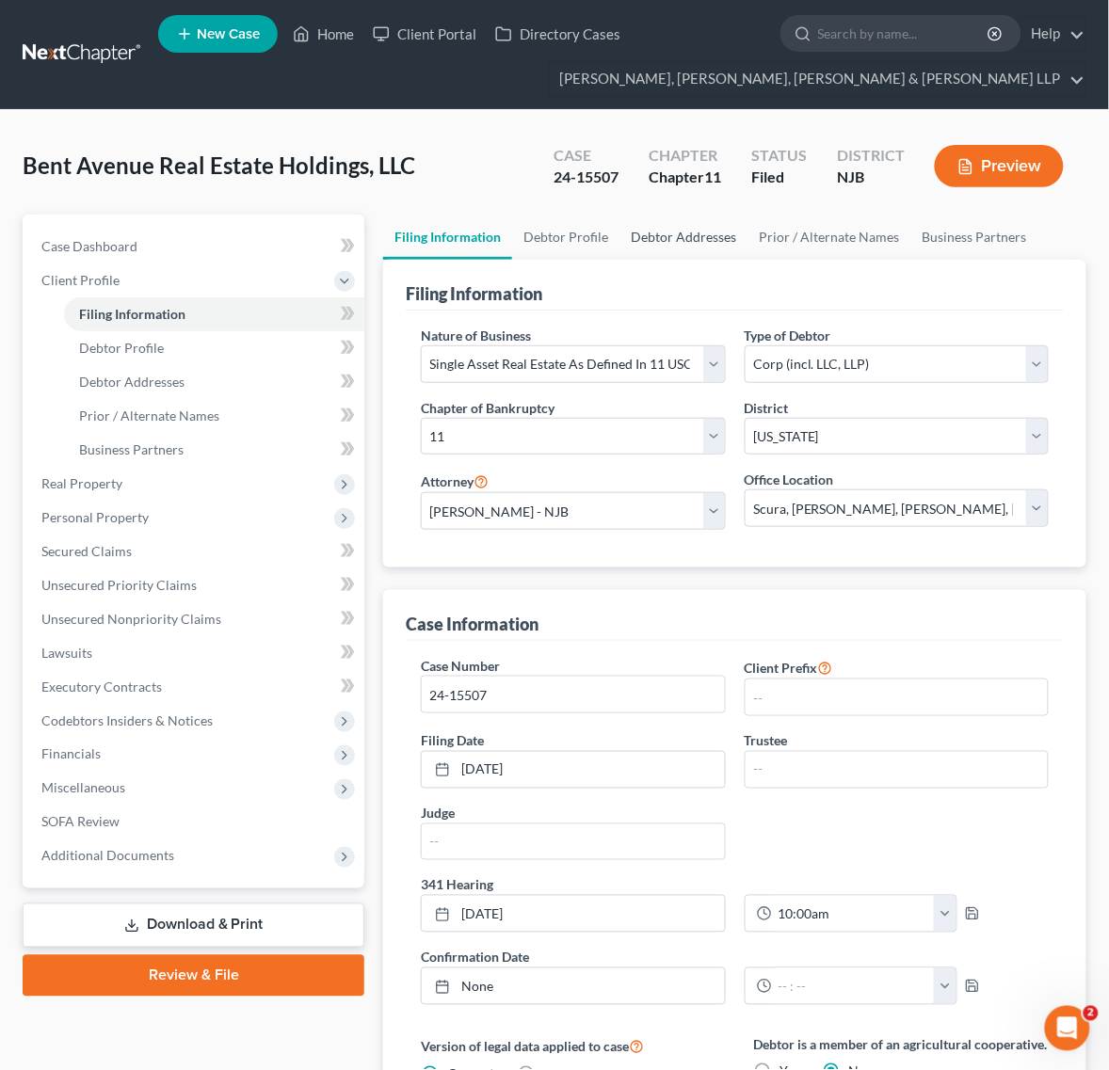
click at [645, 245] on link "Debtor Addresses" at bounding box center [683, 237] width 128 height 45
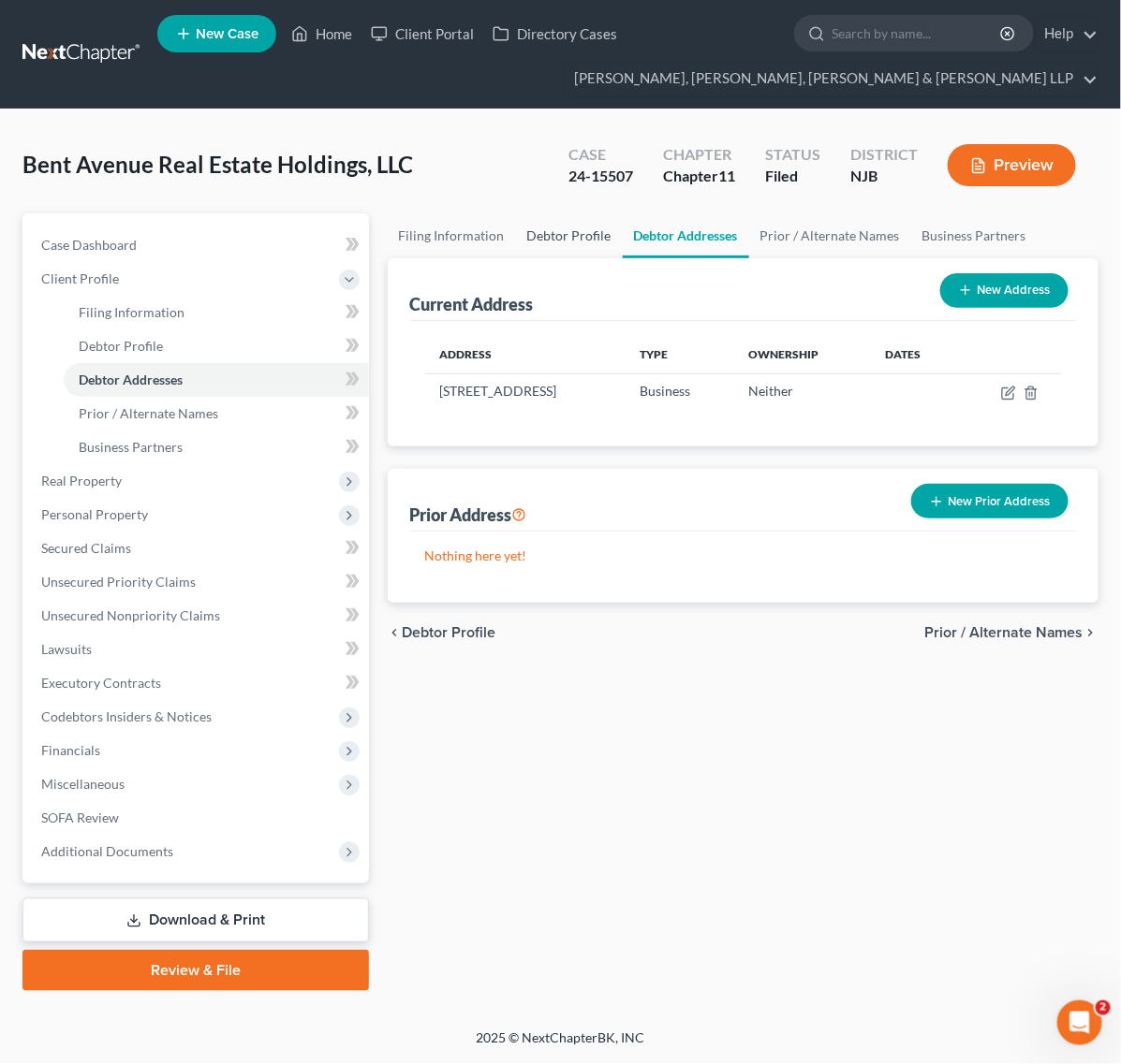
click at [579, 247] on link "Debtor Profile" at bounding box center [569, 236] width 106 height 45
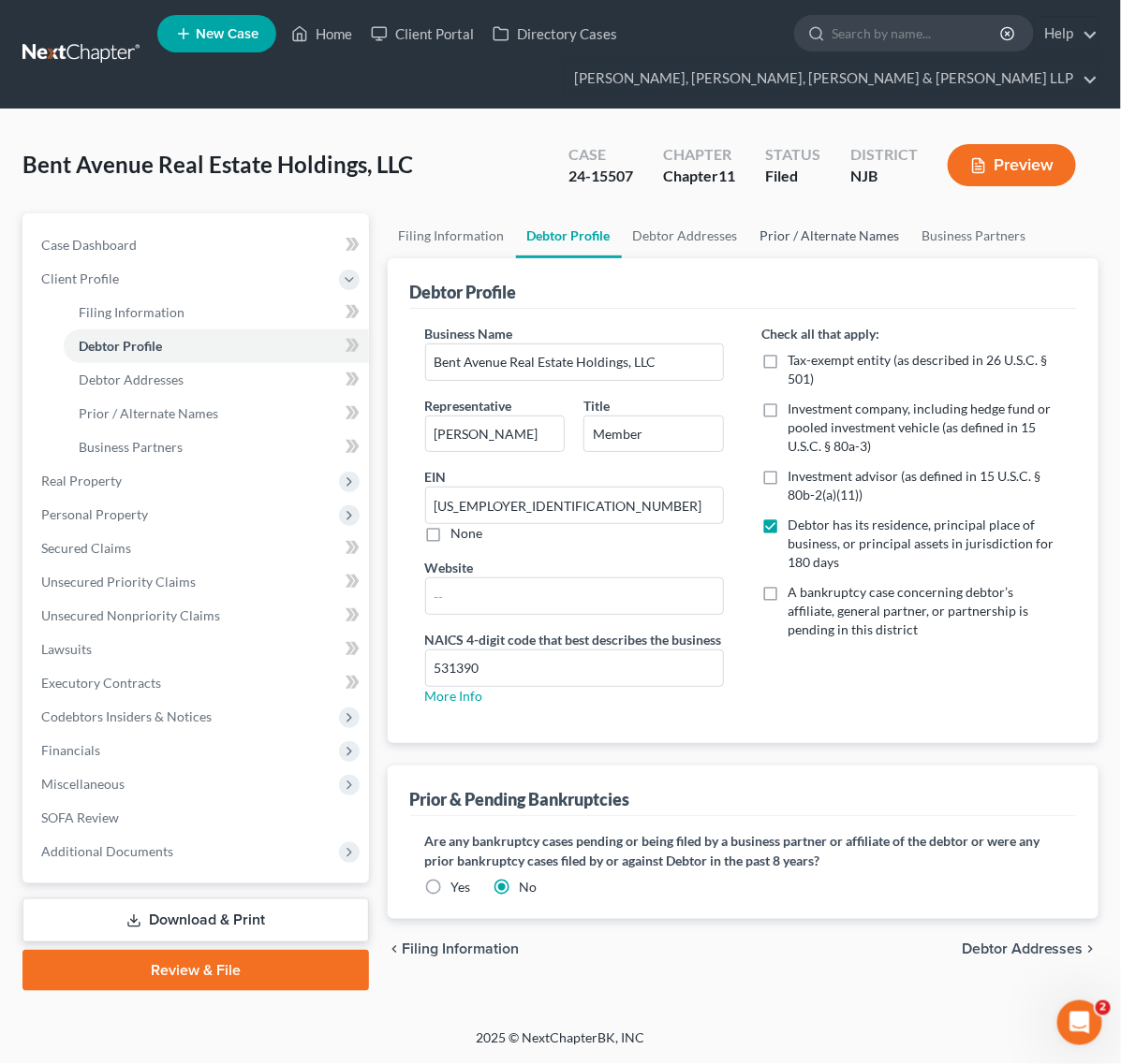
click at [793, 236] on link "Prior / Alternate Names" at bounding box center [830, 236] width 162 height 45
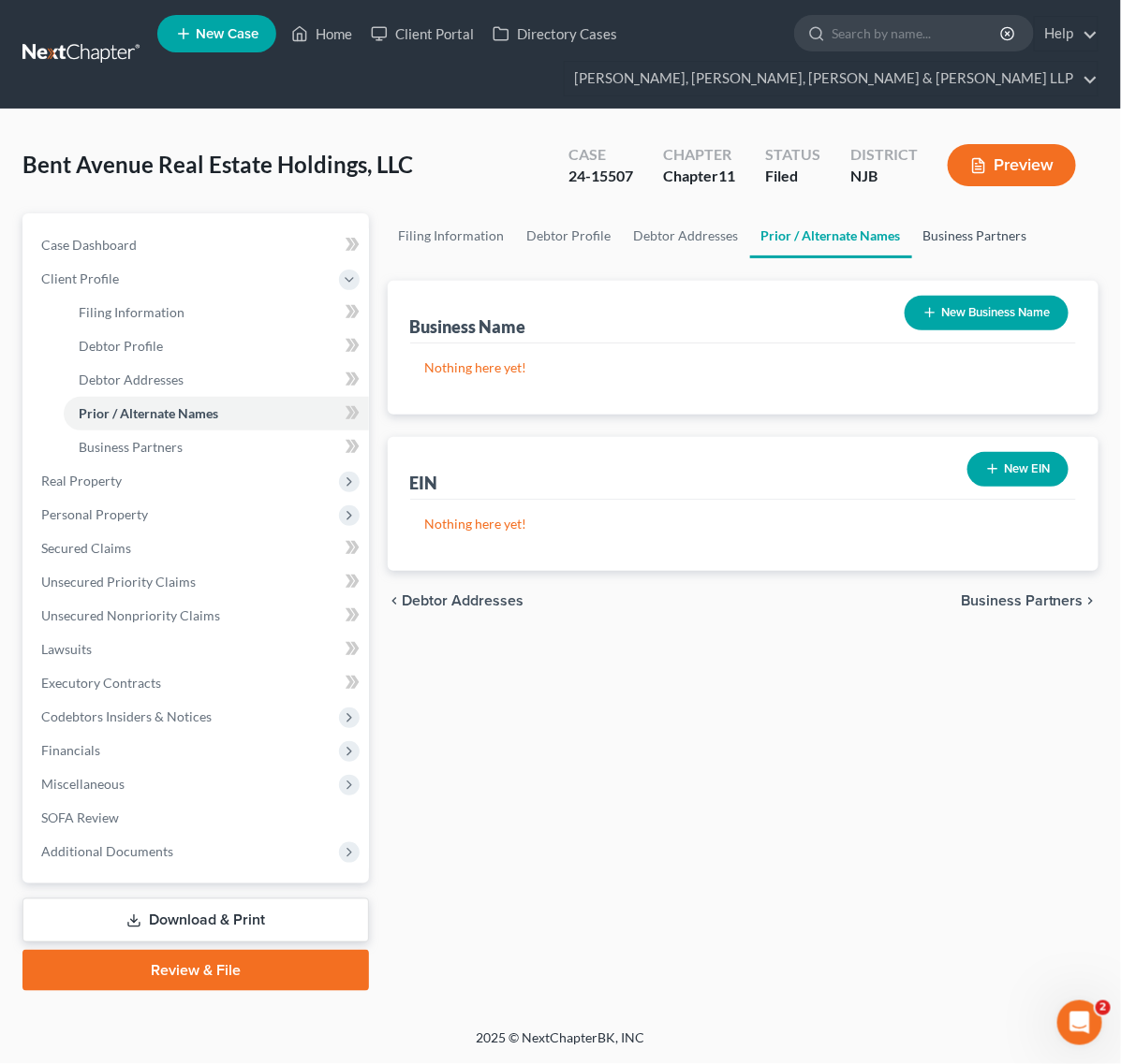
click at [934, 242] on link "Business Partners" at bounding box center [975, 236] width 126 height 45
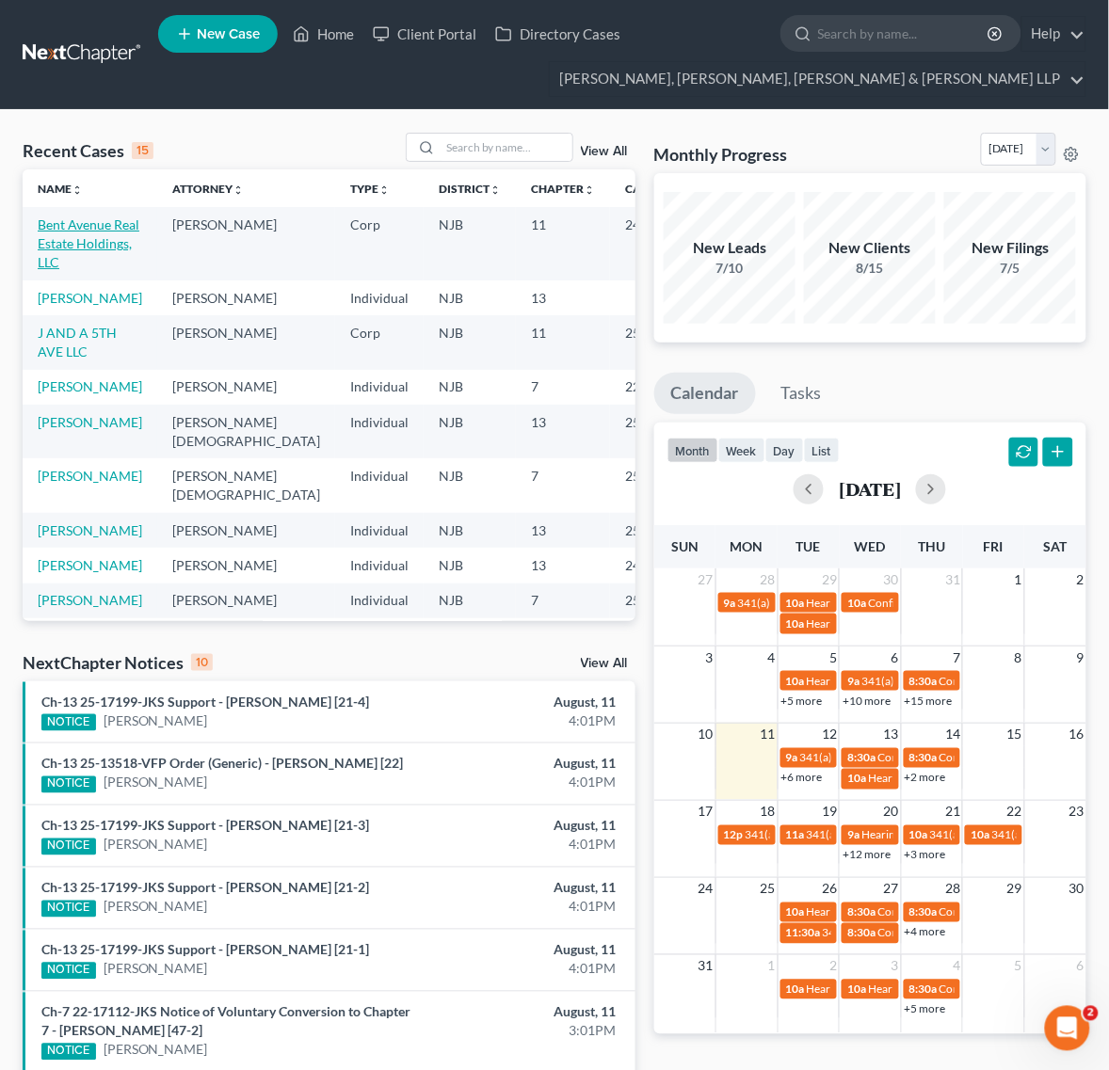
click at [39, 242] on link "Bent Avenue Real Estate Holdings, LLC" at bounding box center [89, 244] width 102 height 54
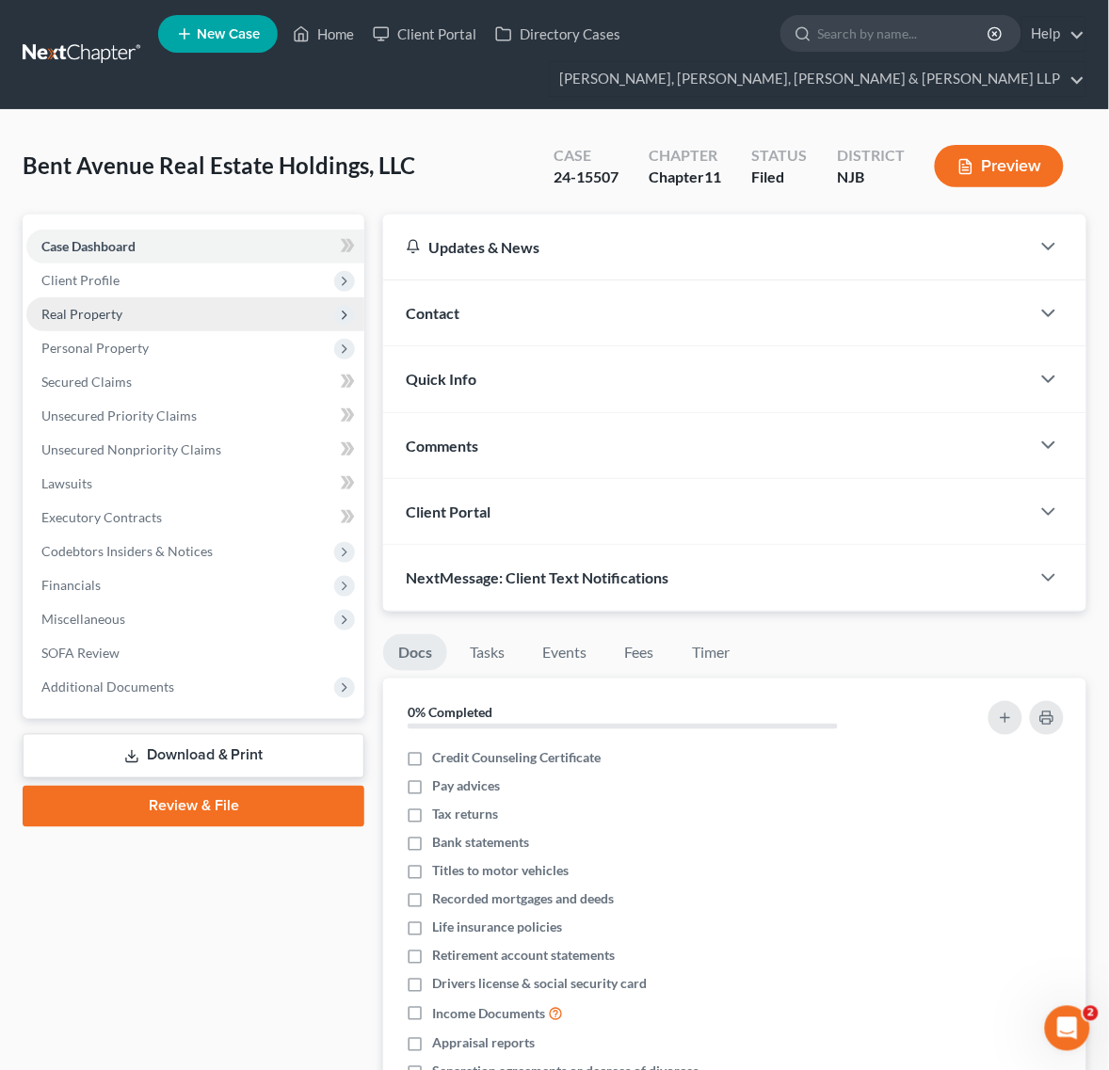
click at [215, 327] on span "Real Property" at bounding box center [195, 315] width 338 height 34
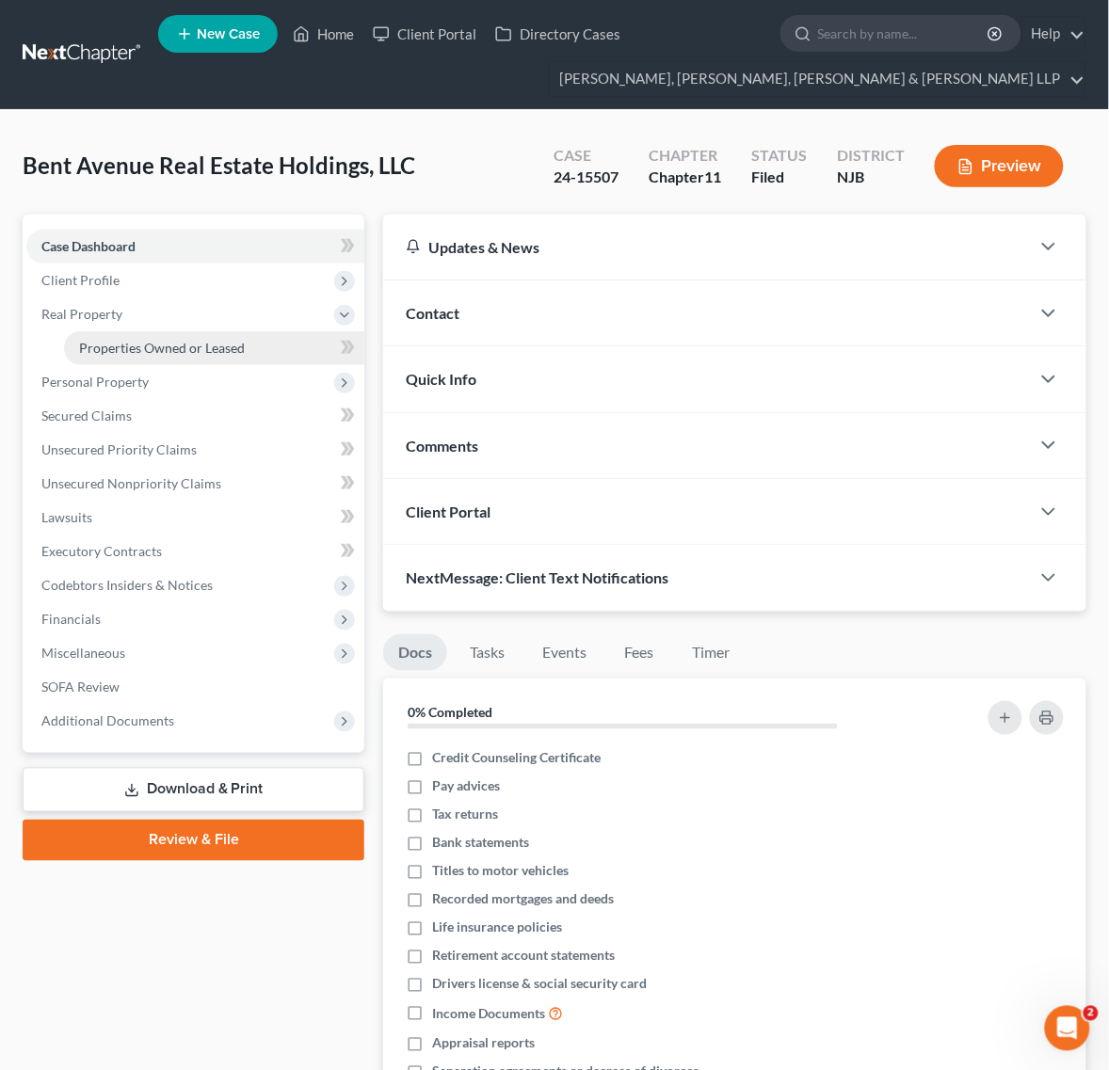
click at [215, 349] on span "Properties Owned or Leased" at bounding box center [162, 348] width 166 height 16
